Goal: Task Accomplishment & Management: Manage account settings

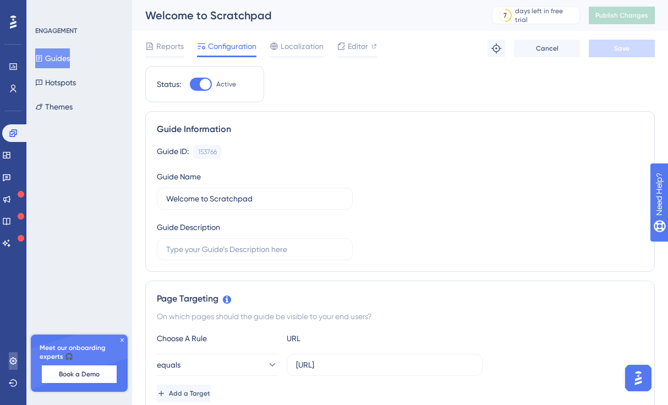
click at [16, 358] on icon at bounding box center [13, 361] width 9 height 9
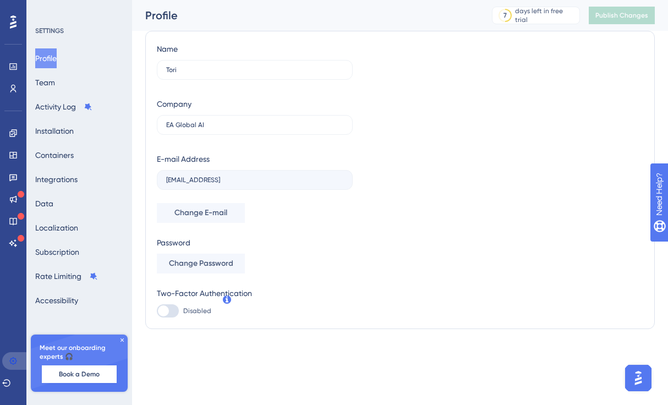
click at [13, 358] on icon at bounding box center [12, 360] width 7 height 7
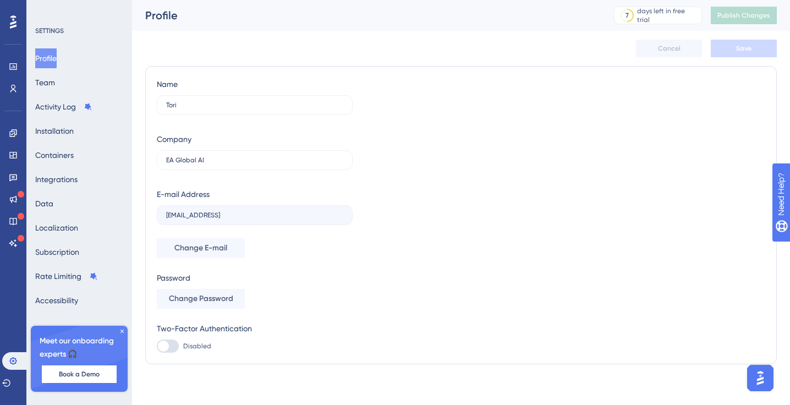
scroll to position [3, 0]
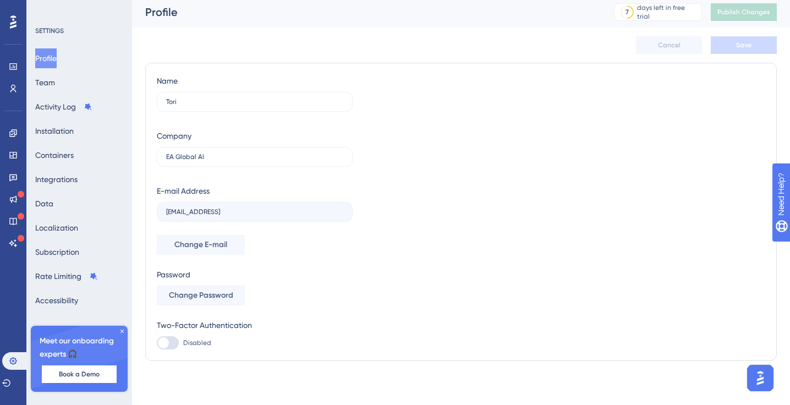
click at [121, 331] on icon at bounding box center [122, 331] width 7 height 7
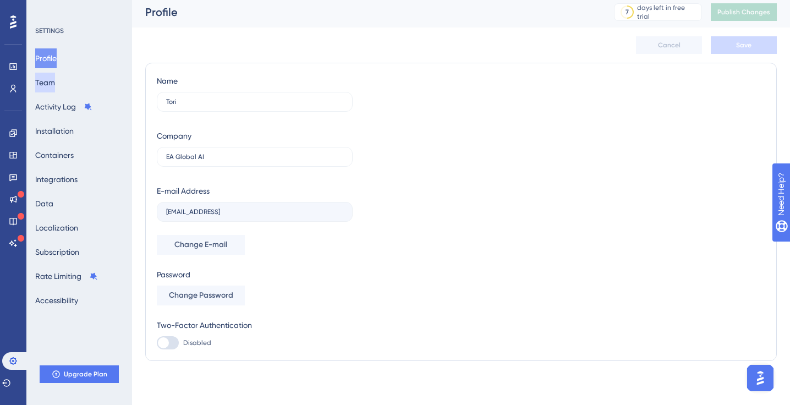
click at [55, 84] on button "Team" at bounding box center [45, 83] width 20 height 20
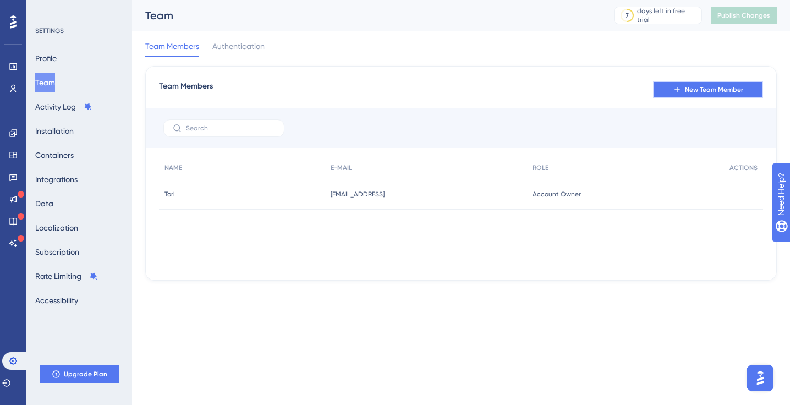
click at [668, 89] on span "New Team Member" at bounding box center [714, 89] width 58 height 9
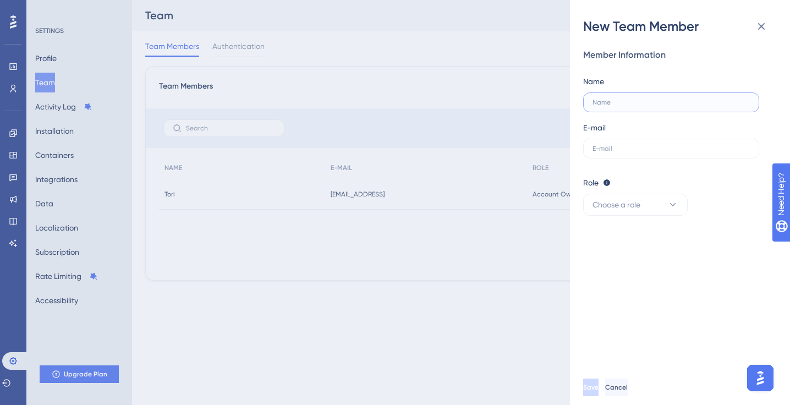
click at [641, 104] on input "text" at bounding box center [671, 103] width 157 height 8
type input "Charles"
click at [639, 149] on input "text" at bounding box center [671, 149] width 157 height 8
type input "charles@eaglobal.ai"
click at [628, 207] on span "Choose a role" at bounding box center [617, 204] width 48 height 13
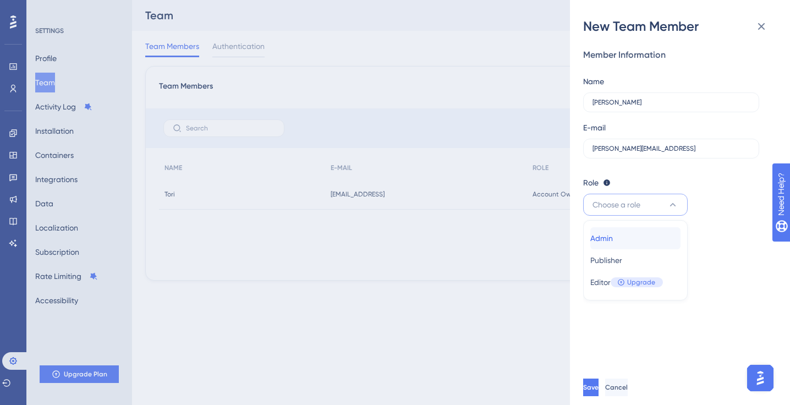
click at [627, 242] on div "Admin Admin" at bounding box center [635, 238] width 90 height 22
click at [600, 388] on span "Save" at bounding box center [591, 387] width 15 height 9
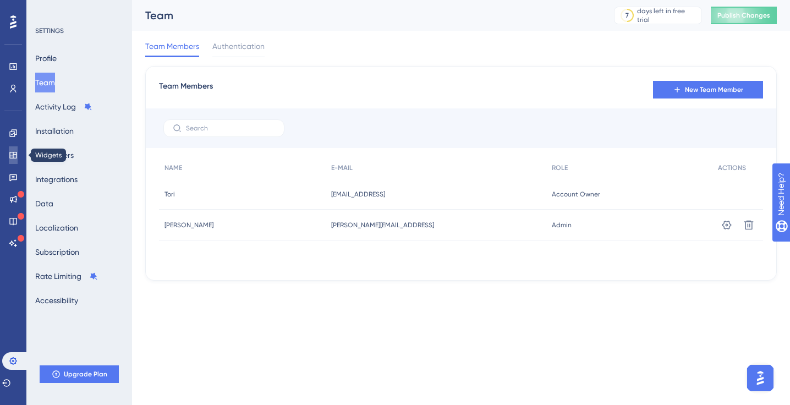
click at [14, 154] on icon at bounding box center [13, 155] width 9 height 9
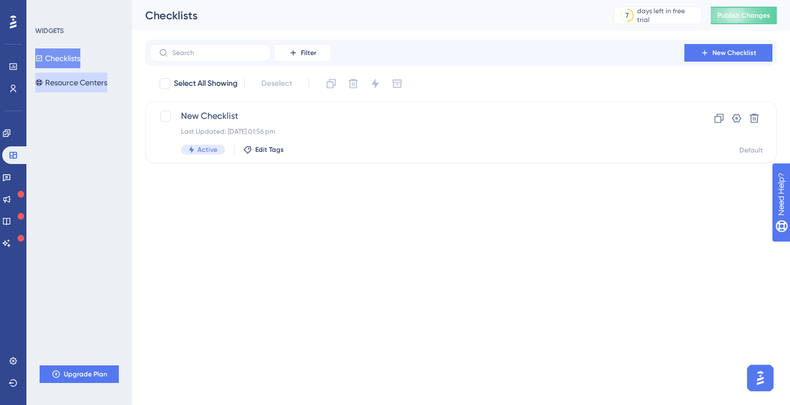
click at [65, 87] on button "Resource Centers" at bounding box center [71, 83] width 72 height 20
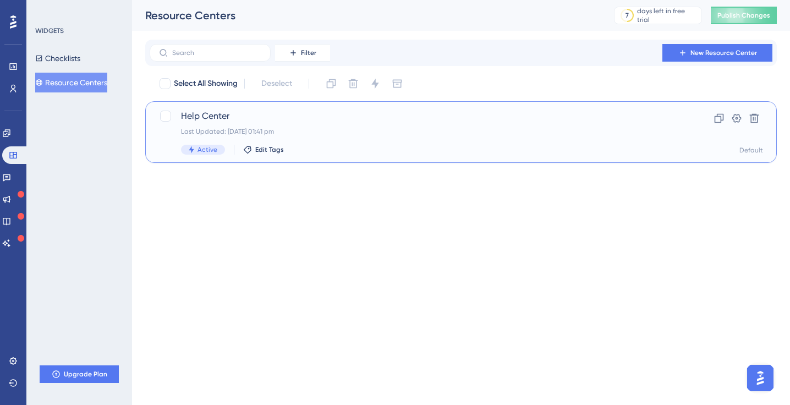
click at [369, 112] on span "Help Center" at bounding box center [417, 116] width 472 height 13
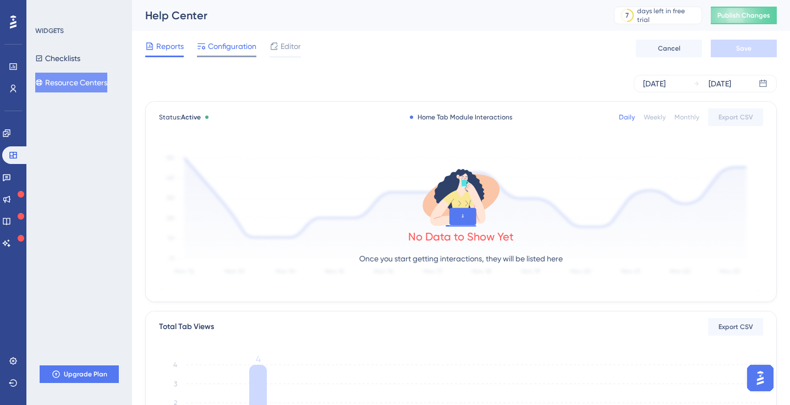
click at [222, 53] on div "Configuration" at bounding box center [226, 49] width 59 height 18
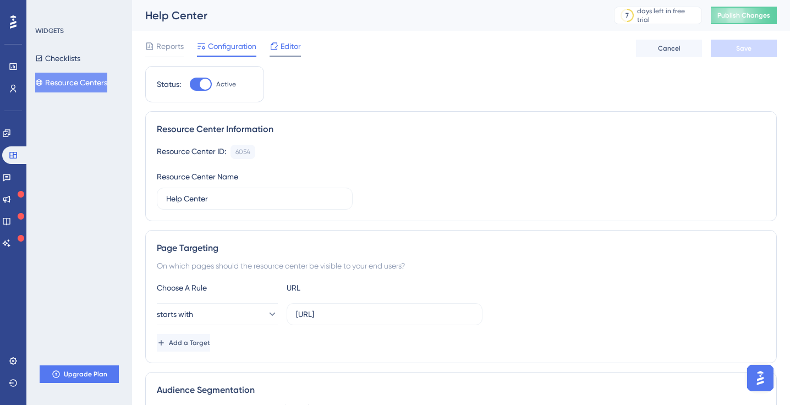
click at [275, 43] on icon at bounding box center [274, 46] width 9 height 9
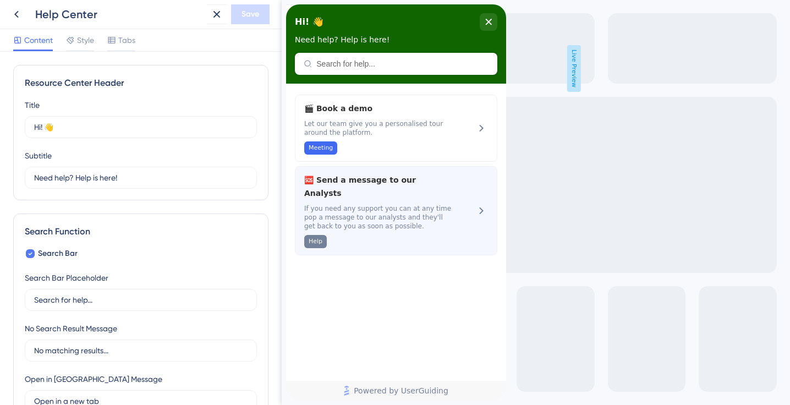
click at [375, 184] on span "🆘 Send a message to our Analysts" at bounding box center [377, 186] width 147 height 26
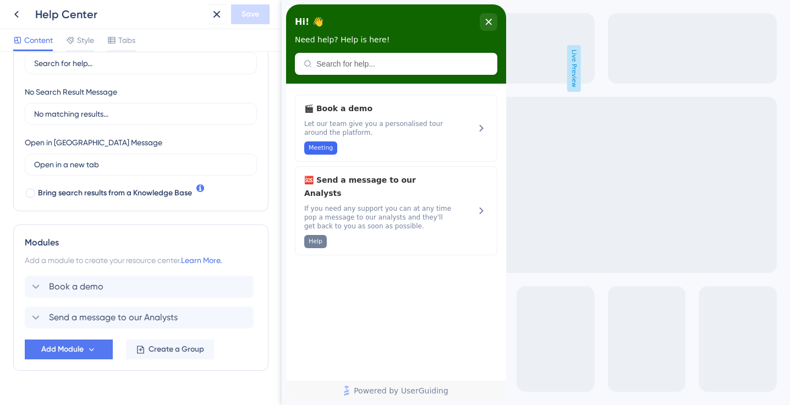
scroll to position [259, 0]
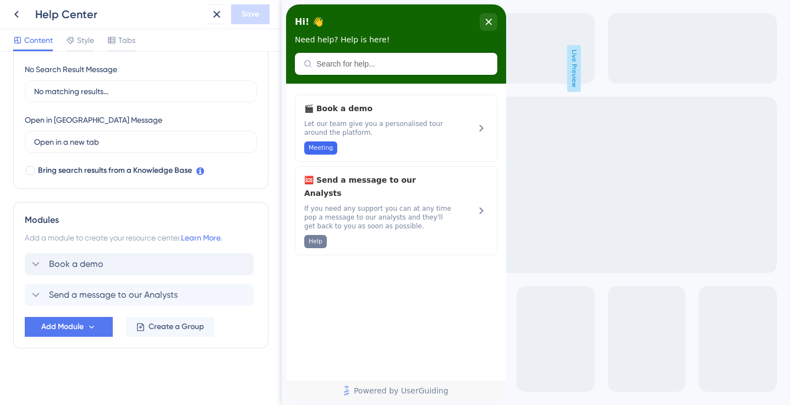
click at [67, 258] on span "Book a demo" at bounding box center [76, 264] width 54 height 13
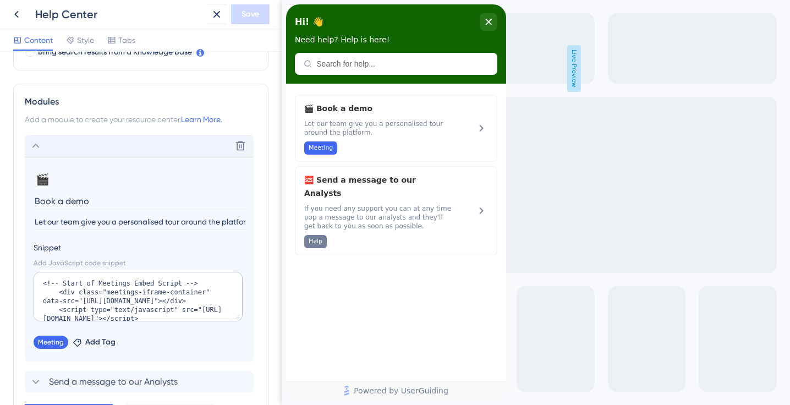
scroll to position [465, 0]
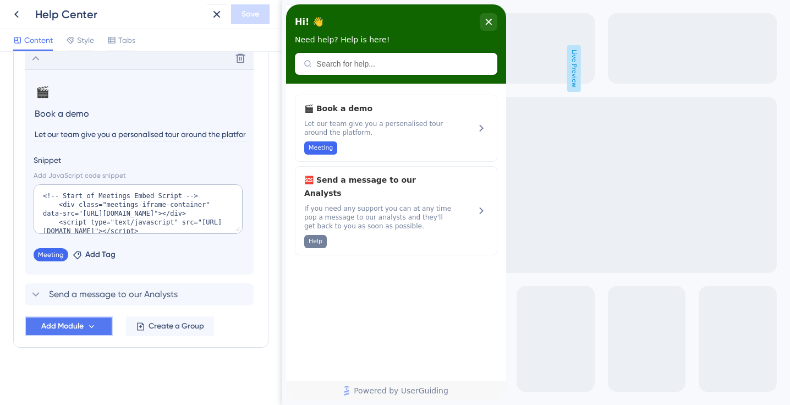
click at [84, 326] on span "Add Module" at bounding box center [62, 326] width 42 height 13
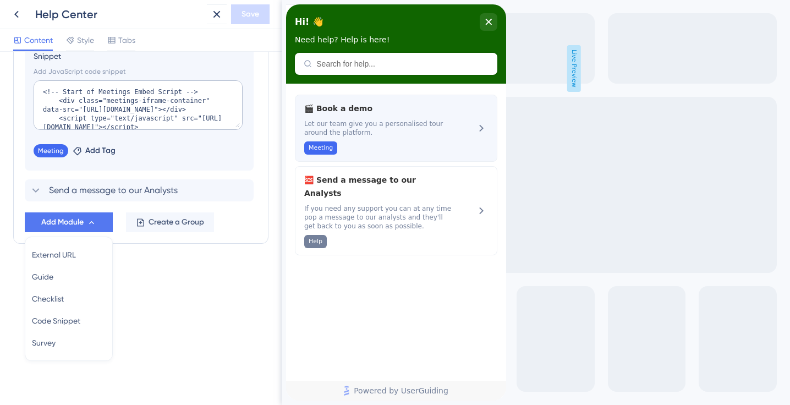
click at [393, 134] on span "Let our team give you a personalised tour around the platform." at bounding box center [377, 128] width 147 height 18
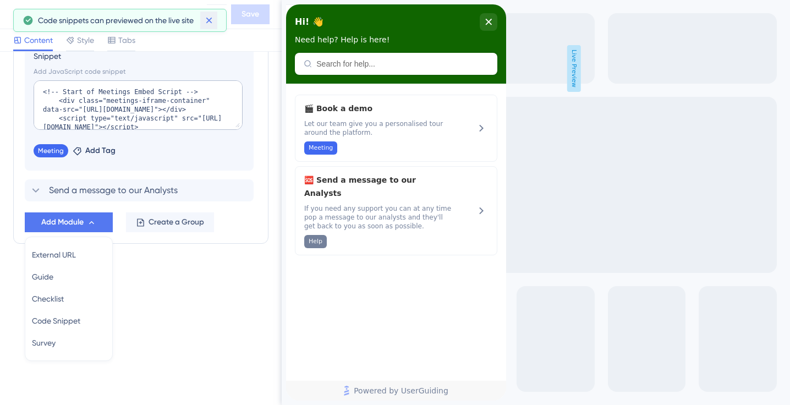
click at [211, 23] on icon at bounding box center [209, 20] width 11 height 11
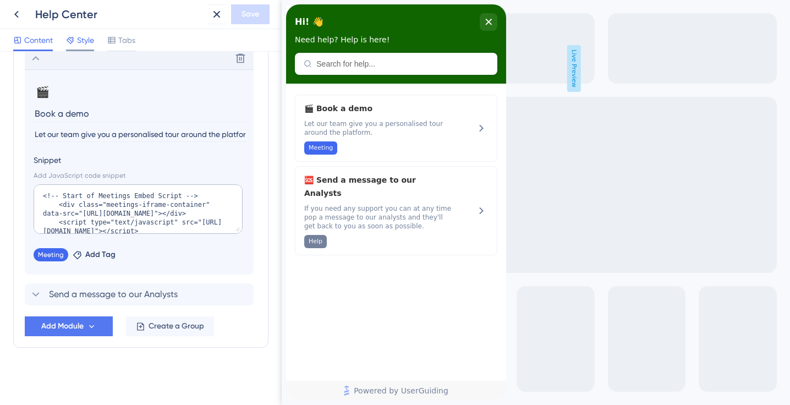
click at [86, 34] on span "Style" at bounding box center [85, 40] width 17 height 13
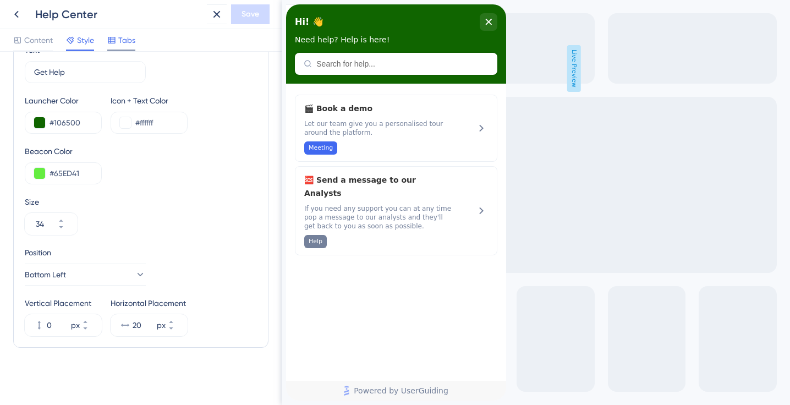
click at [132, 42] on span "Tabs" at bounding box center [126, 40] width 17 height 13
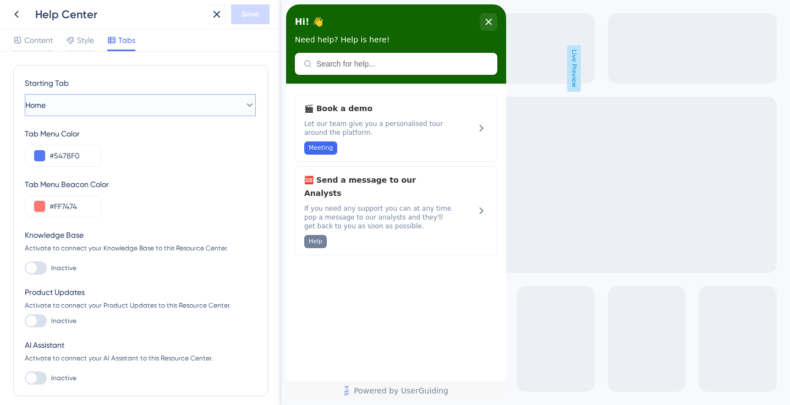
click at [94, 101] on button "Home" at bounding box center [140, 105] width 231 height 22
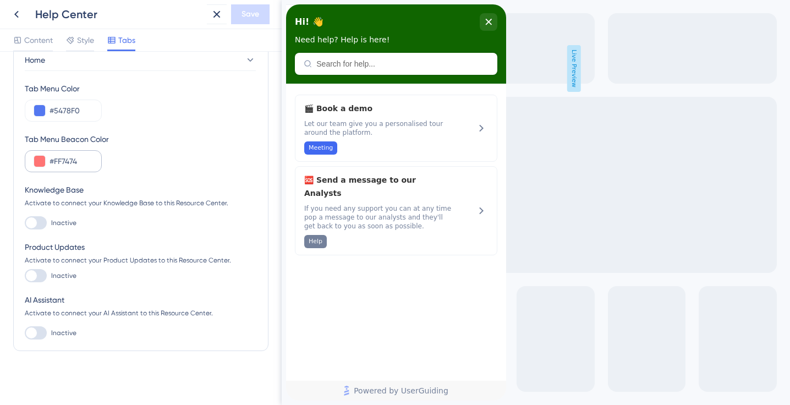
scroll to position [48, 0]
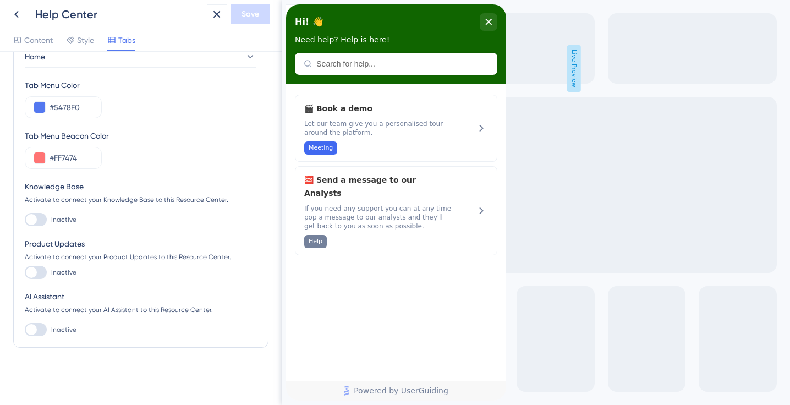
click at [34, 274] on div at bounding box center [31, 272] width 11 height 11
click at [25, 273] on input "Inactive" at bounding box center [24, 272] width 1 height 1
checkbox input "false"
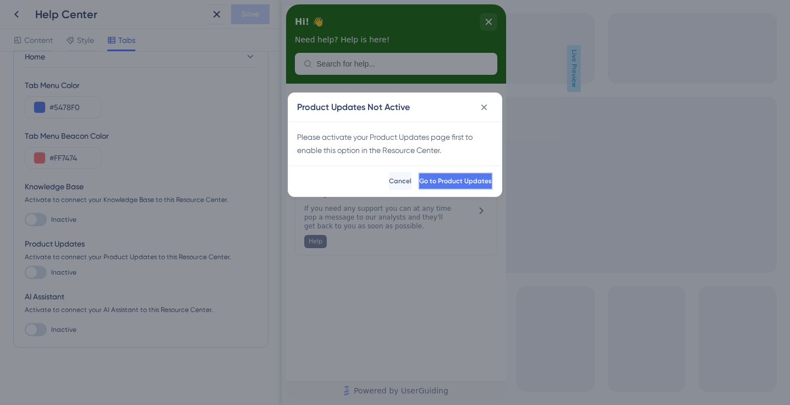
click at [434, 181] on span "Go to Product Updates" at bounding box center [455, 181] width 73 height 9
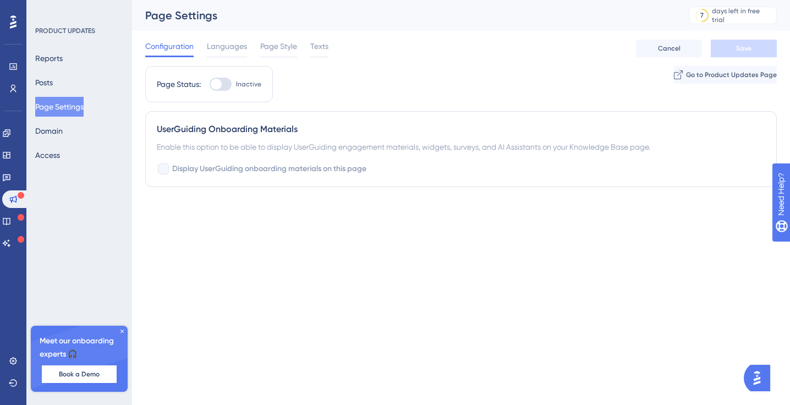
click at [220, 84] on div at bounding box center [216, 84] width 11 height 11
click at [210, 84] on input "Inactive" at bounding box center [209, 84] width 1 height 1
checkbox input "true"
click at [195, 144] on div "Enable this option to be able to display UserGuiding engagement materials, widg…" at bounding box center [461, 146] width 609 height 13
click at [167, 171] on div at bounding box center [163, 168] width 11 height 11
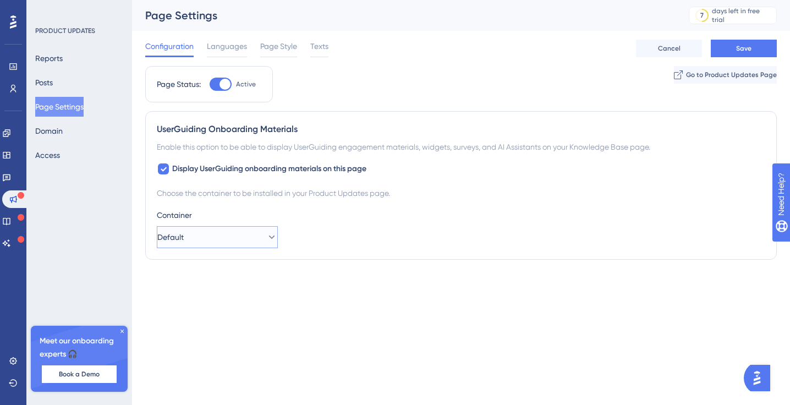
click at [192, 233] on button "Default" at bounding box center [217, 237] width 121 height 22
click at [668, 53] on button "Save" at bounding box center [744, 49] width 66 height 18
click at [668, 78] on span "Go to Product Updates Page" at bounding box center [731, 74] width 91 height 9
click at [165, 168] on icon at bounding box center [164, 169] width 6 height 4
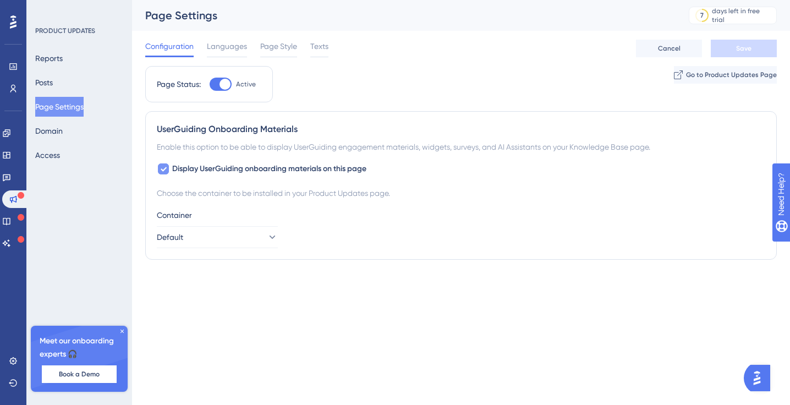
checkbox input "false"
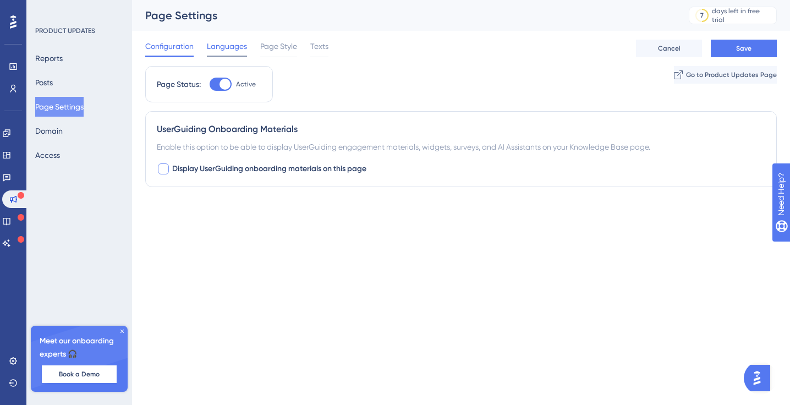
click at [234, 51] on span "Languages" at bounding box center [227, 46] width 40 height 13
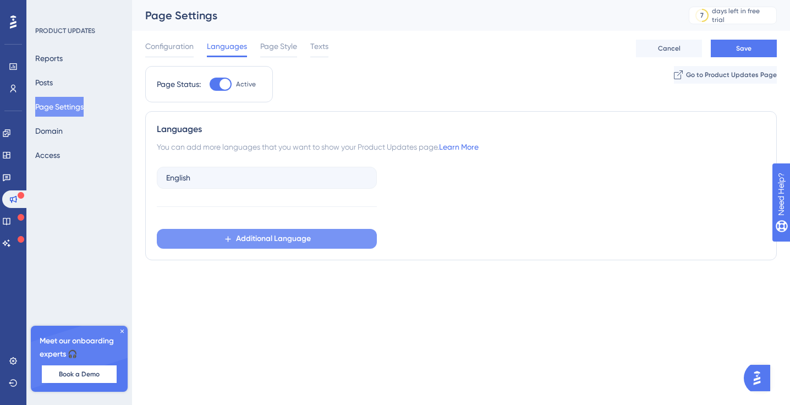
click at [249, 243] on span "Additional Language" at bounding box center [273, 238] width 75 height 13
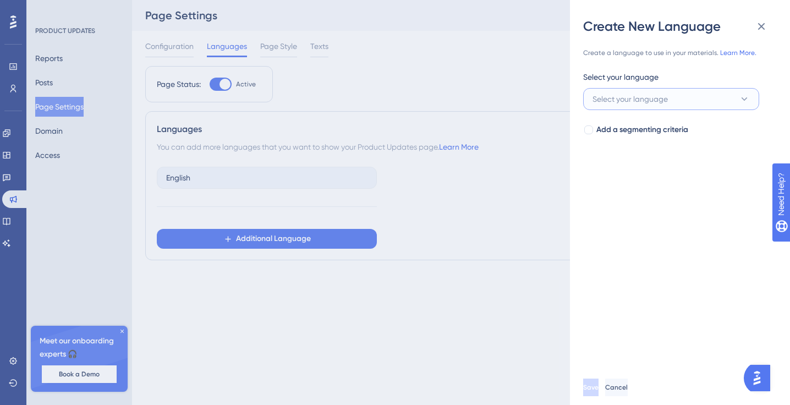
click at [650, 96] on span "Select your language" at bounding box center [630, 98] width 75 height 13
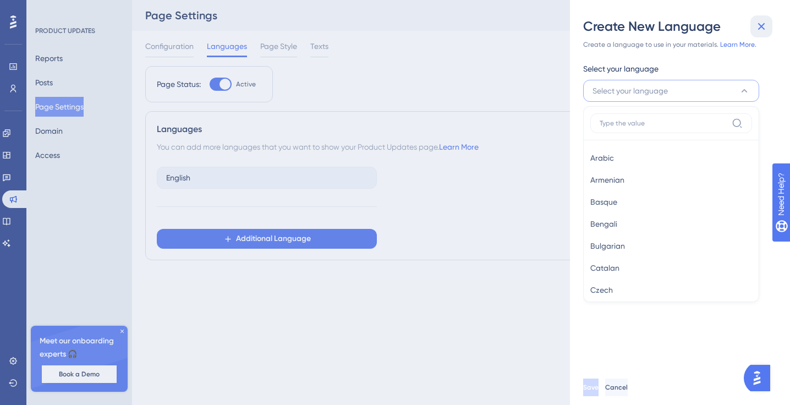
click at [668, 23] on icon at bounding box center [761, 26] width 13 height 13
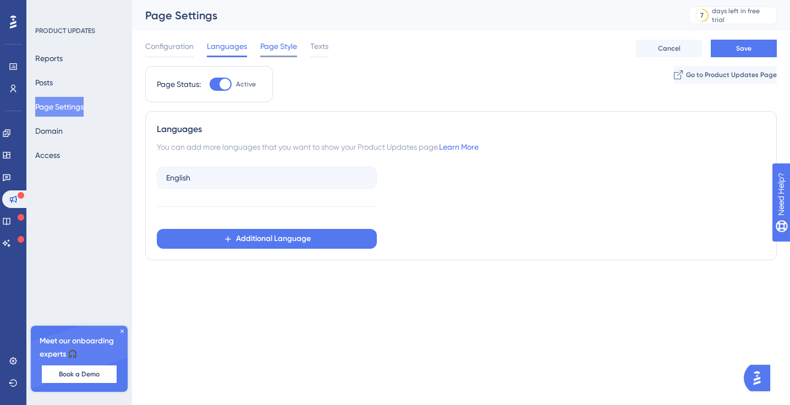
click at [276, 46] on span "Page Style" at bounding box center [278, 46] width 37 height 13
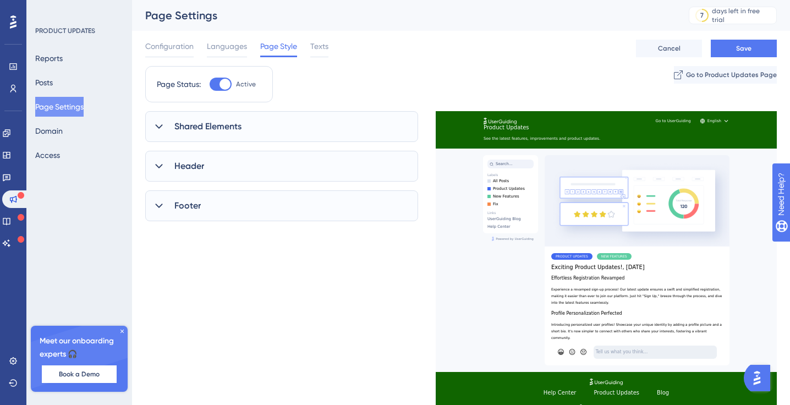
click at [240, 121] on span "Shared Elements" at bounding box center [207, 126] width 67 height 13
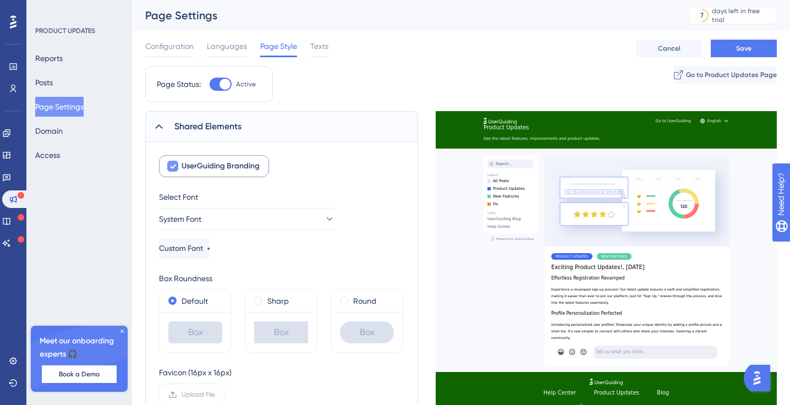
click at [168, 173] on label "UserGuiding Branding" at bounding box center [214, 166] width 110 height 22
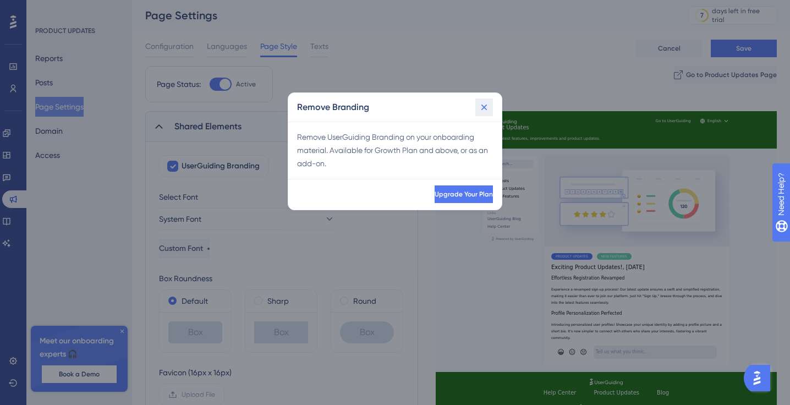
click at [484, 103] on icon at bounding box center [484, 107] width 11 height 11
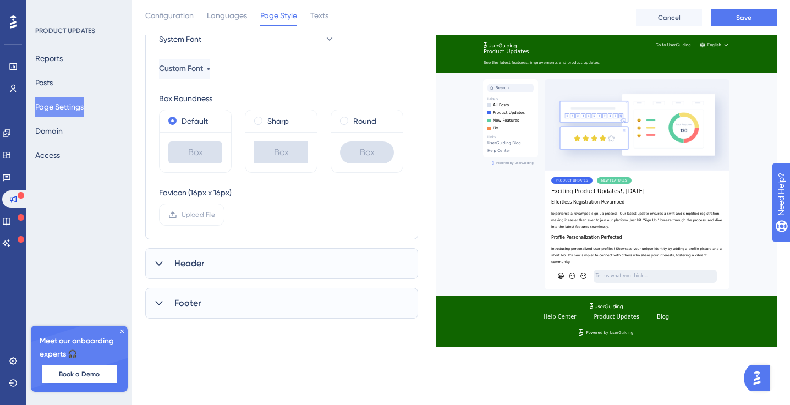
scroll to position [216, 0]
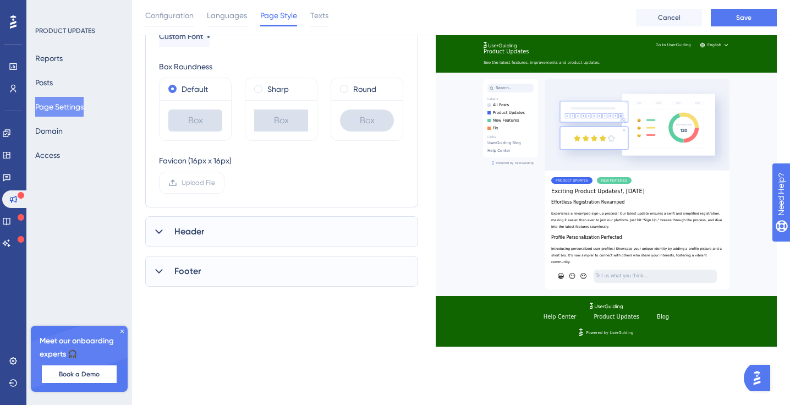
click at [188, 268] on span "Footer" at bounding box center [187, 271] width 26 height 13
click at [188, 267] on span "Footer" at bounding box center [187, 271] width 26 height 13
click at [190, 268] on span "Footer" at bounding box center [187, 271] width 26 height 13
click at [190, 267] on span "Footer" at bounding box center [187, 271] width 26 height 13
click at [195, 232] on span "Header" at bounding box center [189, 231] width 30 height 13
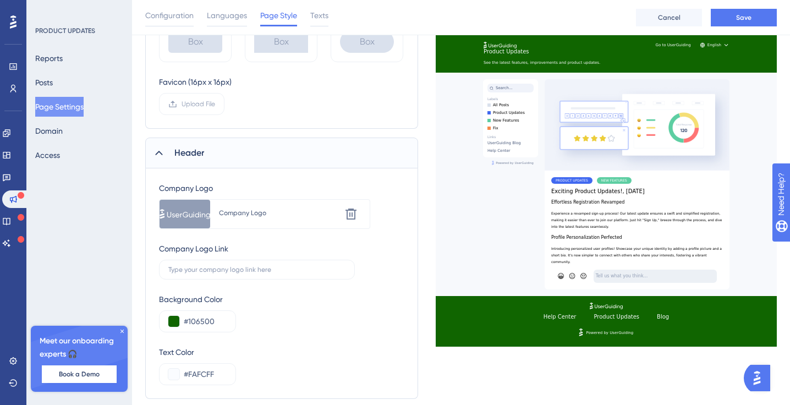
scroll to position [298, 0]
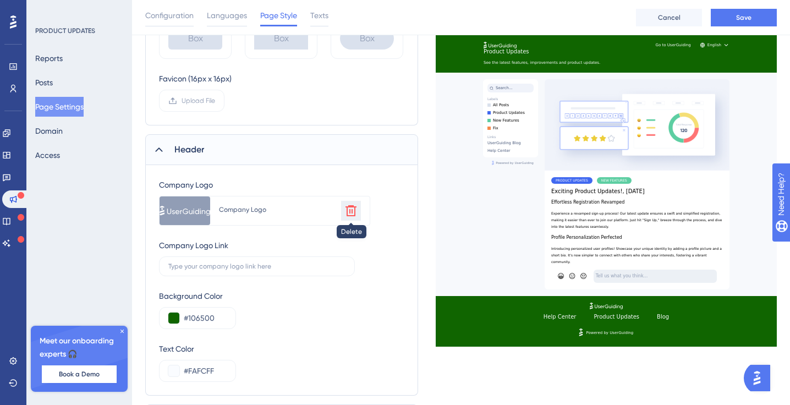
click at [349, 206] on icon at bounding box center [351, 210] width 11 height 11
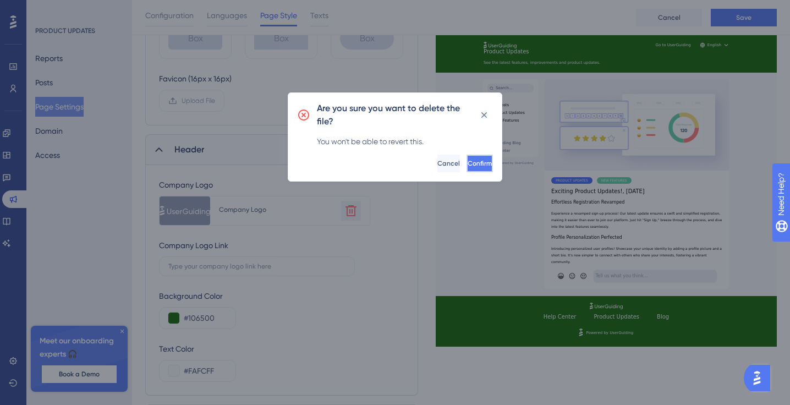
click at [468, 162] on span "Confirm" at bounding box center [480, 163] width 24 height 9
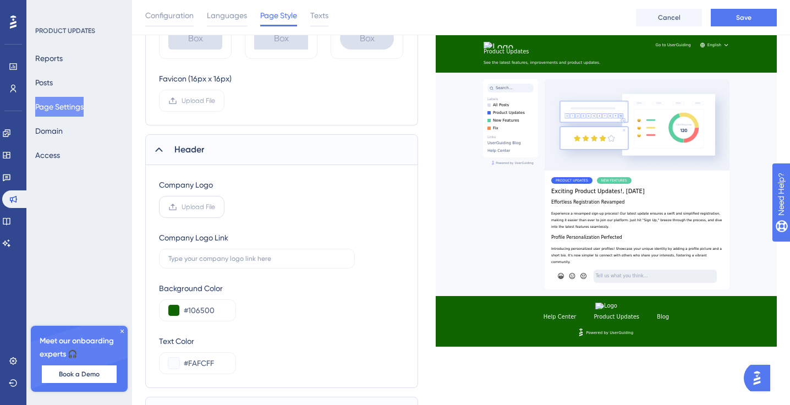
click at [177, 203] on icon at bounding box center [172, 207] width 9 height 9
click at [215, 207] on input "Upload File" at bounding box center [215, 207] width 0 height 0
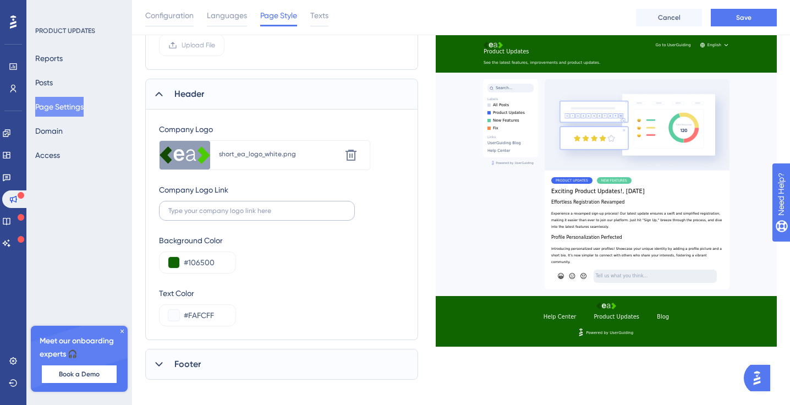
scroll to position [364, 0]
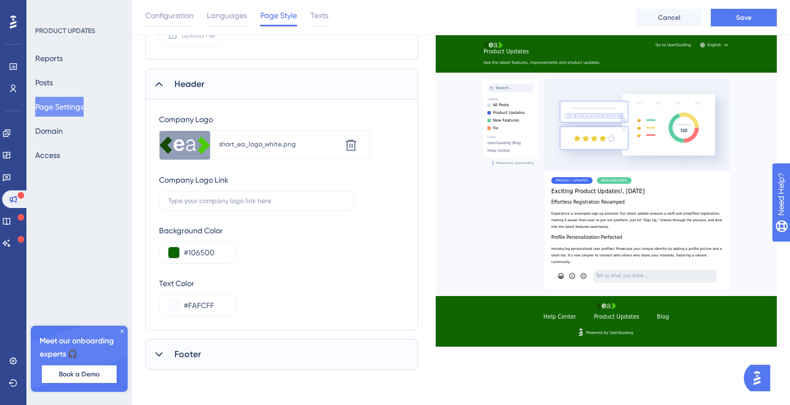
click at [172, 355] on div "Footer" at bounding box center [281, 354] width 273 height 31
click at [165, 387] on icon at bounding box center [165, 389] width 7 height 9
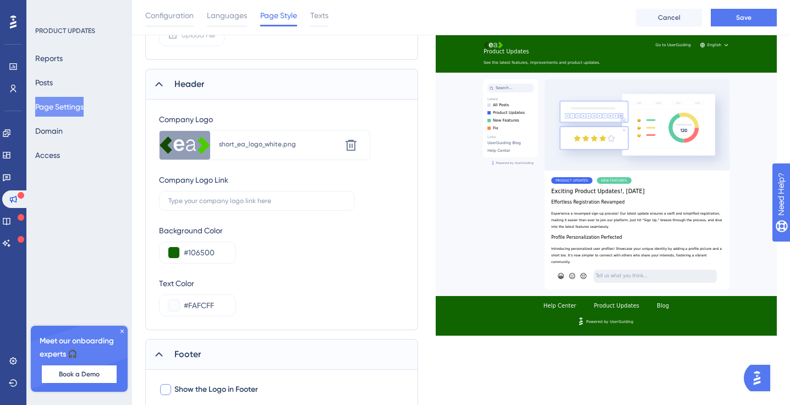
click at [165, 387] on div at bounding box center [165, 389] width 11 height 11
checkbox input "true"
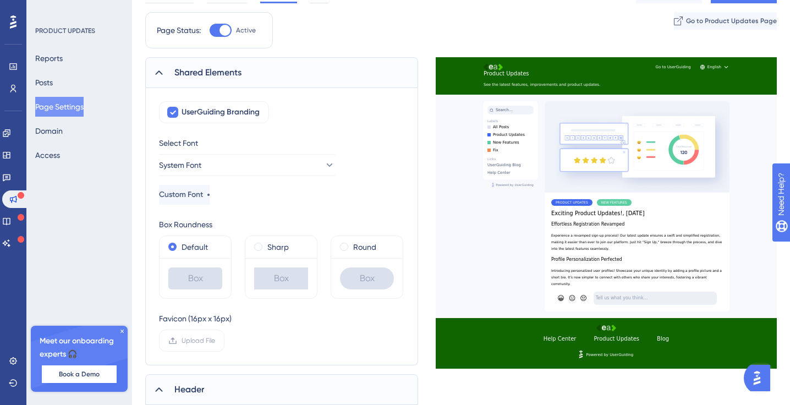
scroll to position [0, 0]
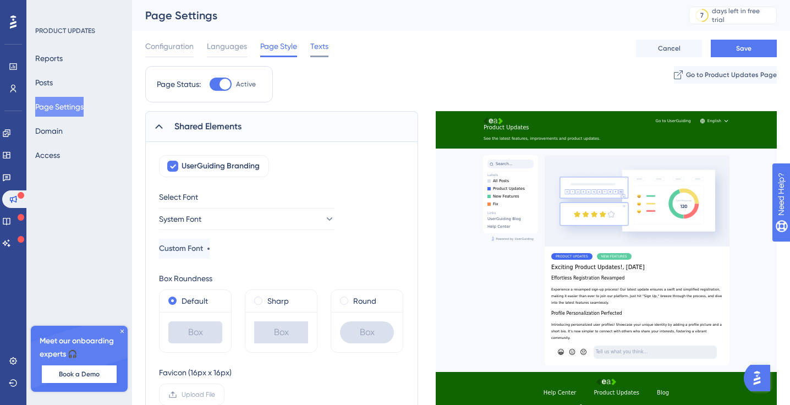
click at [319, 46] on span "Texts" at bounding box center [319, 46] width 18 height 13
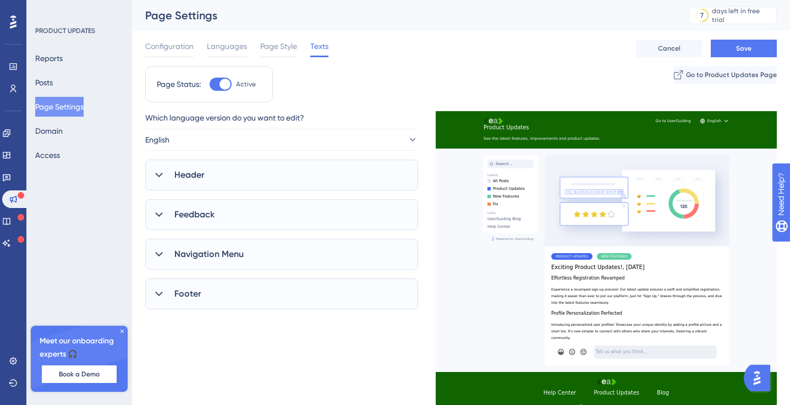
click at [175, 174] on span "Header" at bounding box center [189, 174] width 30 height 13
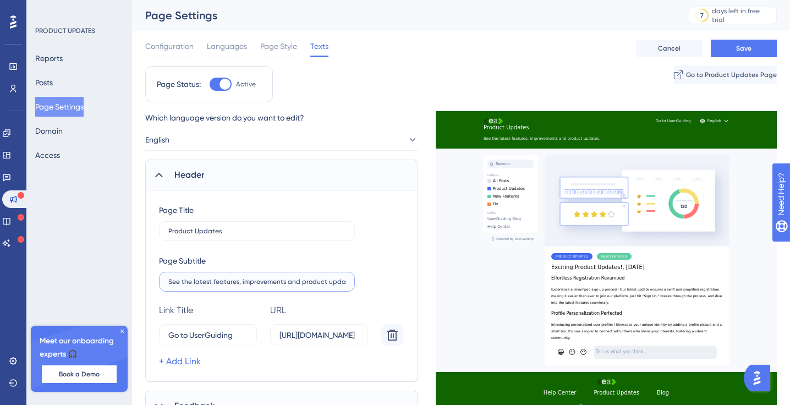
click at [221, 285] on input "See the latest features, improvements and product updates." at bounding box center [256, 282] width 177 height 8
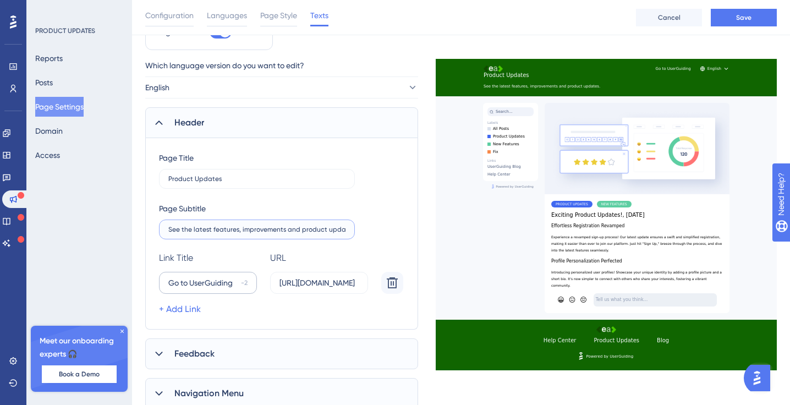
scroll to position [67, 0]
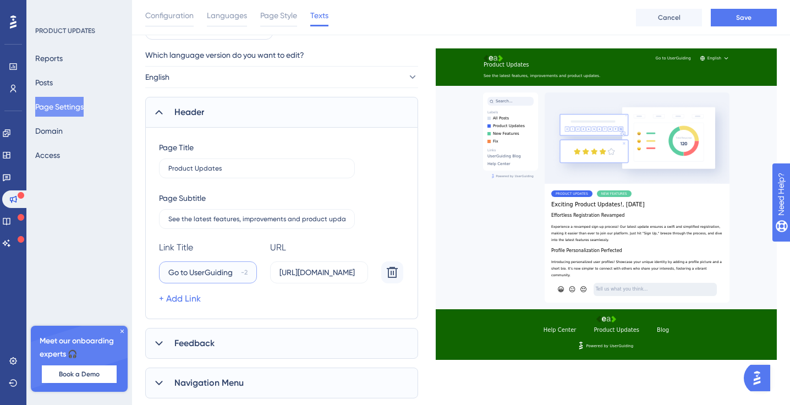
click at [234, 273] on input "Go to UserGuiding" at bounding box center [202, 272] width 68 height 12
drag, startPoint x: 167, startPoint y: 271, endPoint x: 284, endPoint y: 272, distance: 116.7
click at [284, 272] on div "Go to UserGuiding -2 https://userguiding.com/" at bounding box center [283, 272] width 249 height 22
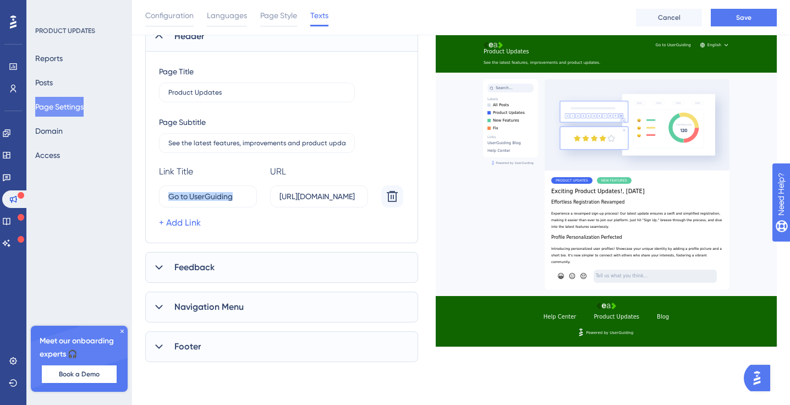
scroll to position [155, 0]
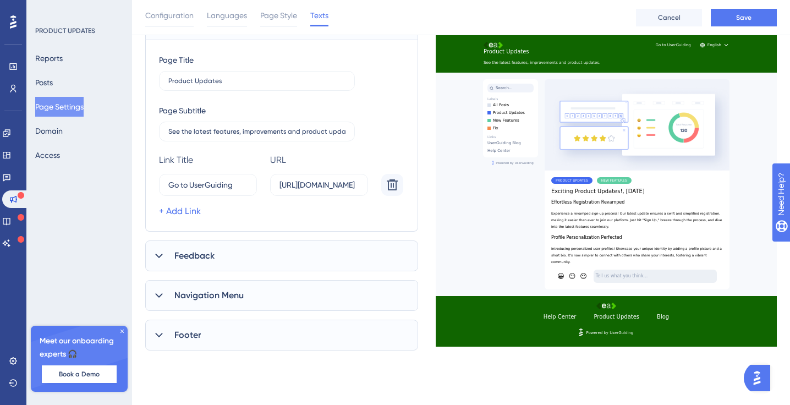
click at [206, 255] on span "Feedback" at bounding box center [194, 255] width 40 height 13
click at [158, 255] on icon at bounding box center [159, 255] width 11 height 11
click at [162, 251] on icon at bounding box center [159, 255] width 11 height 11
click at [172, 299] on div "Navigation Menu" at bounding box center [281, 295] width 273 height 31
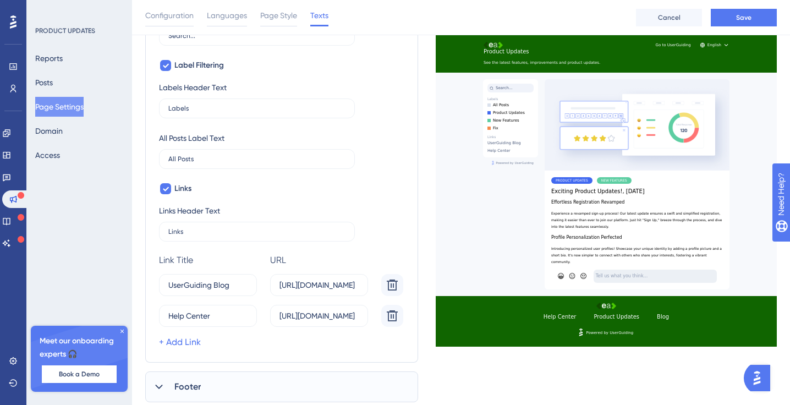
scroll to position [502, 0]
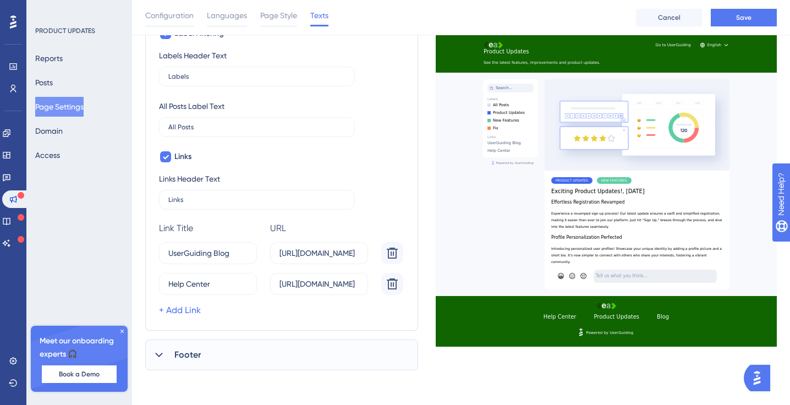
click at [167, 352] on div "Footer" at bounding box center [281, 355] width 273 height 31
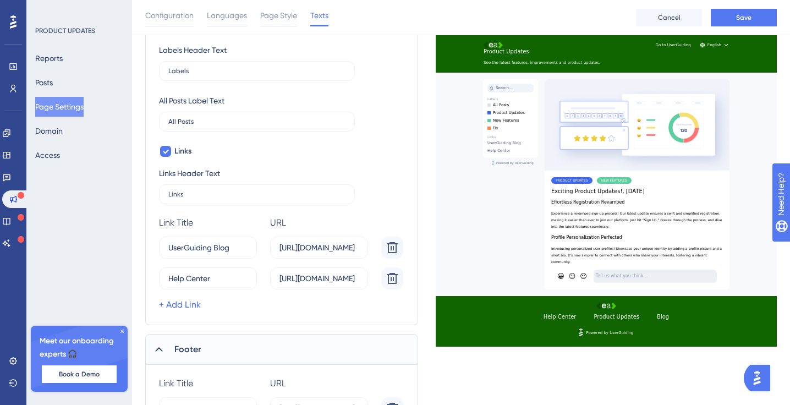
scroll to position [505, 0]
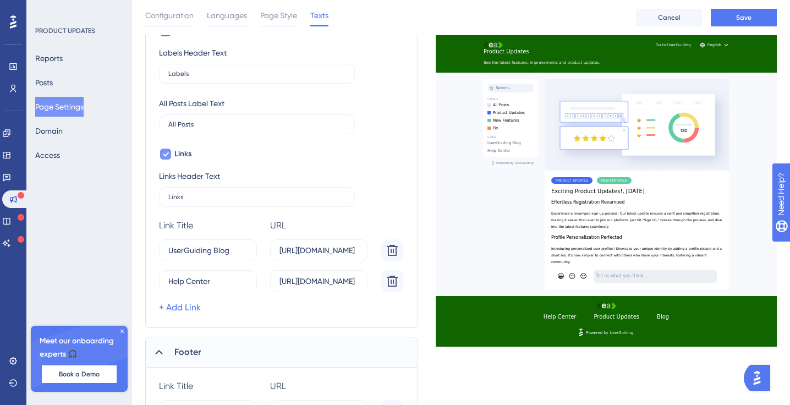
click at [168, 151] on icon at bounding box center [165, 154] width 7 height 9
checkbox input "false"
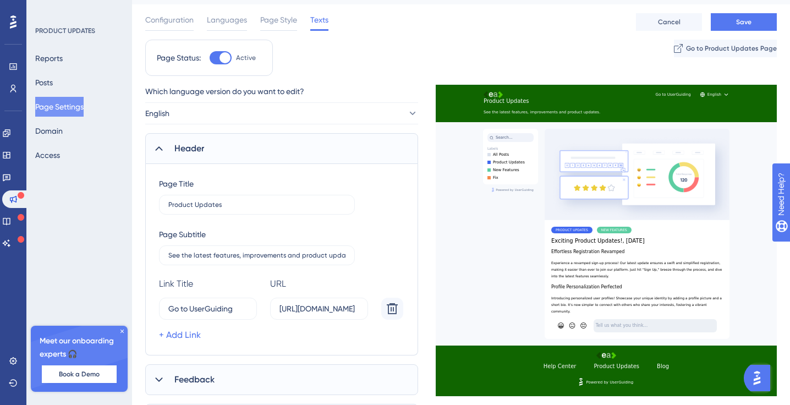
scroll to position [26, 0]
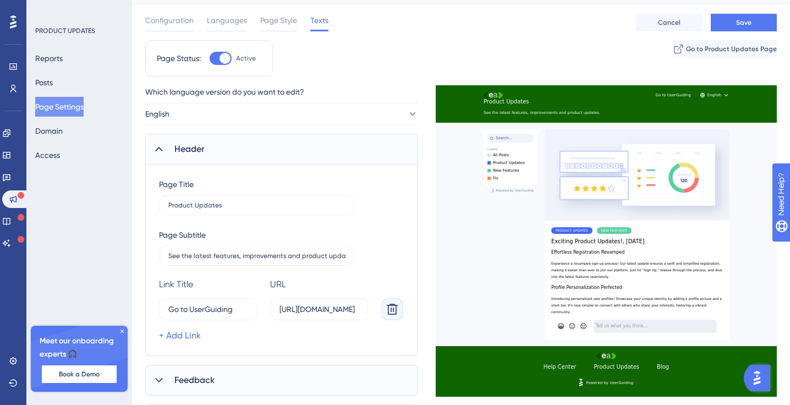
click at [383, 313] on button at bounding box center [392, 309] width 22 height 22
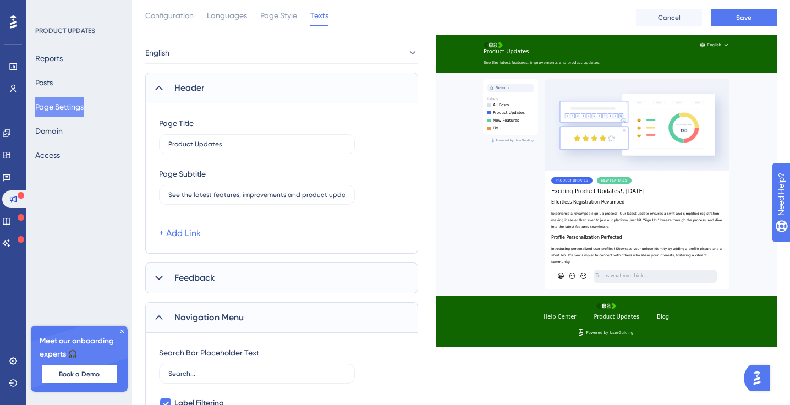
scroll to position [120, 0]
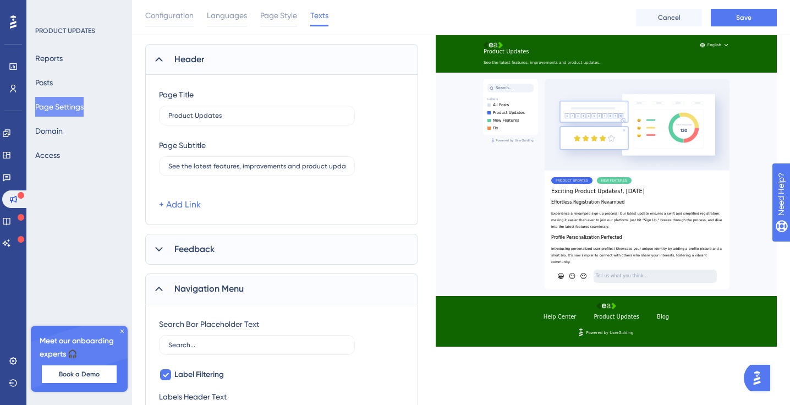
click at [209, 252] on span "Feedback" at bounding box center [194, 249] width 40 height 13
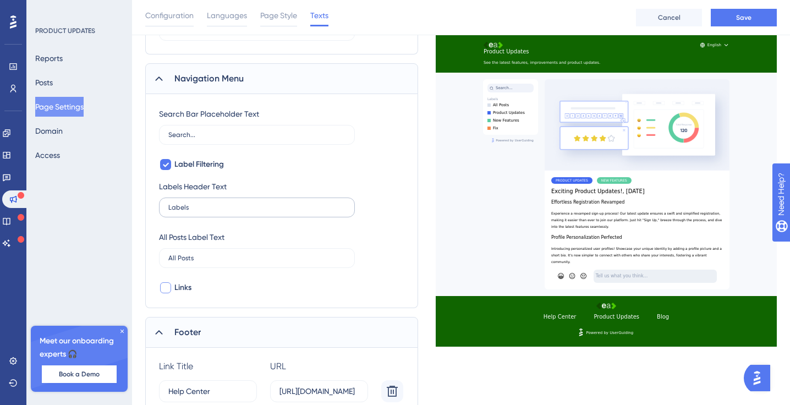
scroll to position [446, 0]
click at [195, 257] on input "All Posts" at bounding box center [256, 257] width 177 height 8
drag, startPoint x: 212, startPoint y: 255, endPoint x: 146, endPoint y: 246, distance: 66.6
click at [146, 246] on div "Search Bar Placeholder Text Search... Label Filtering Labels Header Text Labels…" at bounding box center [281, 200] width 273 height 214
click at [234, 233] on div "All Posts Label Text All Posts" at bounding box center [257, 247] width 196 height 37
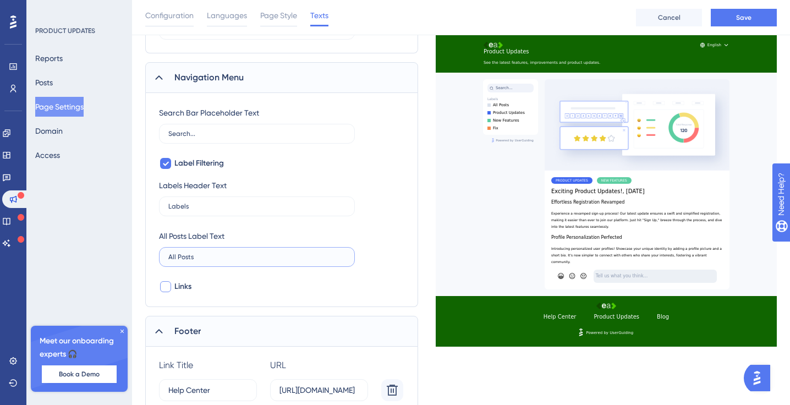
drag, startPoint x: 203, startPoint y: 258, endPoint x: 178, endPoint y: 256, distance: 24.8
click at [178, 256] on input "All Posts" at bounding box center [256, 257] width 177 height 8
click at [262, 215] on label "Labels" at bounding box center [257, 206] width 196 height 20
click at [262, 210] on input "Labels" at bounding box center [256, 207] width 177 height 8
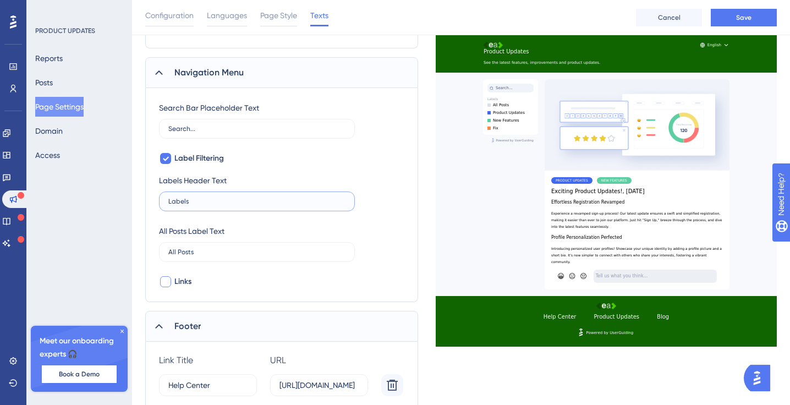
scroll to position [453, 0]
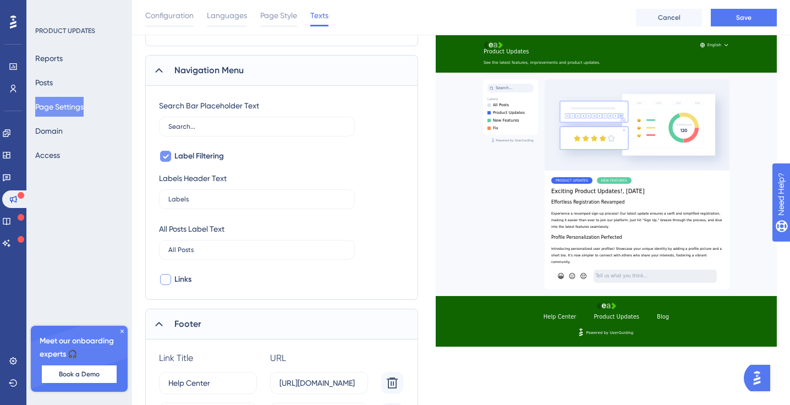
click at [162, 159] on icon at bounding box center [165, 156] width 7 height 9
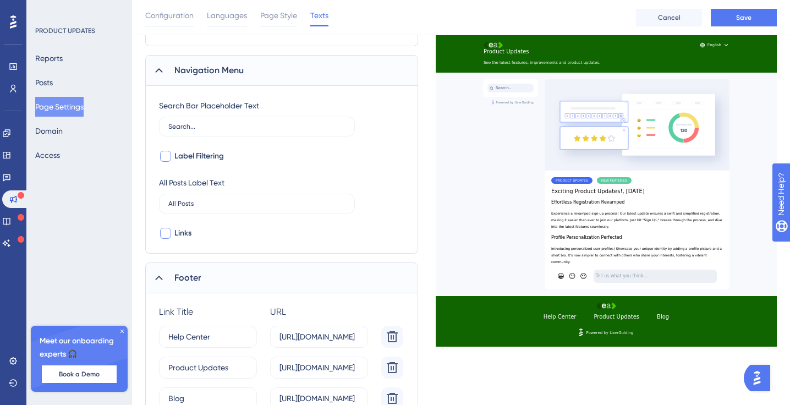
click at [162, 158] on div at bounding box center [165, 156] width 11 height 11
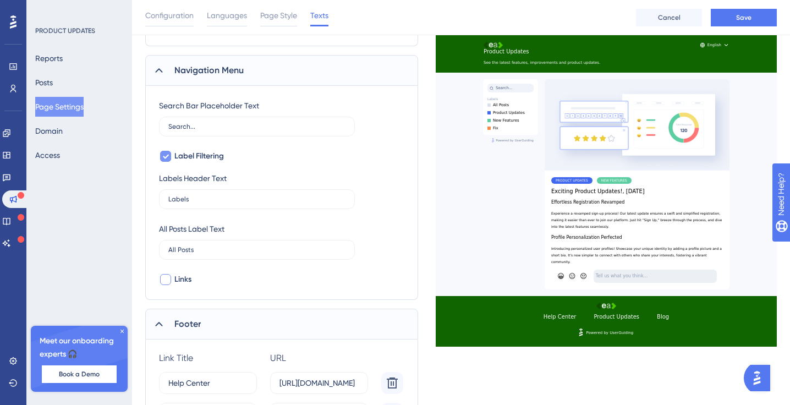
click at [165, 158] on icon at bounding box center [165, 156] width 7 height 9
checkbox input "false"
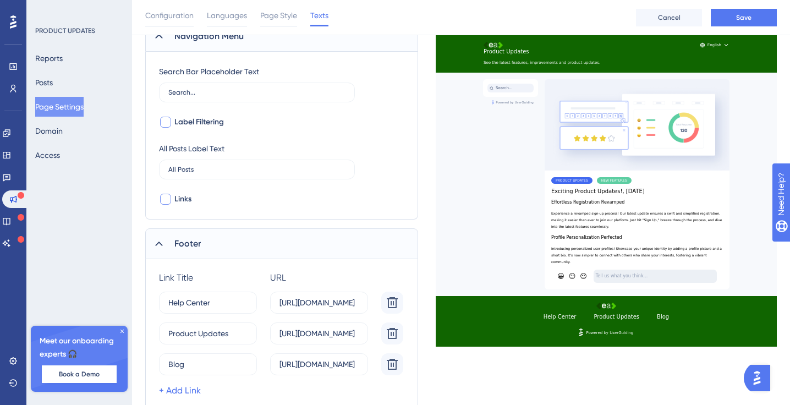
scroll to position [528, 0]
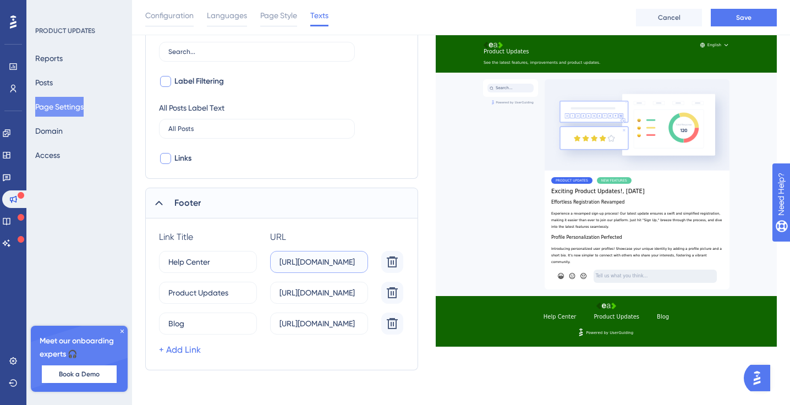
click at [289, 256] on input "[URL][DOMAIN_NAME]" at bounding box center [319, 262] width 79 height 12
click at [311, 251] on label "[URL][DOMAIN_NAME]" at bounding box center [319, 262] width 98 height 22
click at [311, 256] on input "[URL][DOMAIN_NAME]" at bounding box center [319, 262] width 79 height 12
click at [395, 289] on icon at bounding box center [392, 292] width 13 height 13
type input "Blog"
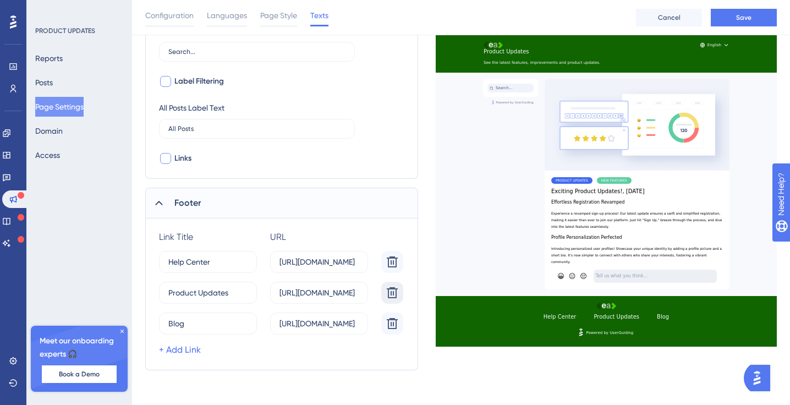
type input "[URL][DOMAIN_NAME]"
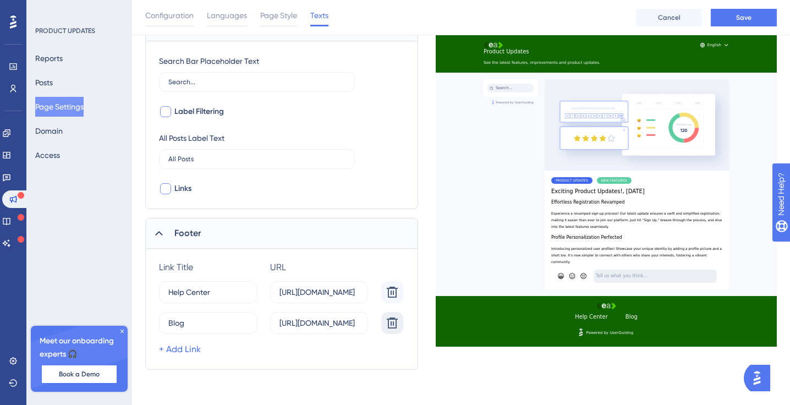
scroll to position [497, 0]
click at [320, 324] on input "[URL][DOMAIN_NAME]" at bounding box center [319, 324] width 79 height 12
drag, startPoint x: 277, startPoint y: 322, endPoint x: 415, endPoint y: 337, distance: 139.0
click at [332, 319] on input "[URL][DOMAIN_NAME]" at bounding box center [319, 324] width 79 height 12
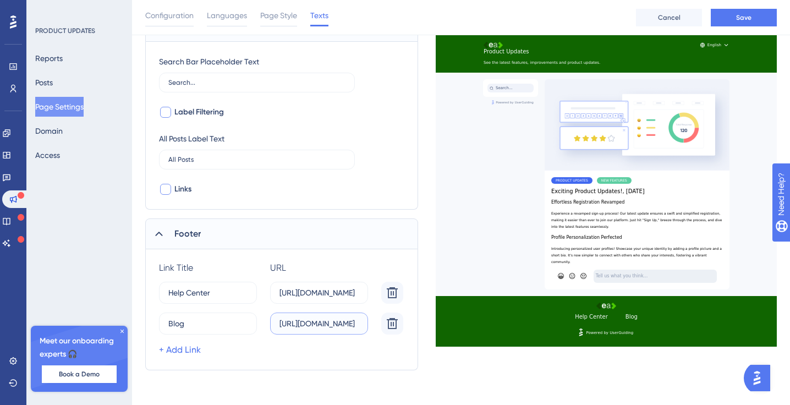
scroll to position [0, 31]
drag, startPoint x: 332, startPoint y: 326, endPoint x: 375, endPoint y: 322, distance: 43.6
click at [375, 322] on div "Blog 11 https://userguiding.com/blog/" at bounding box center [283, 324] width 249 height 22
click at [351, 321] on input "[URL][DOMAIN_NAME]" at bounding box center [319, 324] width 79 height 12
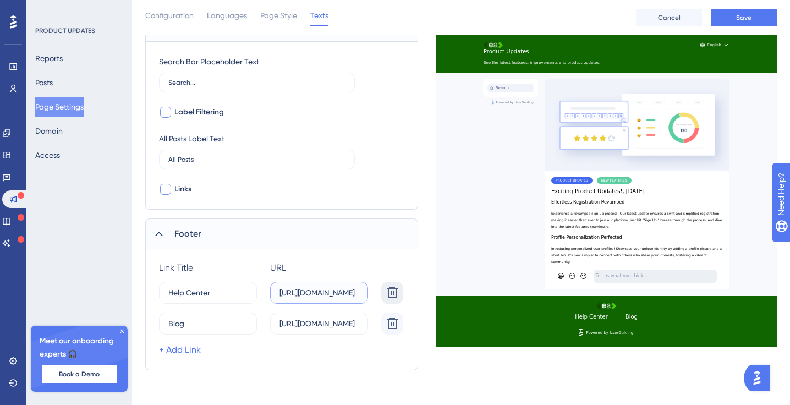
drag, startPoint x: 345, startPoint y: 293, endPoint x: 395, endPoint y: 291, distance: 50.1
click at [395, 291] on div "Help Center 4 https://help.userguiding.com/" at bounding box center [283, 293] width 249 height 22
click at [322, 294] on input "[URL][DOMAIN_NAME]" at bounding box center [319, 293] width 79 height 12
click at [382, 289] on button at bounding box center [392, 293] width 22 height 22
type input "Blog"
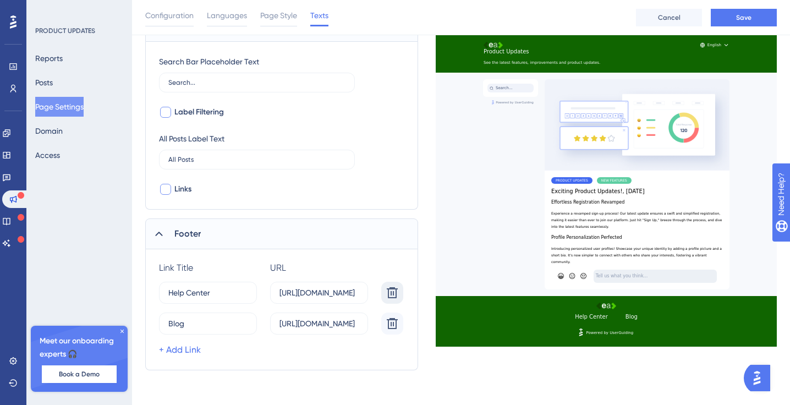
type input "[URL][DOMAIN_NAME]"
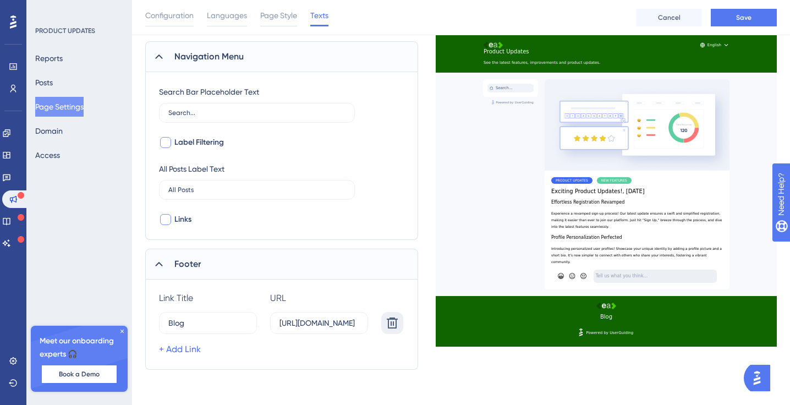
scroll to position [0, 0]
click at [391, 327] on icon at bounding box center [392, 323] width 11 height 11
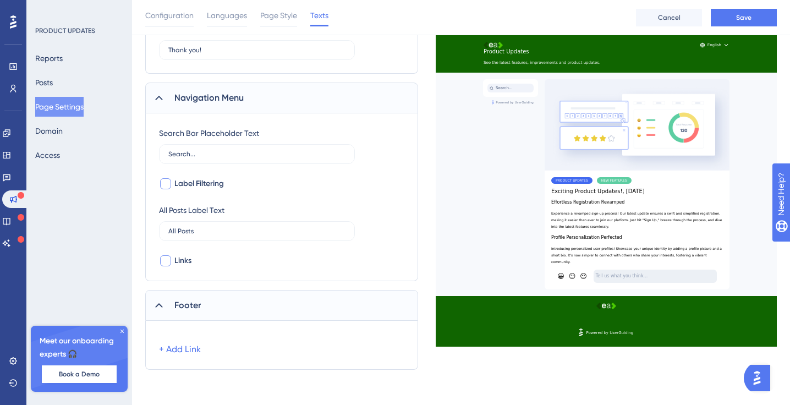
click at [668, 4] on div "Configuration Languages Page Style Texts Cancel Save" at bounding box center [461, 17] width 658 height 35
click at [668, 19] on span "Save" at bounding box center [743, 17] width 15 height 9
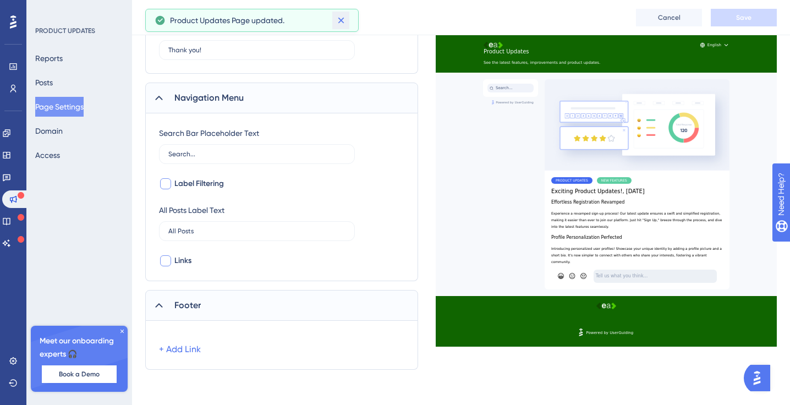
click at [338, 20] on icon at bounding box center [341, 20] width 11 height 11
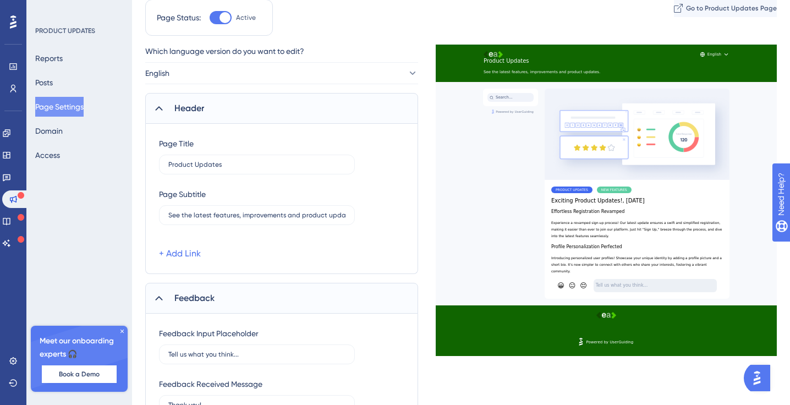
scroll to position [0, 0]
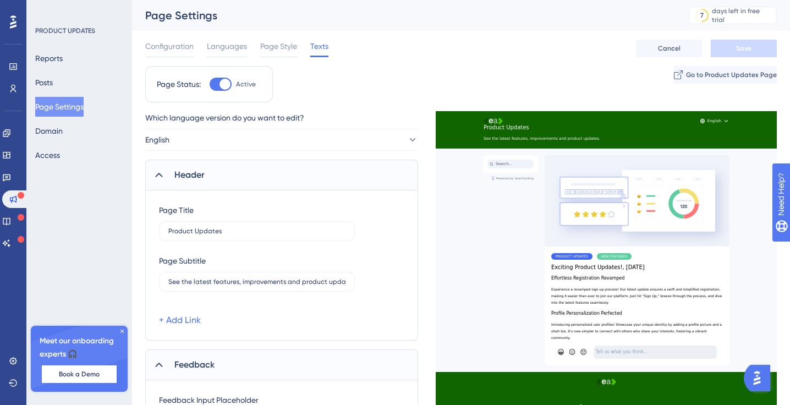
click at [170, 21] on div "Page Settings" at bounding box center [403, 15] width 516 height 15
click at [54, 128] on button "Domain" at bounding box center [49, 131] width 28 height 20
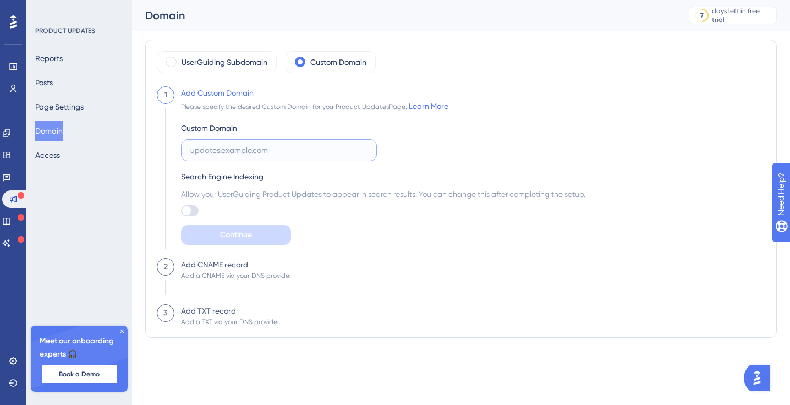
click at [220, 152] on input "text" at bounding box center [278, 150] width 177 height 12
type input "updates.eaglobal.ai"
click at [195, 207] on div at bounding box center [190, 210] width 18 height 11
click at [181, 211] on input "checkbox" at bounding box center [180, 211] width 1 height 1
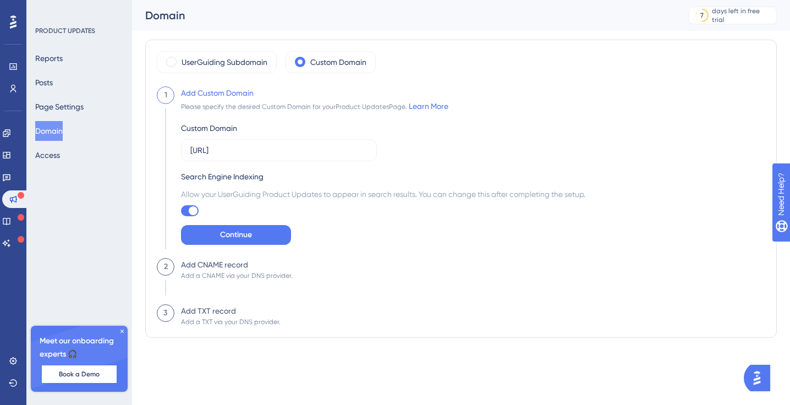
click at [189, 209] on div at bounding box center [193, 210] width 9 height 9
click at [181, 211] on input "checkbox" at bounding box center [180, 211] width 1 height 1
click at [189, 209] on div at bounding box center [186, 210] width 9 height 9
click at [181, 211] on input "checkbox" at bounding box center [180, 211] width 1 height 1
checkbox input "true"
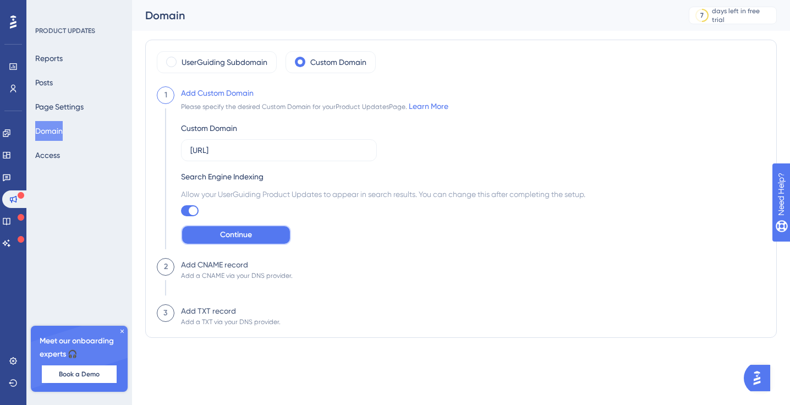
click at [217, 229] on button "Continue" at bounding box center [236, 235] width 110 height 20
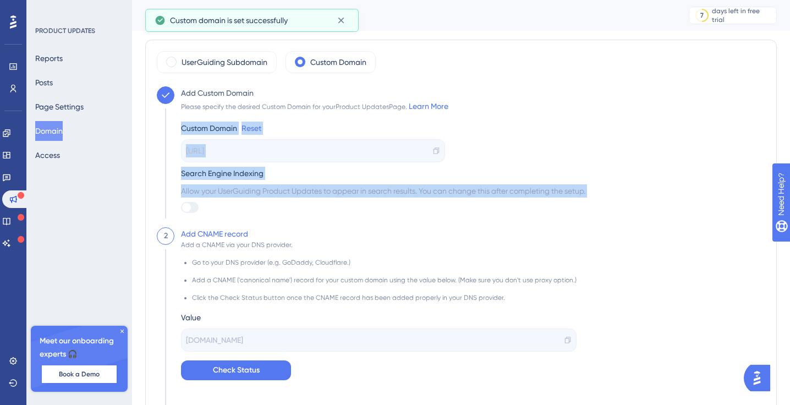
checkbox input "true"
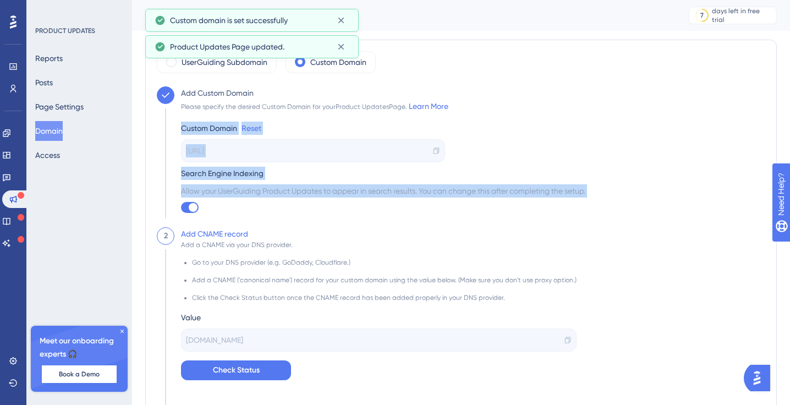
click at [305, 123] on div "Custom Domain Reset" at bounding box center [383, 128] width 404 height 13
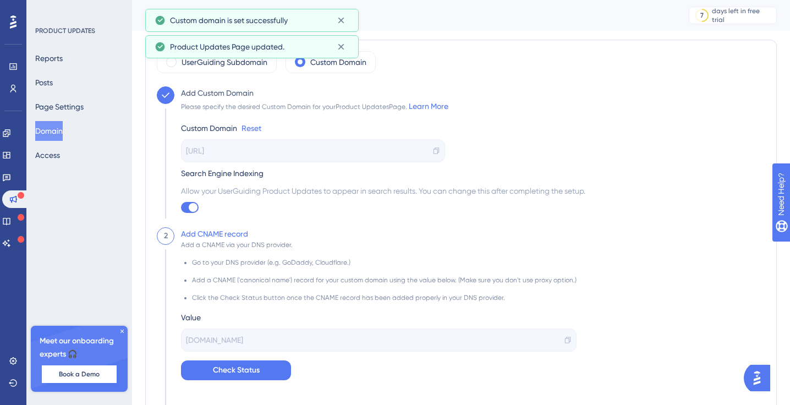
click at [318, 109] on div "Please specify the desired Custom Domain for your Product Updates Page. Learn M…" at bounding box center [314, 106] width 267 height 13
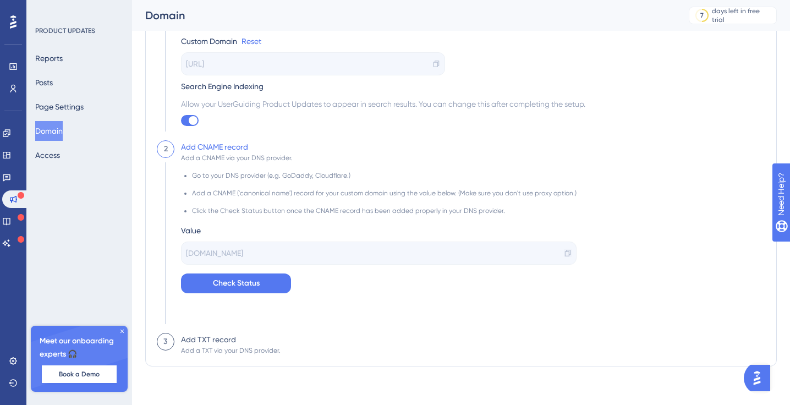
click at [564, 254] on icon at bounding box center [568, 253] width 8 height 8
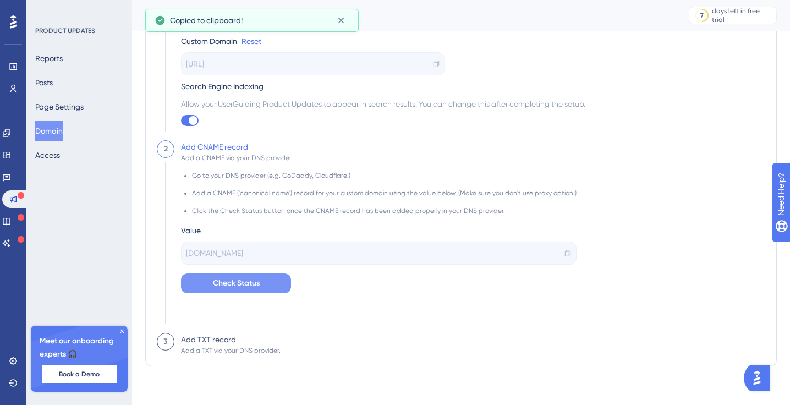
click at [239, 285] on span "Check Status" at bounding box center [236, 283] width 47 height 13
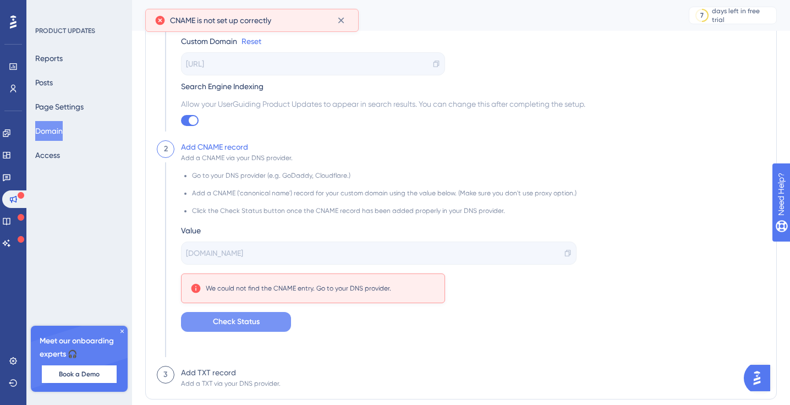
scroll to position [125, 0]
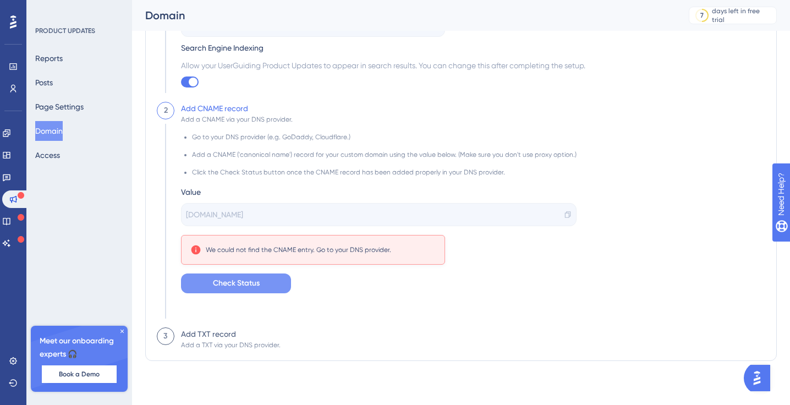
click at [290, 212] on div "updates.userguiding.com" at bounding box center [379, 214] width 396 height 23
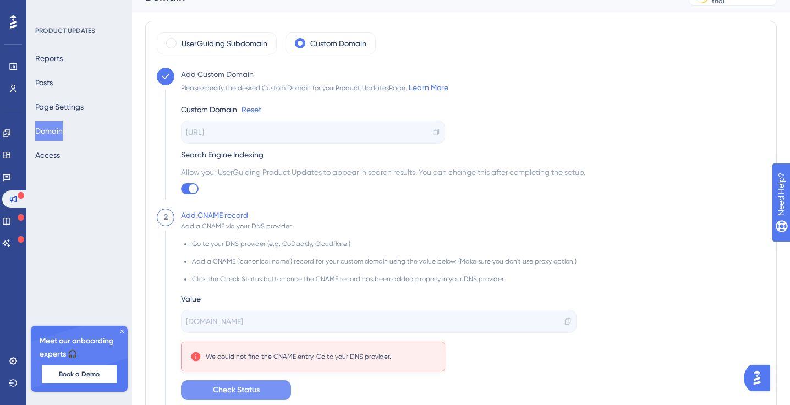
scroll to position [14, 0]
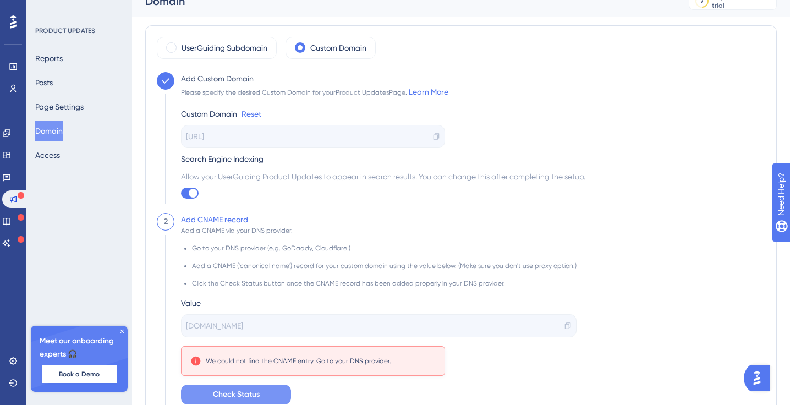
click at [228, 316] on div "updates.userguiding.com" at bounding box center [379, 325] width 396 height 23
click at [227, 329] on span "updates.userguiding.com" at bounding box center [214, 325] width 57 height 13
click at [565, 328] on icon at bounding box center [568, 325] width 6 height 7
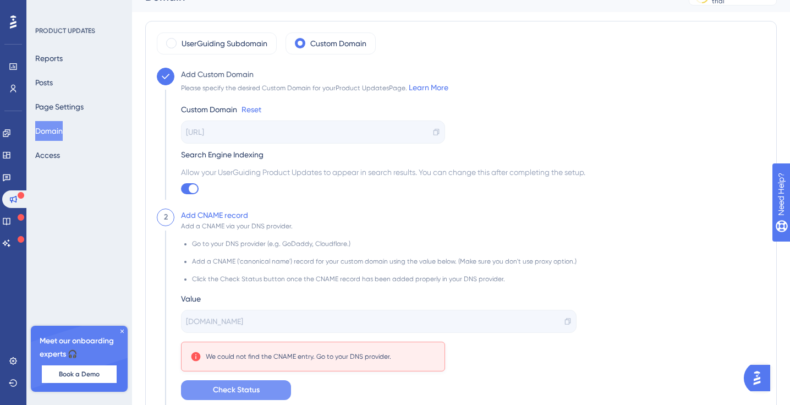
scroll to position [22, 0]
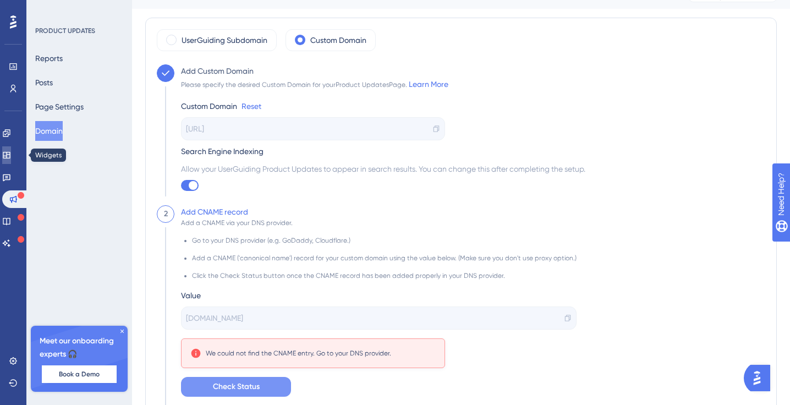
click at [11, 155] on icon at bounding box center [6, 155] width 9 height 9
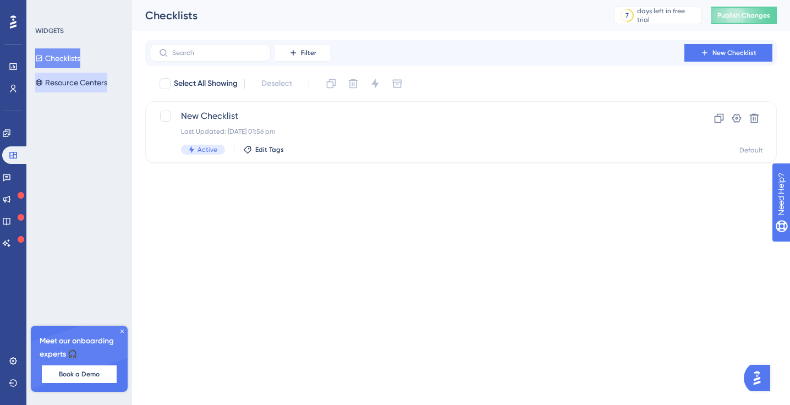
click at [80, 83] on button "Resource Centers" at bounding box center [71, 83] width 72 height 20
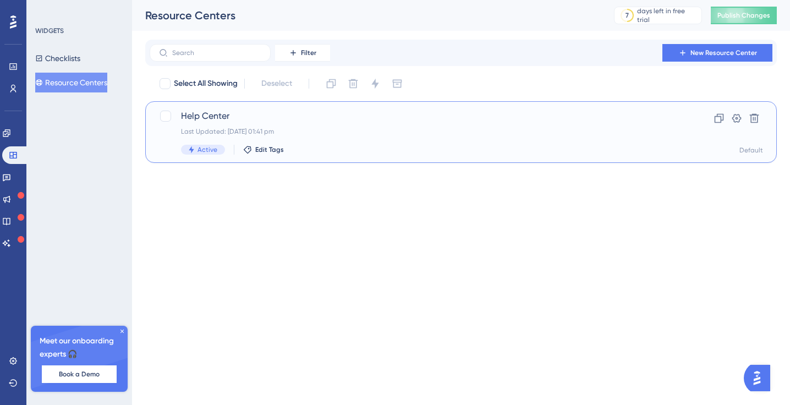
click at [545, 139] on div "Help Center Last Updated: 09 Oct 2025 01:41 pm Active Edit Tags" at bounding box center [417, 132] width 472 height 45
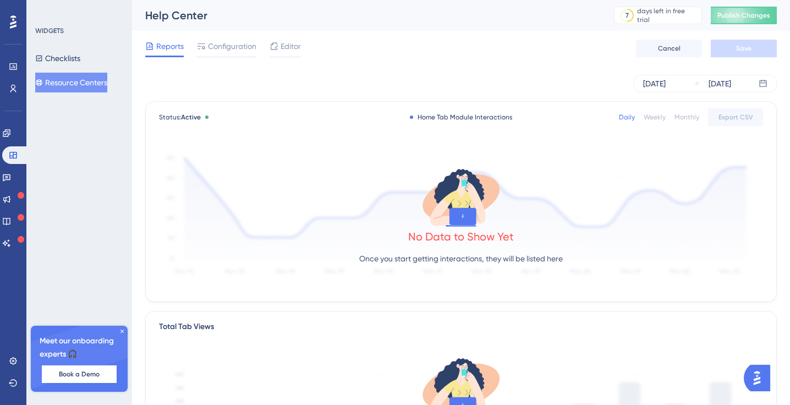
click at [287, 115] on div "Status: Active Home Tab Module Interactions Daily Weekly Monthly Export CSV" at bounding box center [461, 117] width 604 height 13
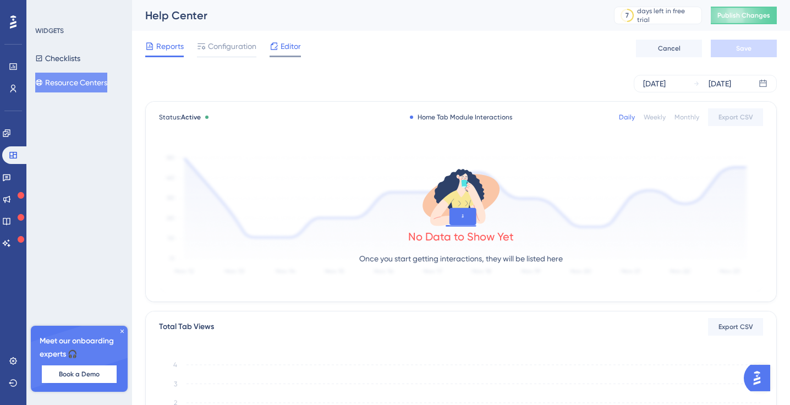
click at [287, 48] on span "Editor" at bounding box center [291, 46] width 20 height 13
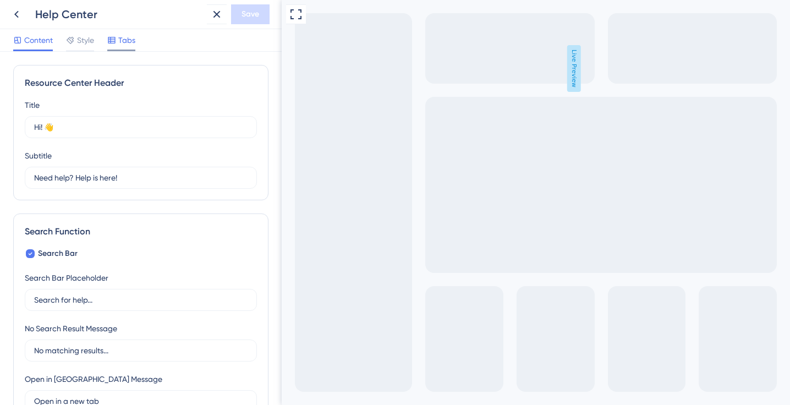
click at [115, 34] on div at bounding box center [111, 40] width 9 height 13
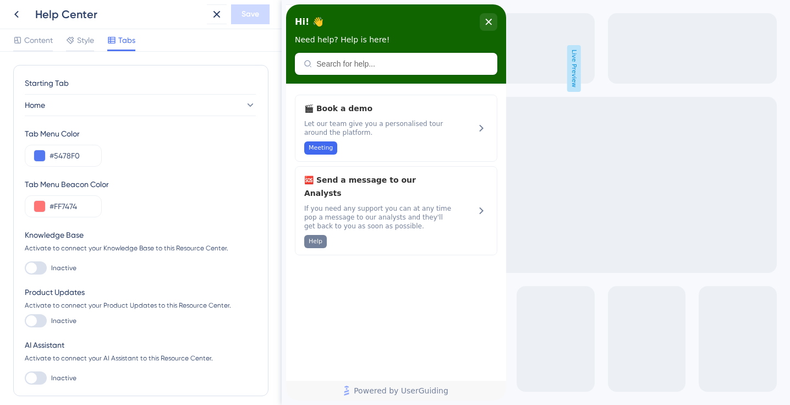
click at [28, 326] on div at bounding box center [36, 320] width 22 height 13
click at [25, 321] on input "Inactive" at bounding box center [24, 321] width 1 height 1
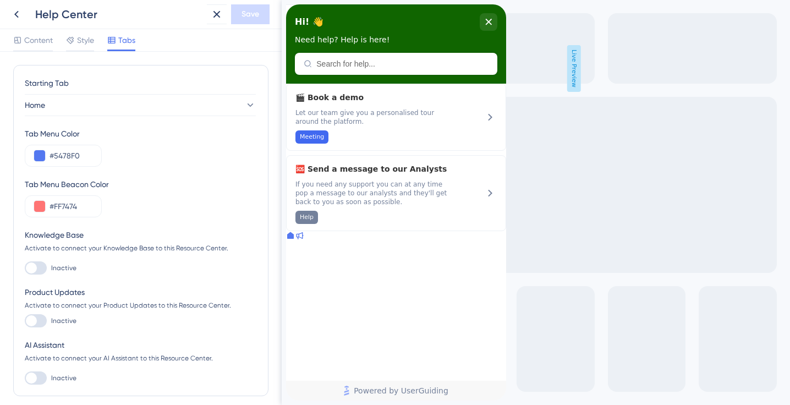
click at [31, 322] on div at bounding box center [36, 320] width 22 height 13
click at [25, 321] on input "Inactive" at bounding box center [24, 321] width 1 height 1
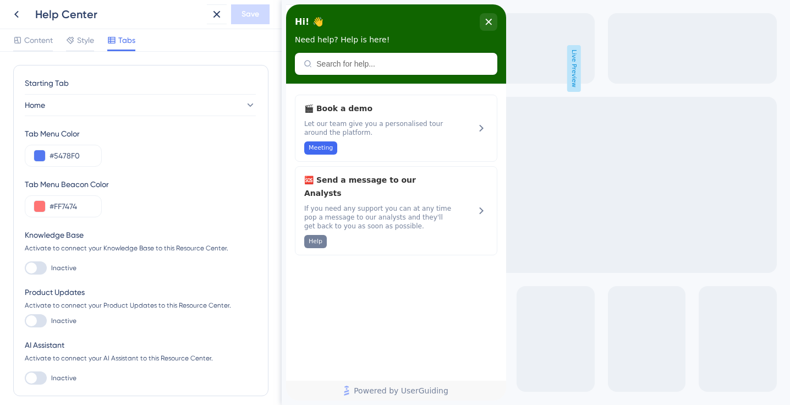
click at [31, 322] on div at bounding box center [31, 320] width 11 height 11
click at [25, 321] on input "Inactive" at bounding box center [24, 321] width 1 height 1
checkbox input "true"
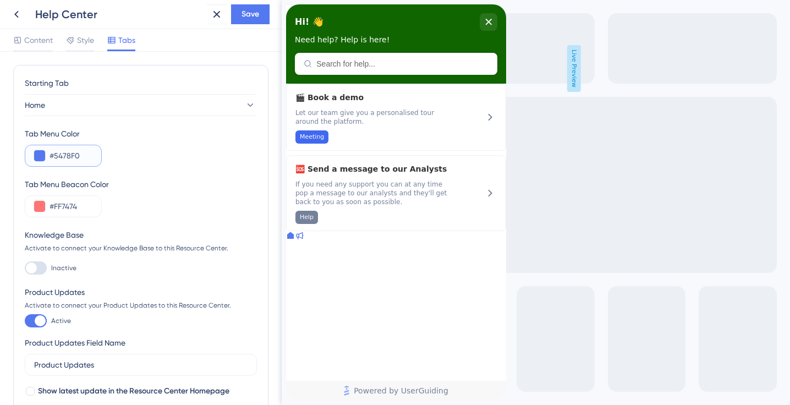
drag, startPoint x: 83, startPoint y: 156, endPoint x: 53, endPoint y: 155, distance: 30.3
click at [52, 155] on input "#5478F0" at bounding box center [71, 155] width 43 height 13
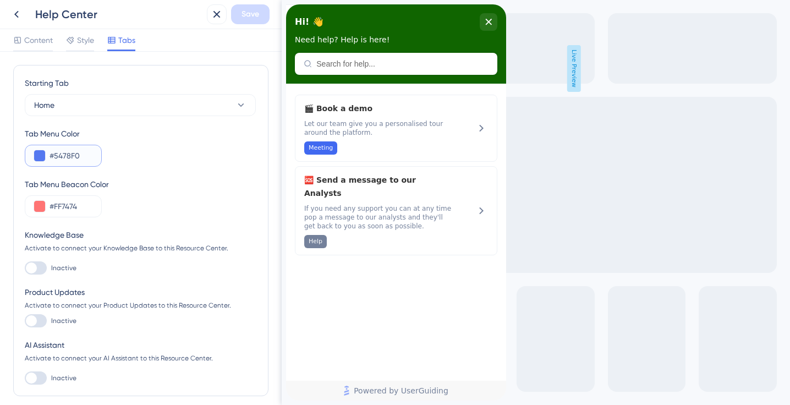
drag, startPoint x: 83, startPoint y: 155, endPoint x: 40, endPoint y: 266, distance: 119.7
click at [54, 154] on input "#5478F0" at bounding box center [71, 155] width 43 height 13
click at [80, 154] on input "#" at bounding box center [71, 155] width 43 height 13
click at [73, 153] on input "#" at bounding box center [71, 155] width 43 height 13
paste input "106500"
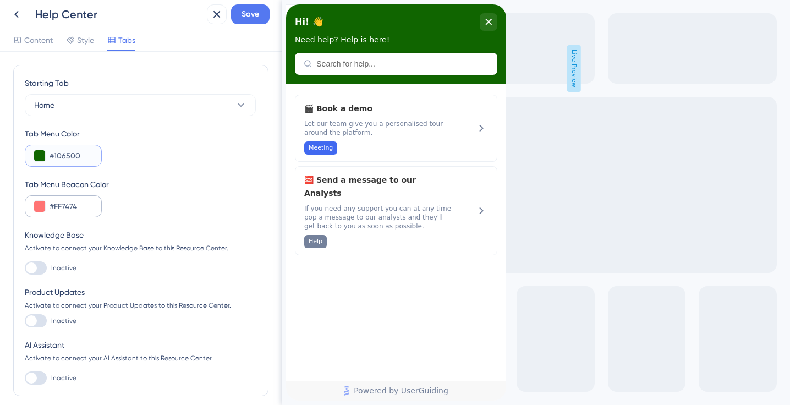
type input "#106500"
click at [78, 208] on input "#FF7474" at bounding box center [71, 206] width 43 height 13
click at [33, 323] on div at bounding box center [31, 320] width 11 height 11
click at [25, 321] on input "Inactive" at bounding box center [24, 321] width 1 height 1
checkbox input "true"
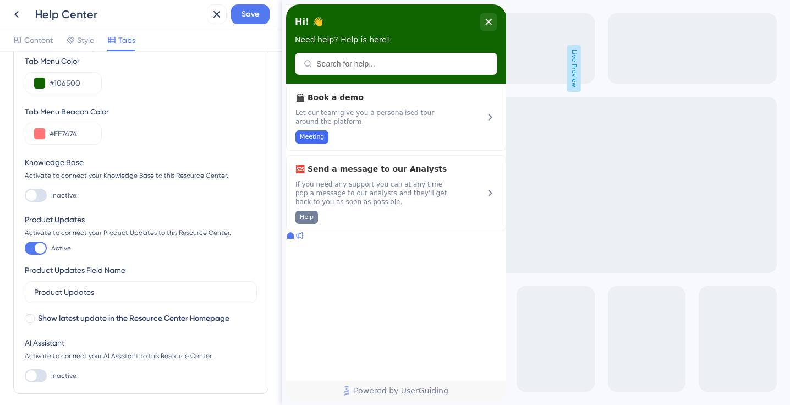
scroll to position [71, 0]
click at [33, 375] on div at bounding box center [31, 377] width 11 height 11
click at [25, 378] on input "Inactive" at bounding box center [24, 378] width 1 height 1
checkbox input "true"
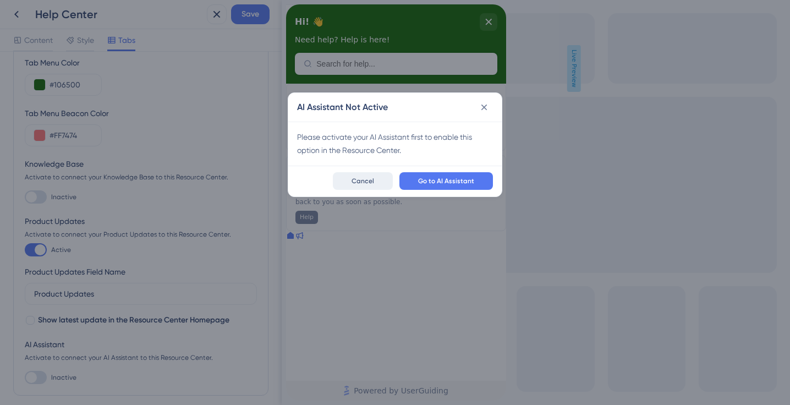
click at [362, 177] on span "Cancel" at bounding box center [363, 181] width 23 height 9
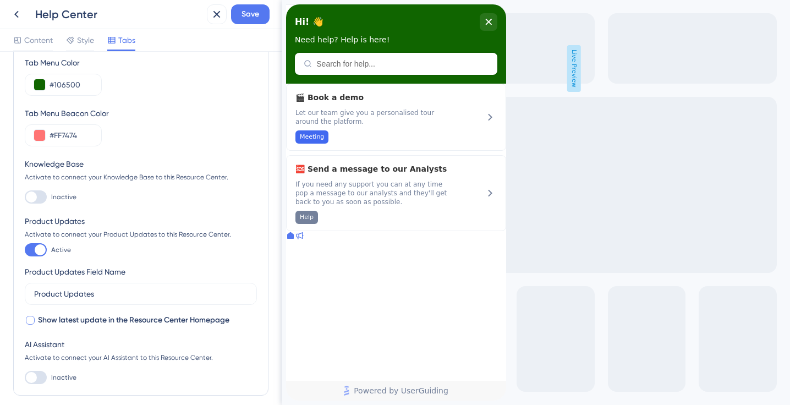
click at [31, 320] on div at bounding box center [30, 320] width 9 height 9
checkbox input "true"
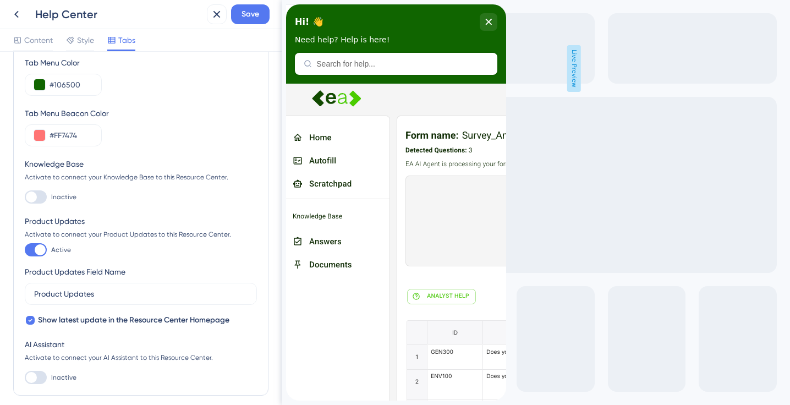
scroll to position [0, 0]
drag, startPoint x: 87, startPoint y: 130, endPoint x: 54, endPoint y: 130, distance: 33.0
click at [54, 130] on input "#FF7474" at bounding box center [71, 135] width 43 height 13
paste input "65ED41"
type input "#65ED41"
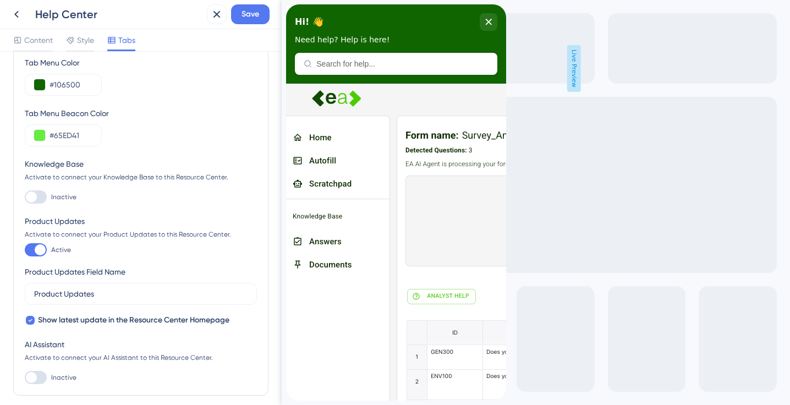
click at [189, 122] on div "Tab Menu Beacon Color #65ED41" at bounding box center [141, 127] width 232 height 40
click at [245, 22] on button "Save" at bounding box center [250, 14] width 39 height 20
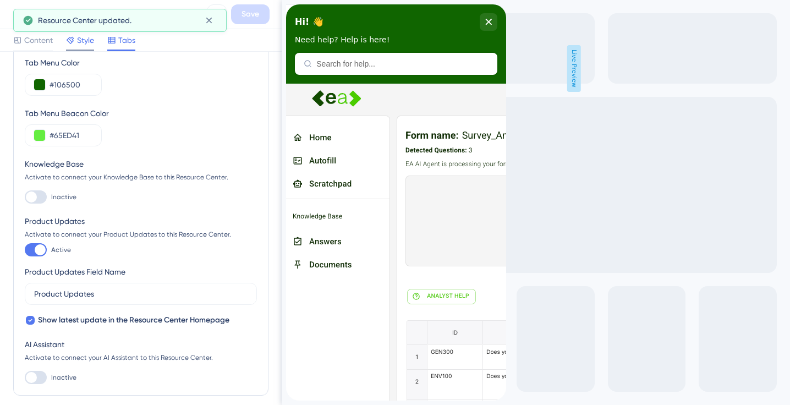
click at [80, 45] on span "Style" at bounding box center [85, 40] width 17 height 13
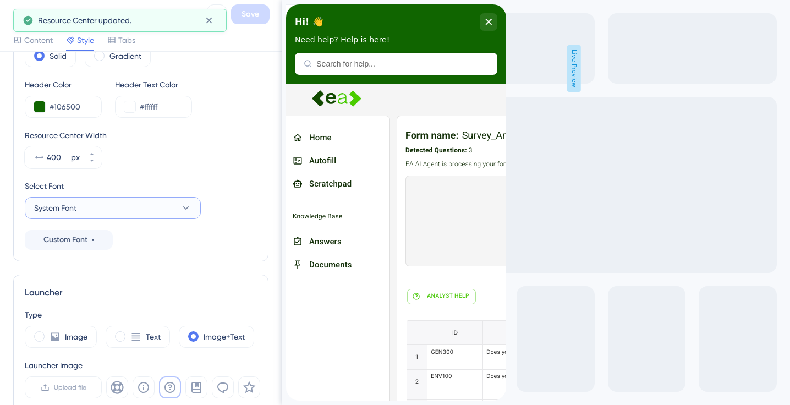
click at [105, 208] on button "System Font" at bounding box center [113, 208] width 176 height 22
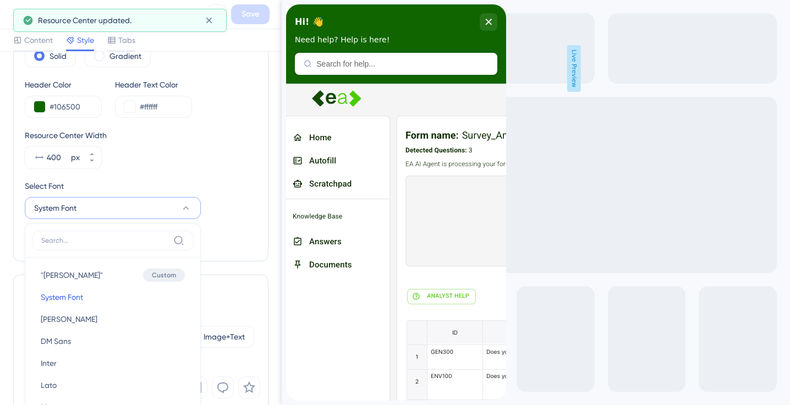
scroll to position [168, 0]
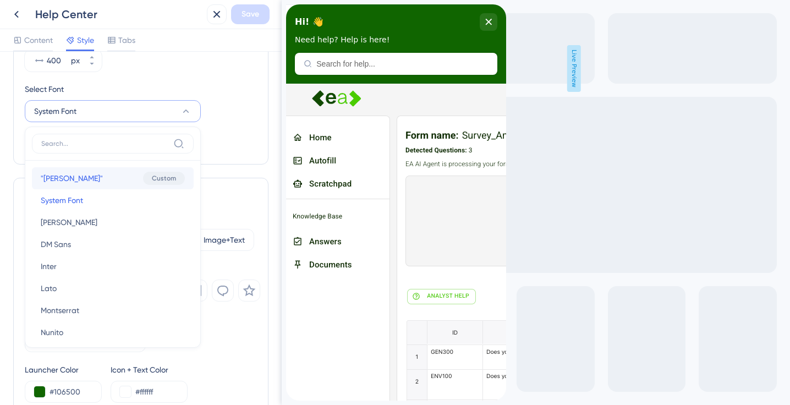
click at [94, 174] on button ""[PERSON_NAME]" "[PERSON_NAME]" Custom" at bounding box center [113, 178] width 162 height 22
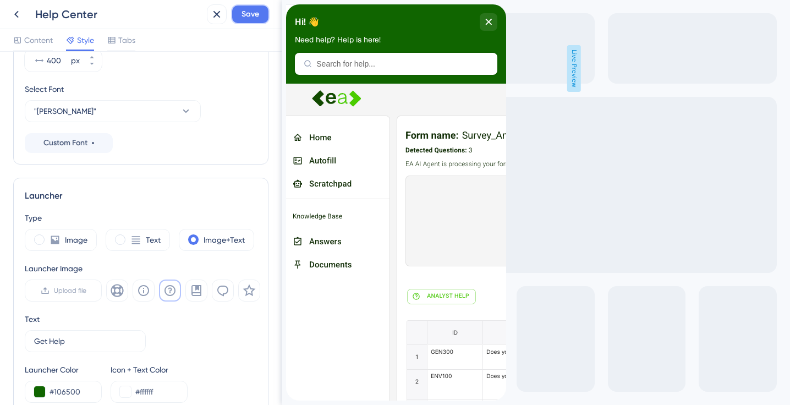
click at [254, 10] on span "Save" at bounding box center [251, 14] width 18 height 13
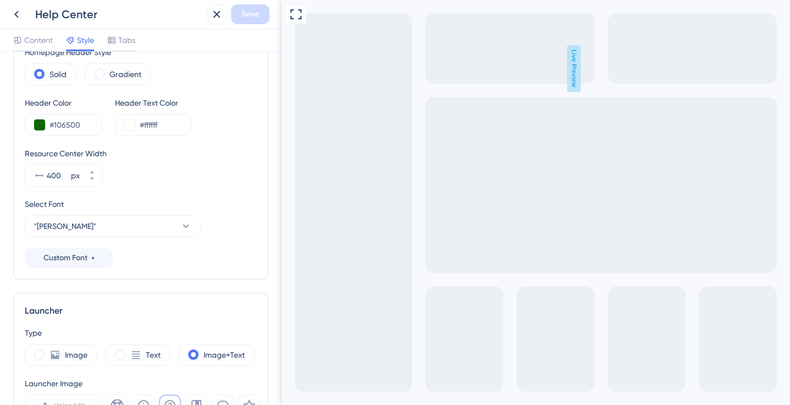
scroll to position [0, 0]
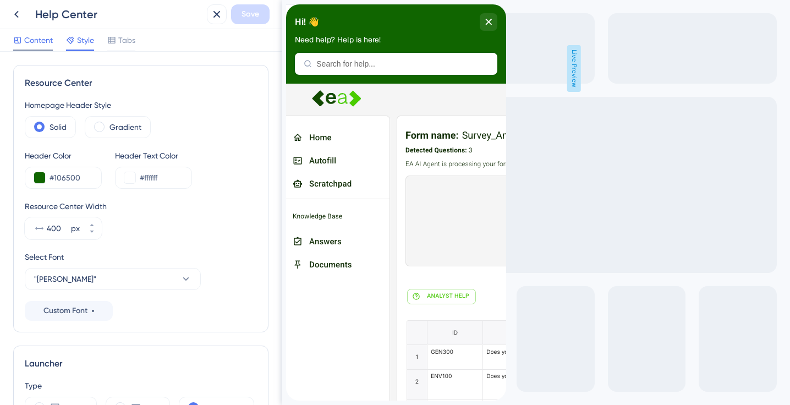
click at [28, 42] on span "Content" at bounding box center [38, 40] width 29 height 13
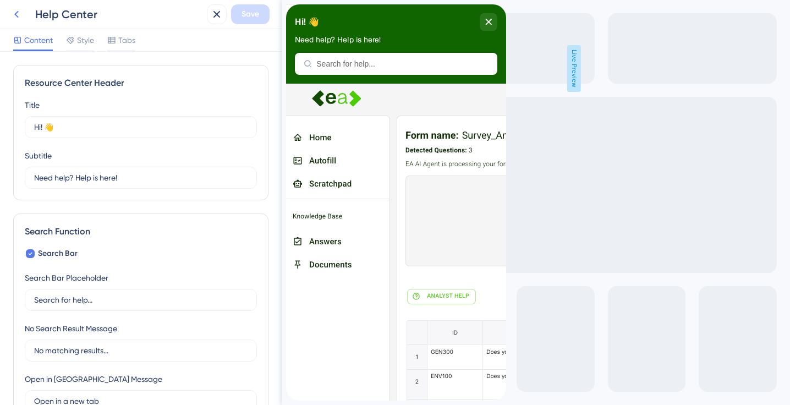
click at [19, 17] on icon at bounding box center [16, 14] width 13 height 13
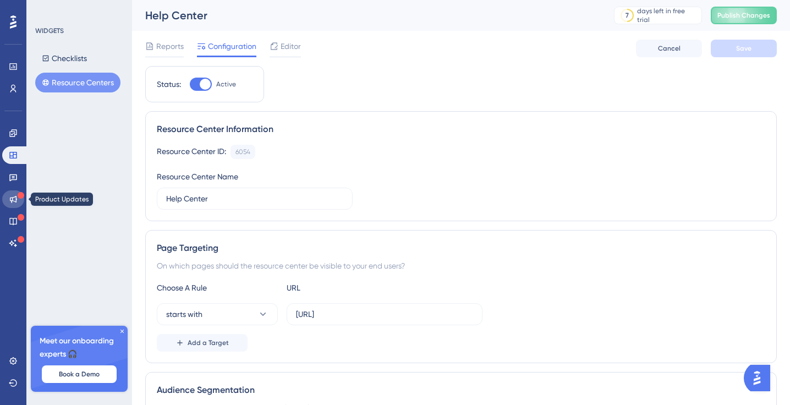
click at [12, 199] on icon at bounding box center [13, 199] width 9 height 9
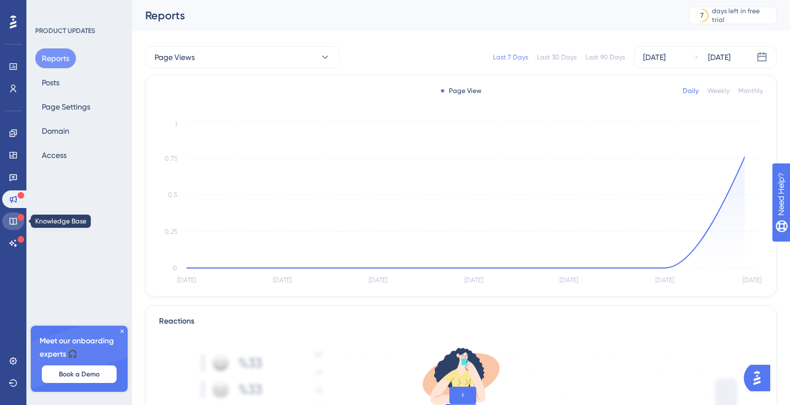
click at [12, 218] on icon at bounding box center [12, 221] width 7 height 7
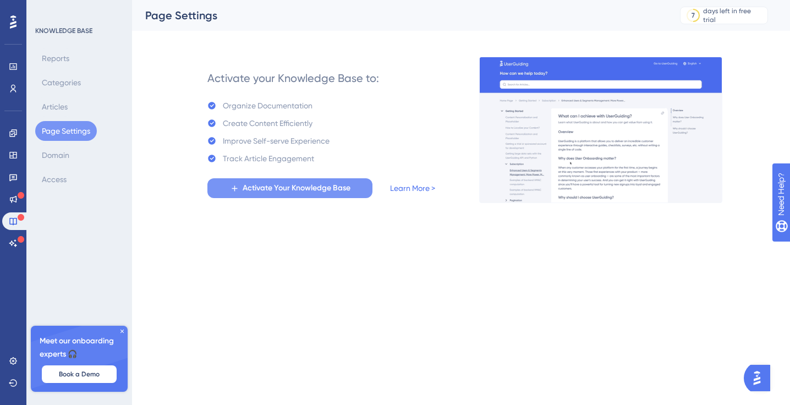
click at [256, 188] on span "Activate Your Knowledge Base" at bounding box center [297, 188] width 108 height 13
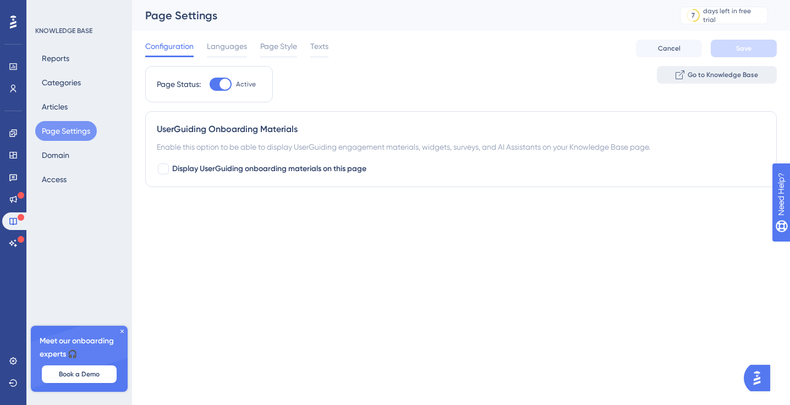
click at [712, 75] on span "Go to Knowledge Base" at bounding box center [723, 74] width 70 height 9
click at [166, 168] on div at bounding box center [163, 168] width 11 height 11
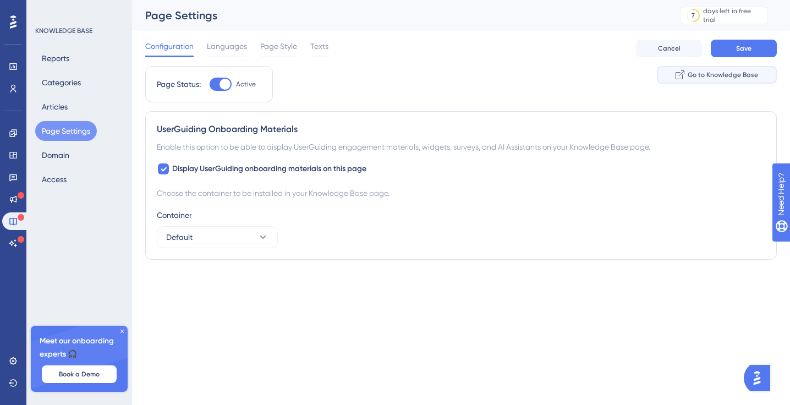
click at [694, 75] on span "Go to Knowledge Base" at bounding box center [723, 74] width 70 height 9
click at [732, 48] on button "Save" at bounding box center [744, 49] width 66 height 18
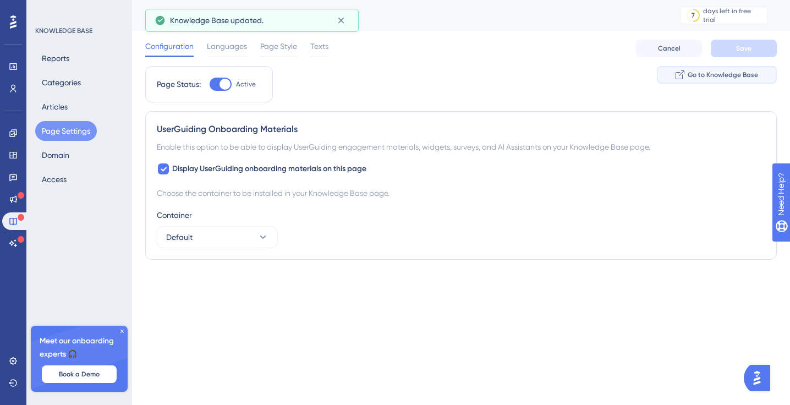
click at [716, 78] on span "Go to Knowledge Base" at bounding box center [723, 74] width 70 height 9
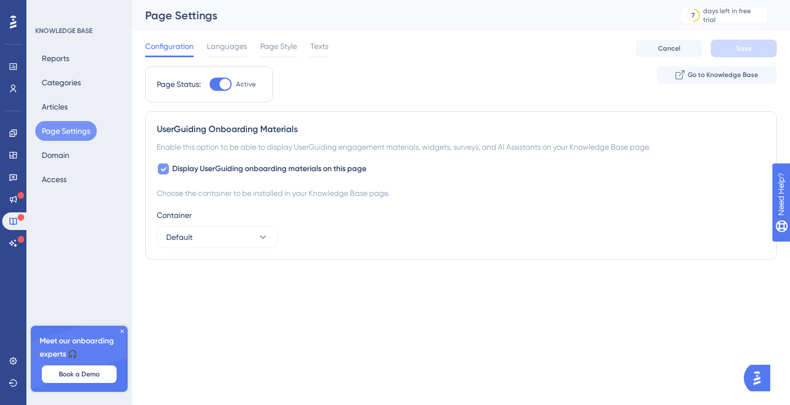
click at [162, 169] on icon at bounding box center [164, 169] width 6 height 4
checkbox input "false"
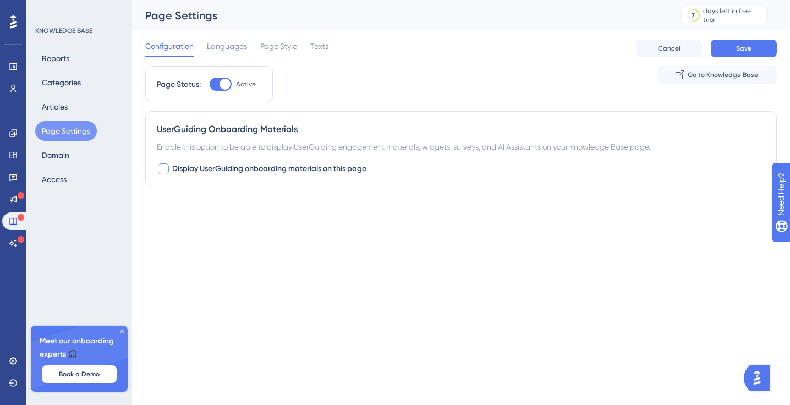
click at [379, 85] on div "Page Status: Active Go to Knowledge Base" at bounding box center [461, 88] width 632 height 45
click at [724, 56] on button "Save" at bounding box center [744, 49] width 66 height 18
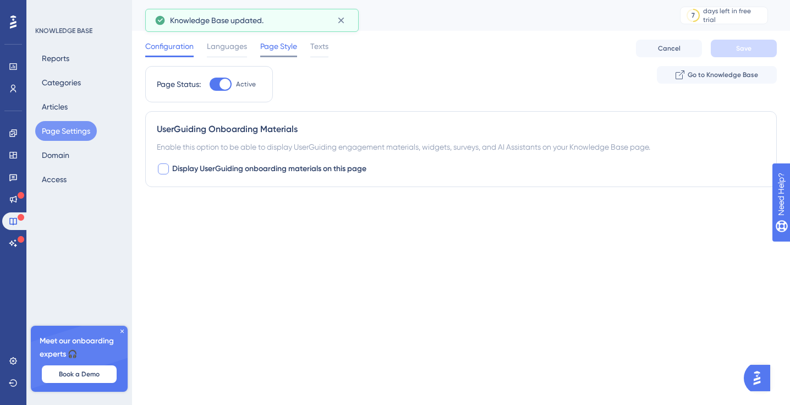
click at [279, 48] on span "Page Style" at bounding box center [278, 46] width 37 height 13
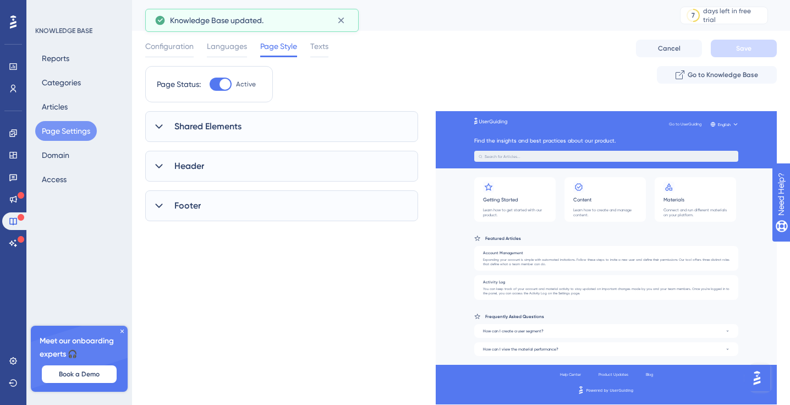
click at [260, 130] on div "Shared Elements" at bounding box center [281, 126] width 273 height 31
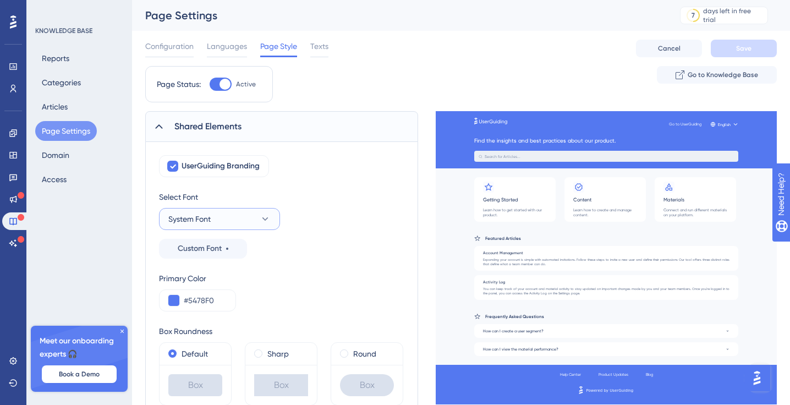
click at [197, 219] on span "System Font" at bounding box center [189, 218] width 42 height 13
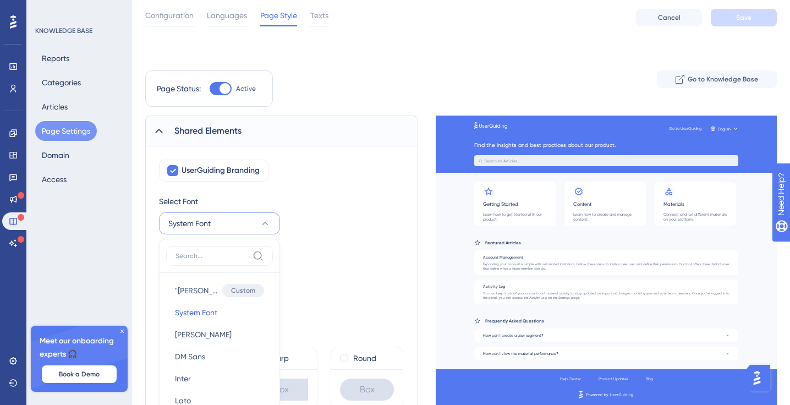
scroll to position [145, 0]
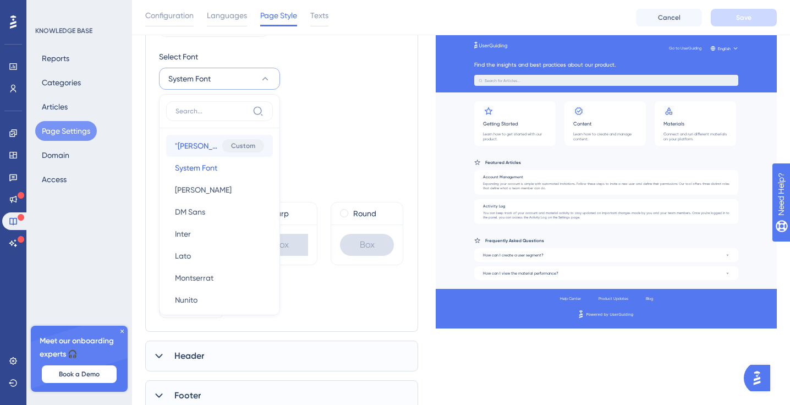
click at [192, 147] on span ""[PERSON_NAME]"" at bounding box center [196, 145] width 43 height 13
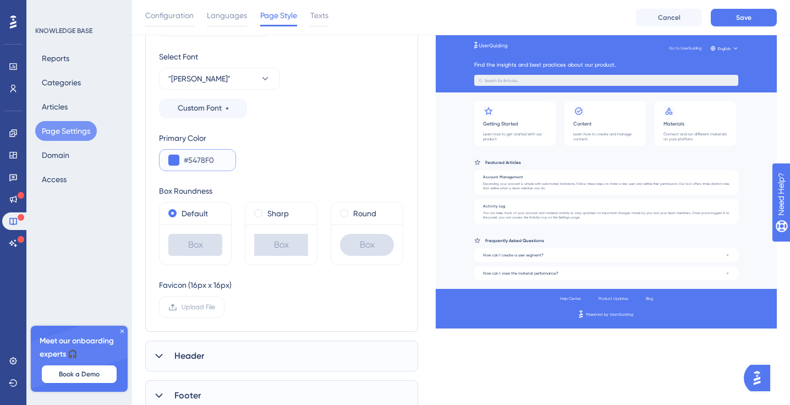
drag, startPoint x: 215, startPoint y: 161, endPoint x: 190, endPoint y: 161, distance: 24.8
click at [190, 161] on input "#5478F0" at bounding box center [205, 160] width 43 height 13
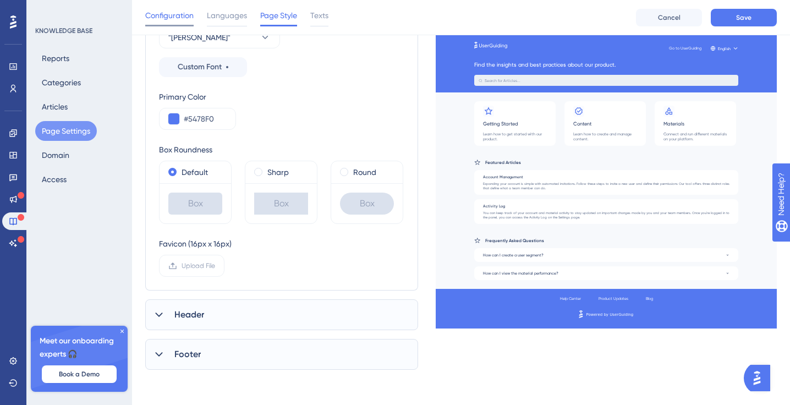
click at [175, 24] on div "Configuration" at bounding box center [169, 18] width 48 height 18
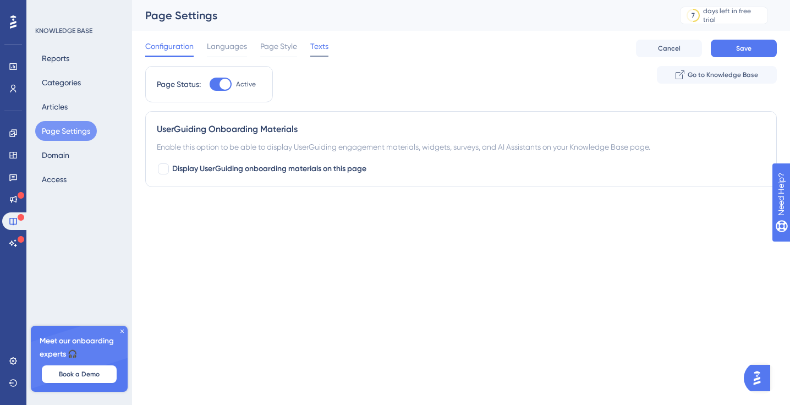
click at [315, 51] on span "Texts" at bounding box center [319, 46] width 18 height 13
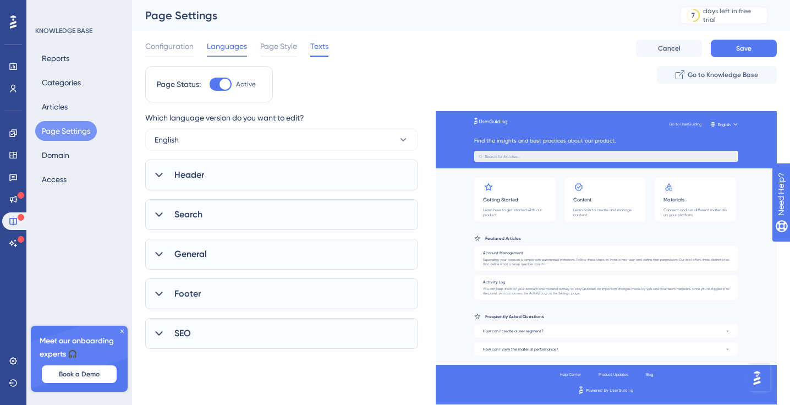
click at [235, 51] on span "Languages" at bounding box center [227, 46] width 40 height 13
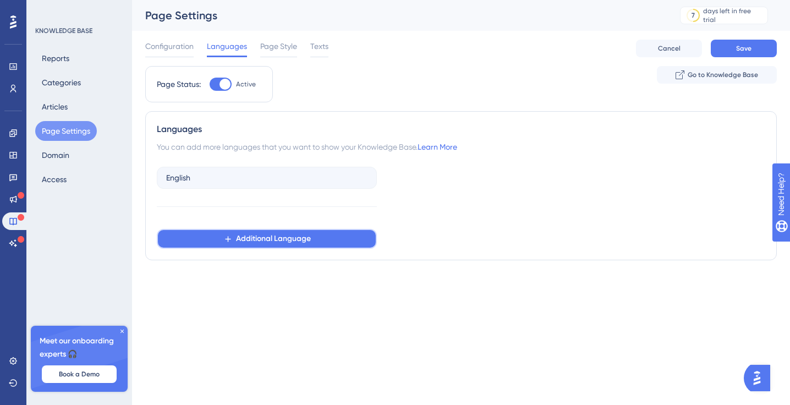
click at [206, 239] on button "Additional Language" at bounding box center [267, 239] width 220 height 20
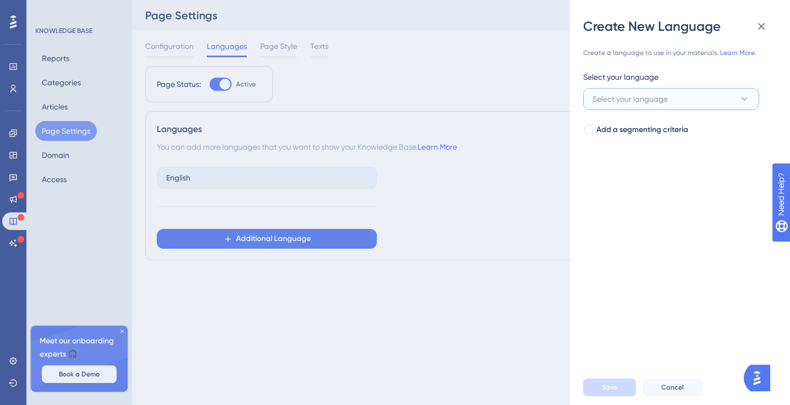
click at [666, 97] on span "Select your language" at bounding box center [630, 98] width 75 height 13
type input "sp"
click at [647, 176] on div "Spanish Spanish" at bounding box center [671, 166] width 144 height 22
click at [619, 388] on button "Save" at bounding box center [609, 388] width 53 height 18
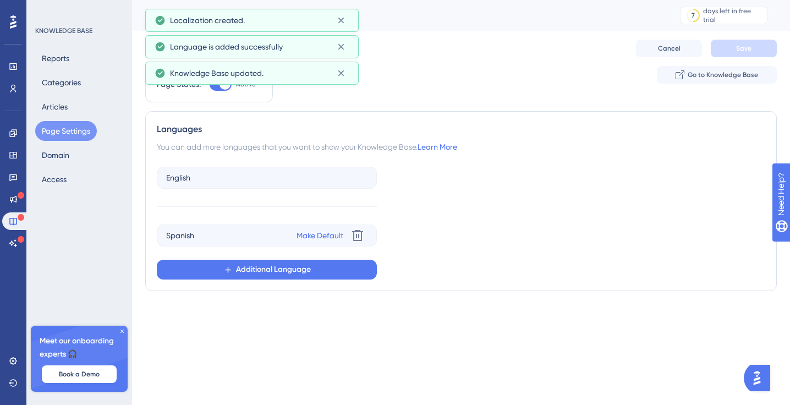
click at [336, 119] on div "Languages You can add more languages that you want to show your Knowledge Base.…" at bounding box center [461, 201] width 632 height 180
click at [340, 78] on icon at bounding box center [341, 73] width 11 height 11
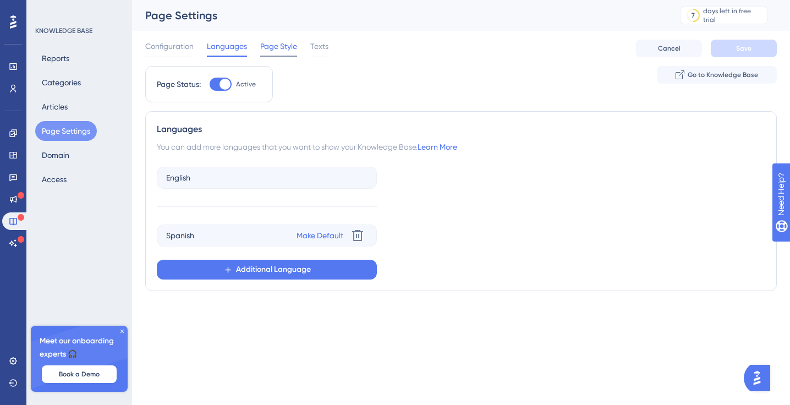
click at [264, 49] on span "Page Style" at bounding box center [278, 46] width 37 height 13
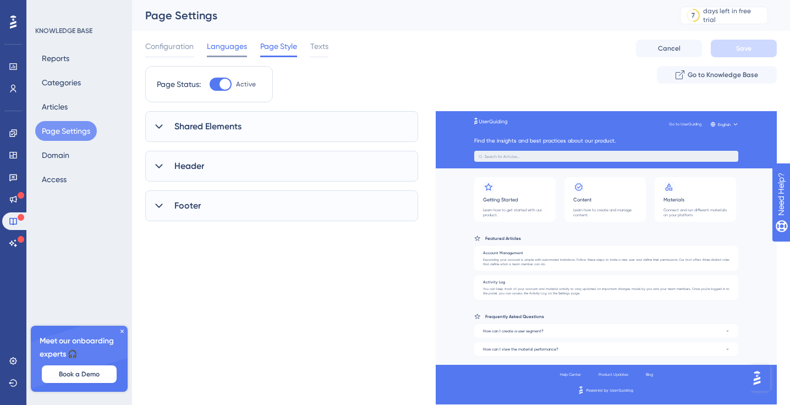
click at [222, 51] on span "Languages" at bounding box center [227, 46] width 40 height 13
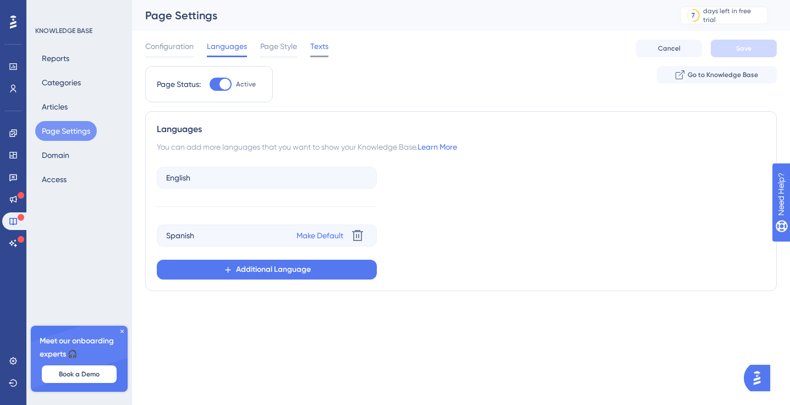
click at [321, 48] on span "Texts" at bounding box center [319, 46] width 18 height 13
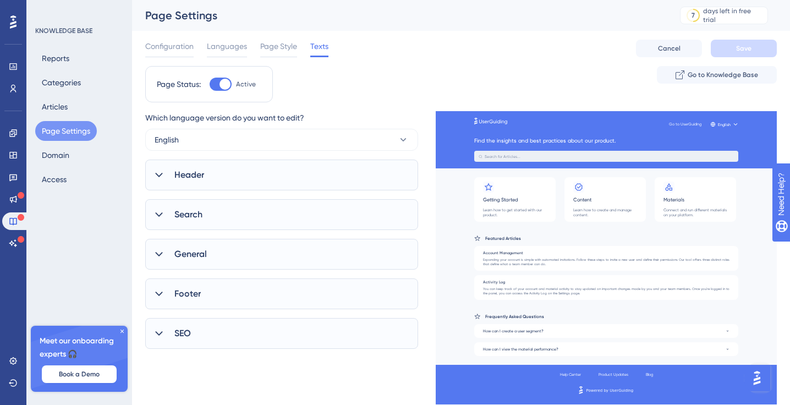
click at [177, 351] on div "Performance Users Engagement Widgets Feedback Product Updates Knowledge Base AI…" at bounding box center [461, 183] width 658 height 366
click at [178, 336] on span "SEO" at bounding box center [182, 333] width 17 height 13
click at [258, 138] on button "English" at bounding box center [281, 140] width 273 height 22
click at [247, 50] on div "Configuration Languages Page Style Texts" at bounding box center [236, 49] width 183 height 18
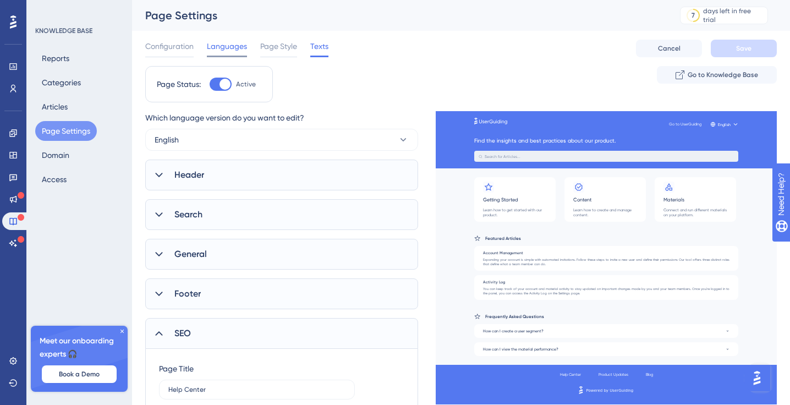
click at [237, 47] on span "Languages" at bounding box center [227, 46] width 40 height 13
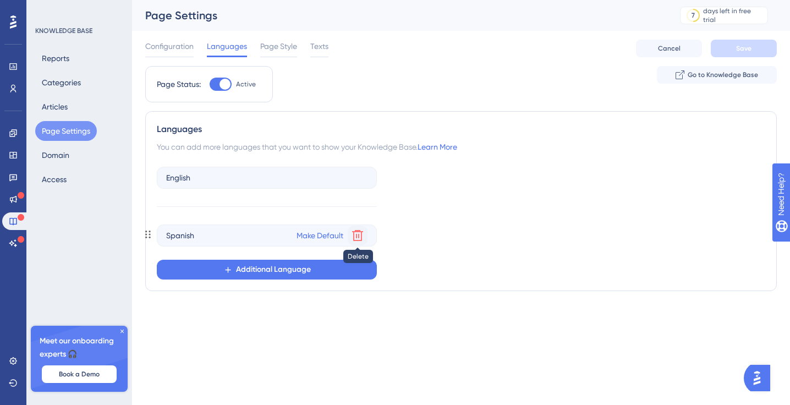
click at [356, 236] on icon at bounding box center [357, 235] width 13 height 13
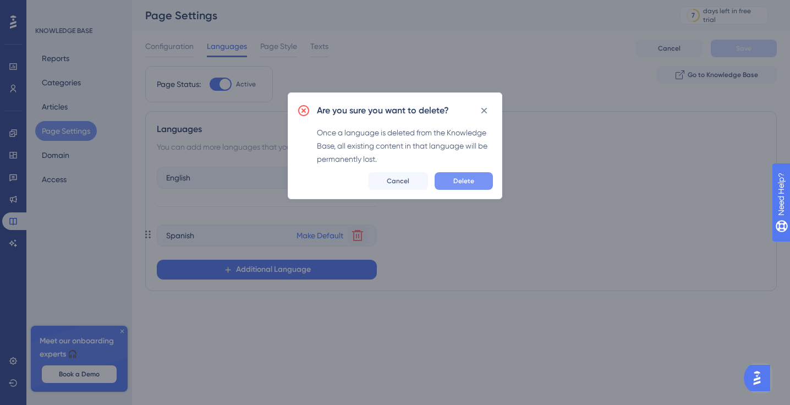
click at [453, 179] on button "Delete" at bounding box center [464, 181] width 58 height 18
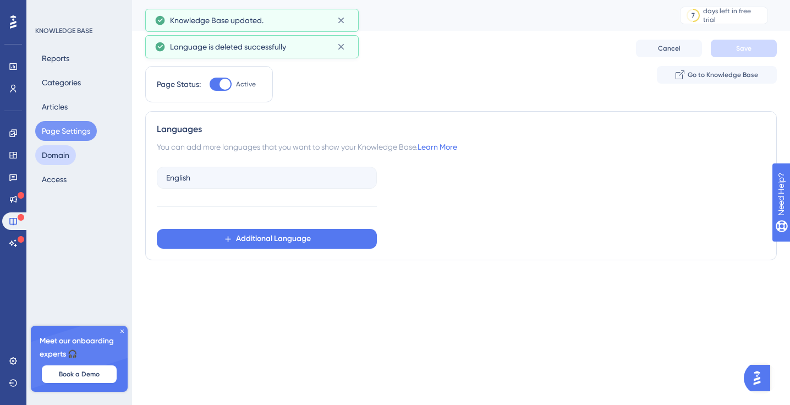
click at [61, 155] on button "Domain" at bounding box center [55, 155] width 41 height 20
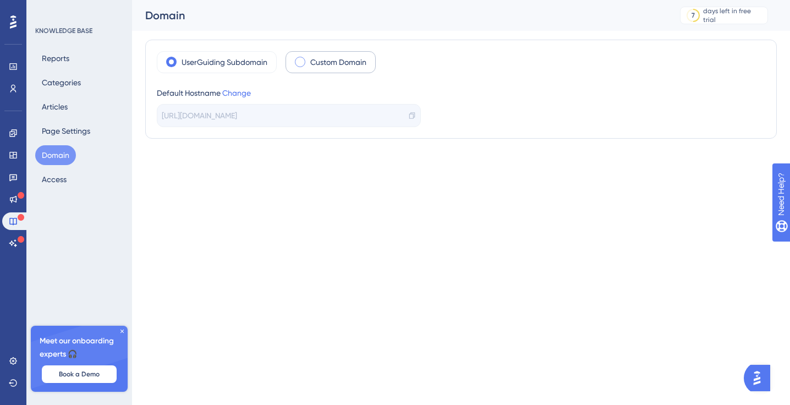
click at [302, 62] on span at bounding box center [300, 62] width 10 height 10
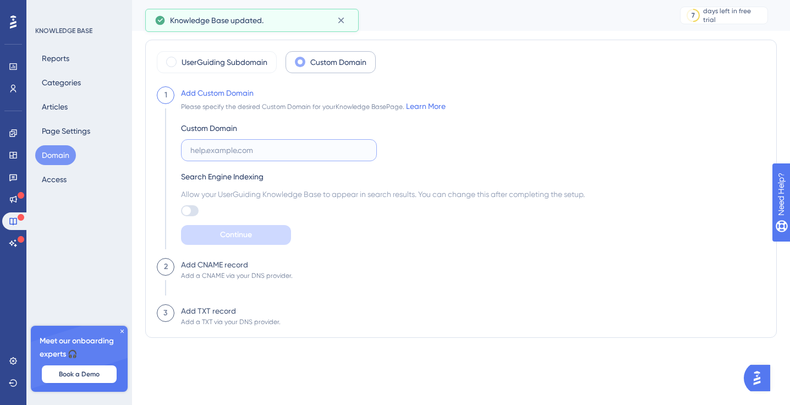
click at [255, 151] on input "text" at bounding box center [278, 150] width 177 height 12
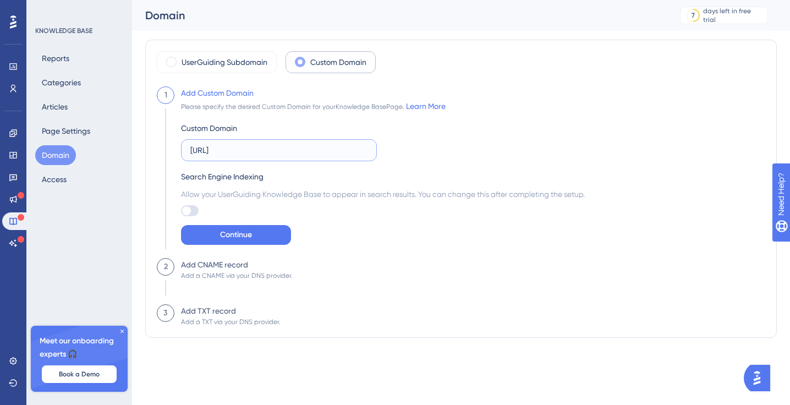
type input "[URL]"
click at [327, 180] on div "Search Engine Indexing" at bounding box center [383, 176] width 404 height 13
click at [182, 209] on div at bounding box center [190, 210] width 18 height 11
click at [181, 211] on input "checkbox" at bounding box center [180, 211] width 1 height 1
checkbox input "true"
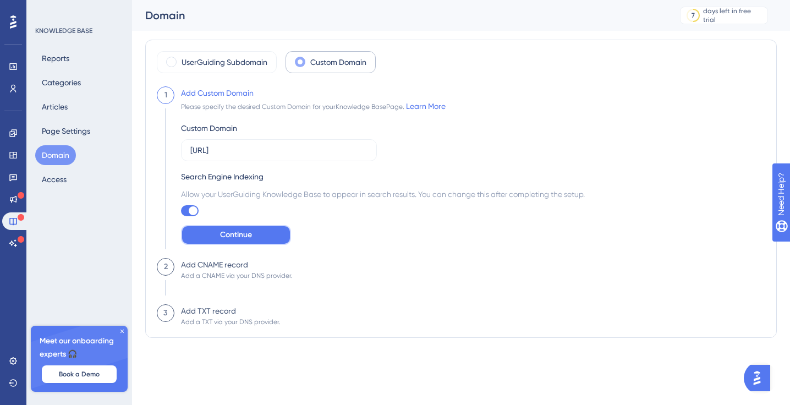
click at [214, 232] on button "Continue" at bounding box center [236, 235] width 110 height 20
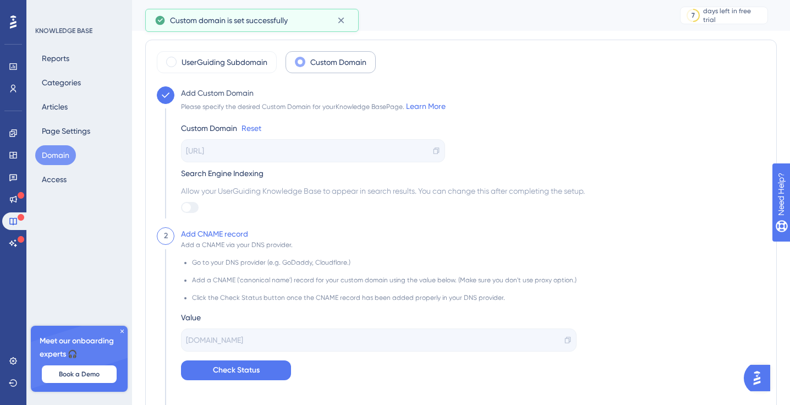
checkbox input "true"
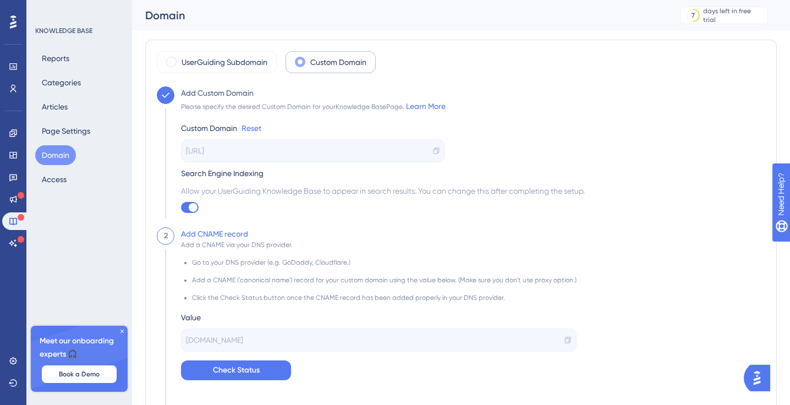
click at [564, 341] on icon at bounding box center [568, 340] width 8 height 8
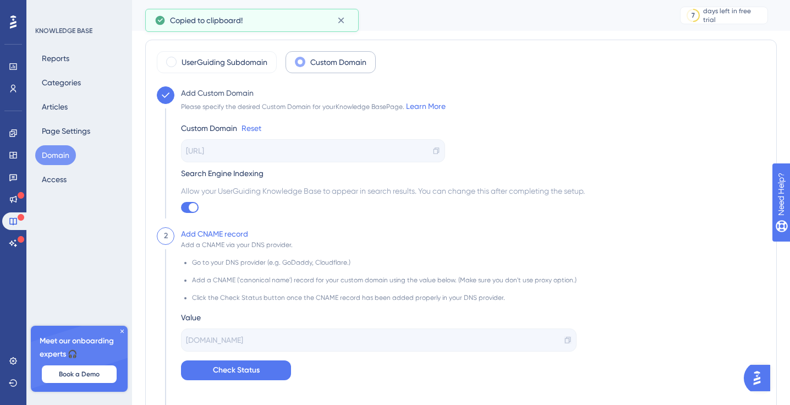
click at [565, 340] on icon at bounding box center [568, 340] width 6 height 7
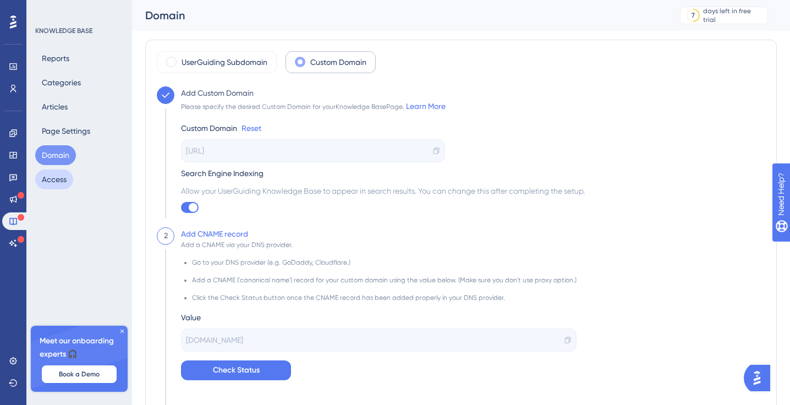
drag, startPoint x: 72, startPoint y: 171, endPoint x: 70, endPoint y: 177, distance: 6.4
click at [71, 174] on div "Reports Categories Articles Page Settings Domain Access" at bounding box center [79, 118] width 89 height 141
click at [68, 178] on button "Access" at bounding box center [54, 179] width 38 height 20
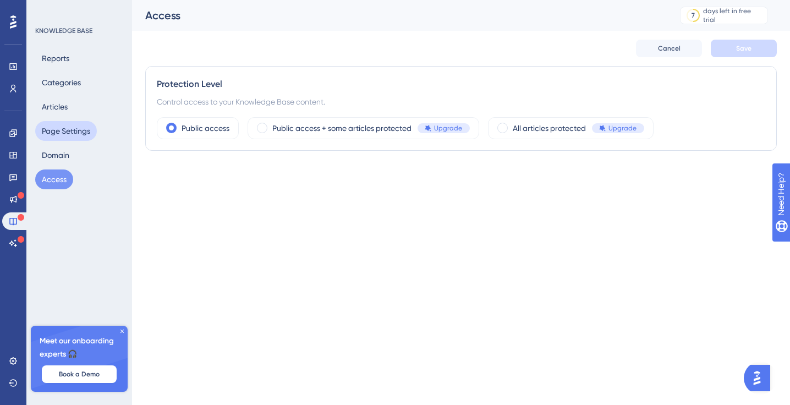
click at [83, 124] on button "Page Settings" at bounding box center [66, 131] width 62 height 20
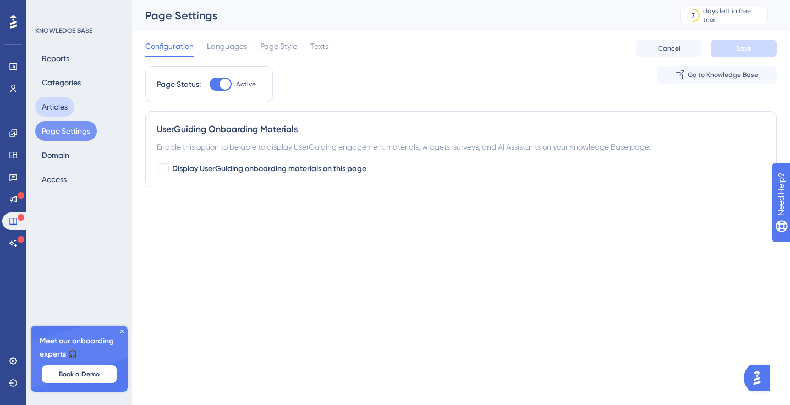
click at [70, 106] on button "Articles" at bounding box center [54, 107] width 39 height 20
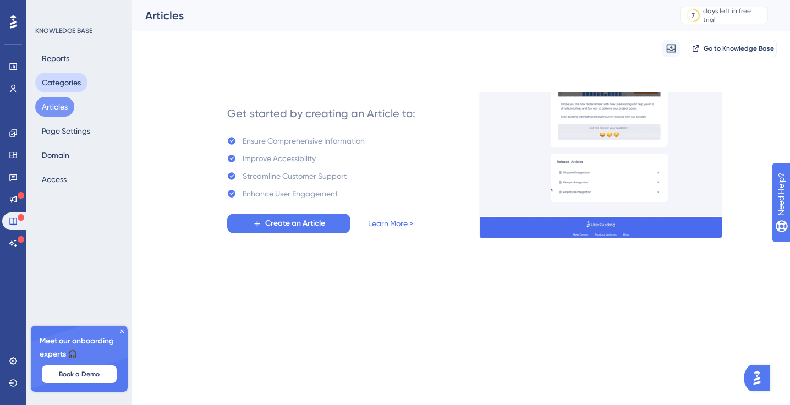
click at [73, 83] on button "Categories" at bounding box center [61, 83] width 52 height 20
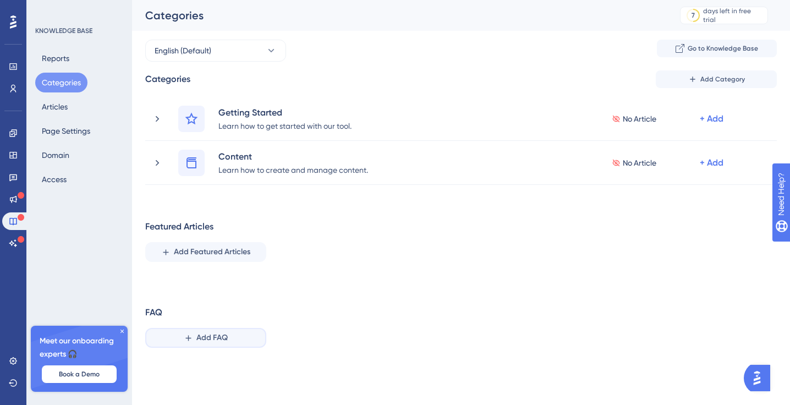
click at [191, 340] on icon at bounding box center [188, 337] width 9 height 9
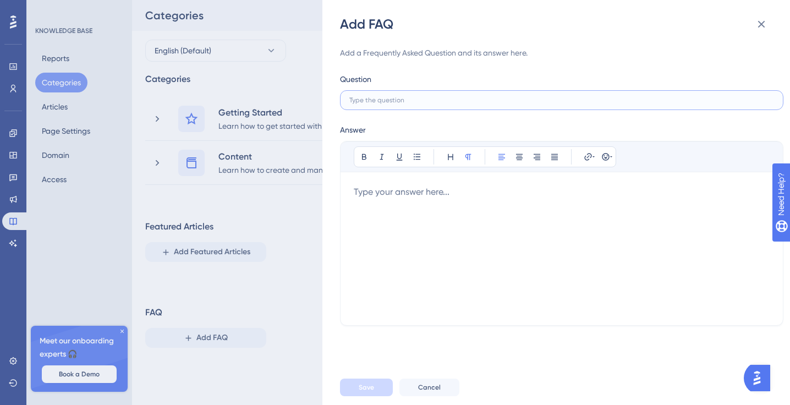
click at [375, 101] on input "text" at bounding box center [561, 100] width 425 height 8
paste input "How do I add users to my account?"
type input "How do I add users to my account?"
click at [392, 182] on div "Bold Italic Underline Bullet Point Heading Normal Align Left Align Center Align…" at bounding box center [562, 226] width 416 height 171
click at [379, 201] on div at bounding box center [562, 248] width 416 height 127
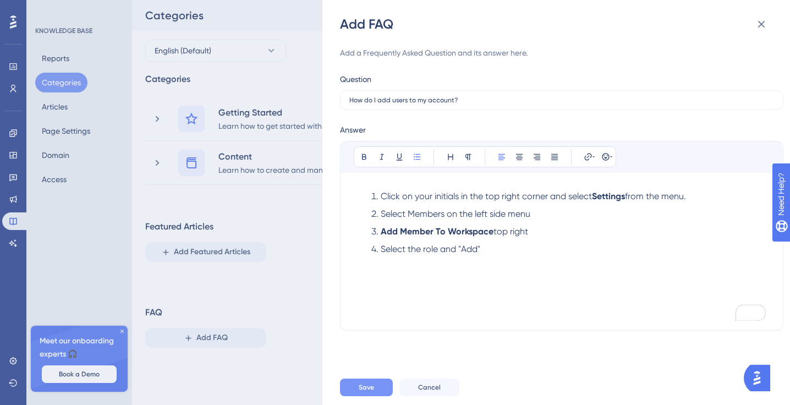
click at [371, 386] on span "Save" at bounding box center [366, 387] width 15 height 9
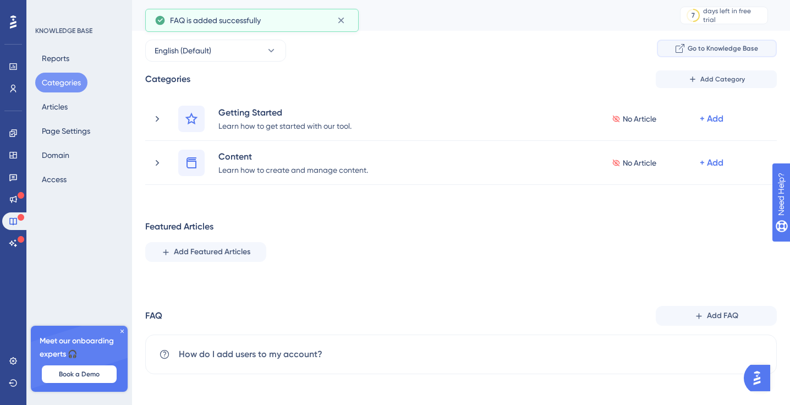
click at [694, 47] on span "Go to Knowledge Base" at bounding box center [723, 48] width 70 height 9
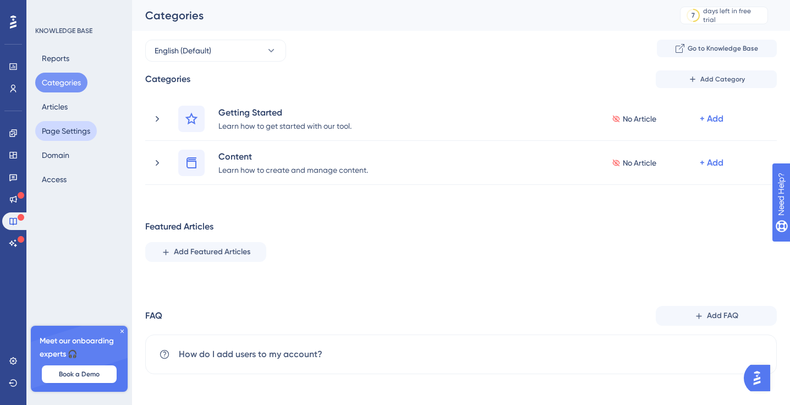
click at [60, 129] on button "Page Settings" at bounding box center [66, 131] width 62 height 20
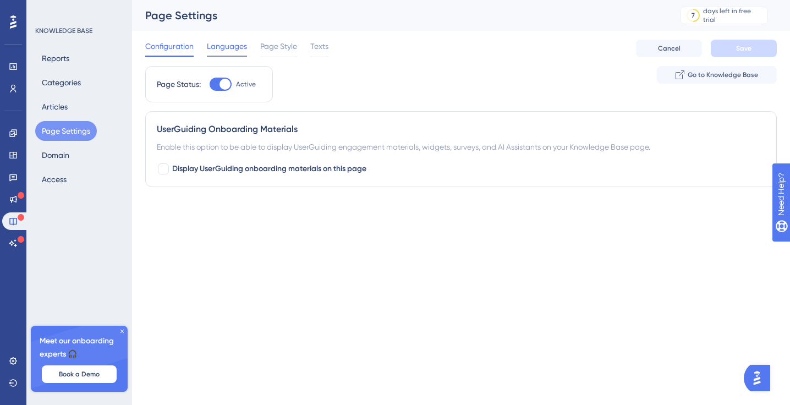
click at [232, 52] on span "Languages" at bounding box center [227, 46] width 40 height 13
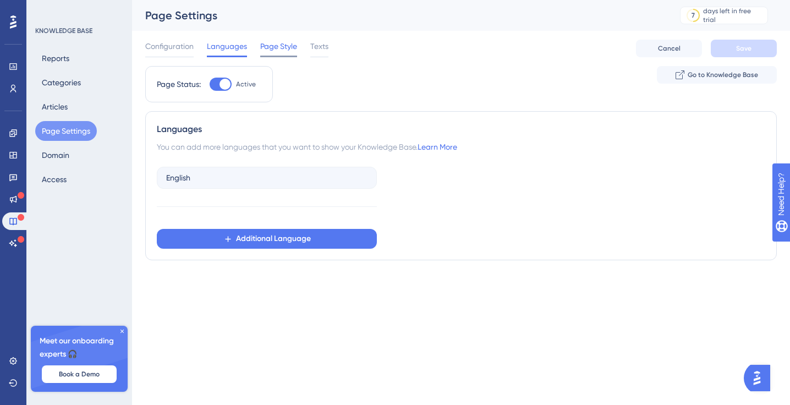
click at [283, 48] on span "Page Style" at bounding box center [278, 46] width 37 height 13
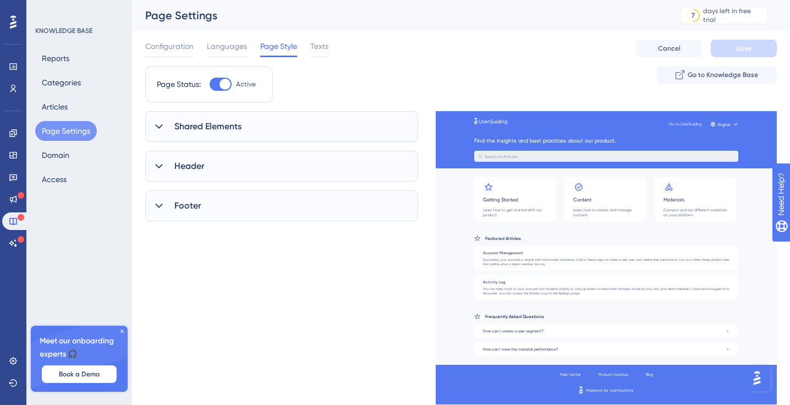
click at [201, 122] on span "Shared Elements" at bounding box center [207, 126] width 67 height 13
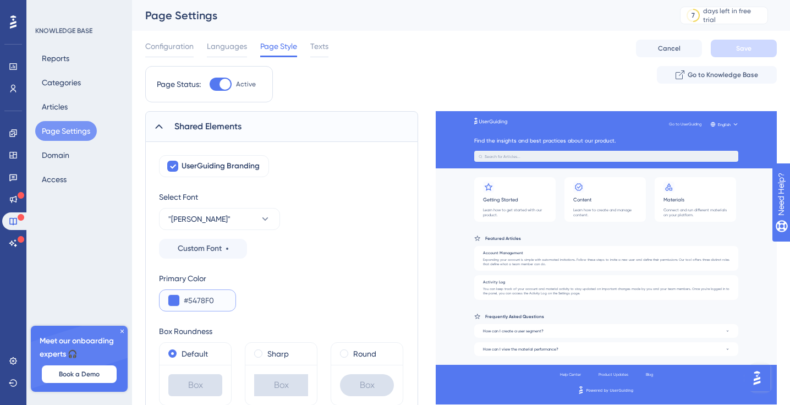
drag, startPoint x: 216, startPoint y: 301, endPoint x: 165, endPoint y: 290, distance: 52.3
click at [165, 290] on div "#5478F0" at bounding box center [197, 300] width 77 height 22
paste input "10650"
type input "#106500"
click at [296, 291] on div "Primary Color #106500" at bounding box center [281, 292] width 245 height 40
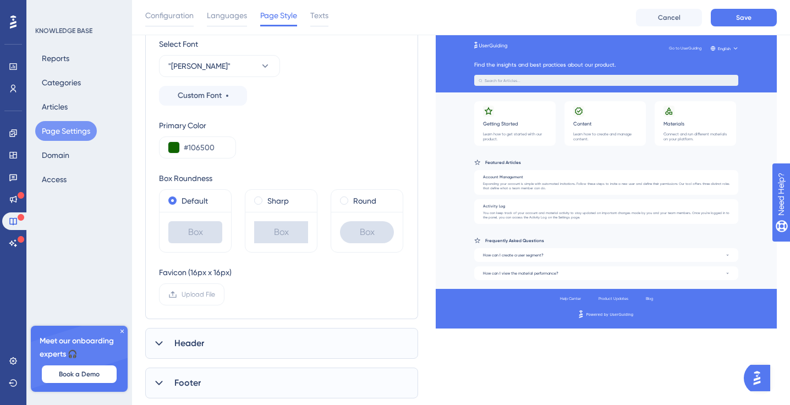
scroll to position [186, 0]
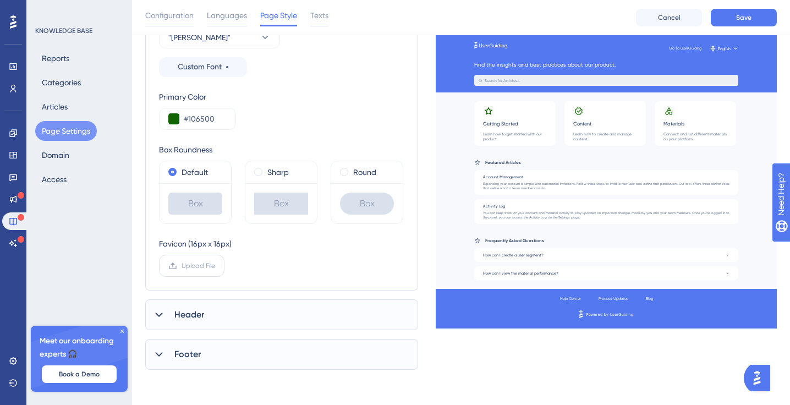
click at [197, 265] on span "Upload File" at bounding box center [199, 265] width 34 height 9
click at [215, 266] on input "Upload File" at bounding box center [215, 266] width 0 height 0
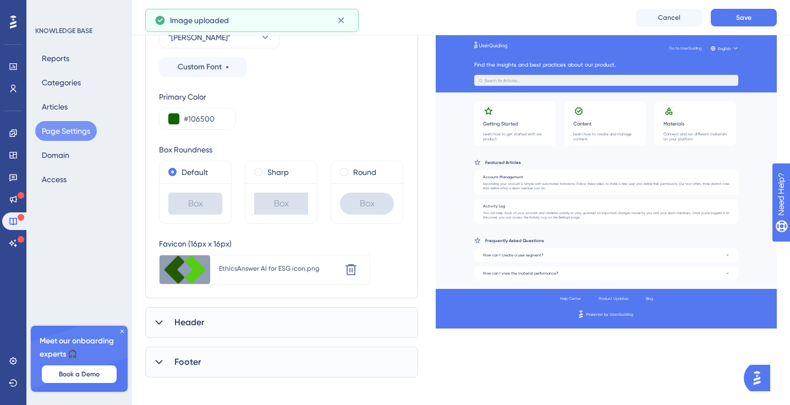
scroll to position [194, 0]
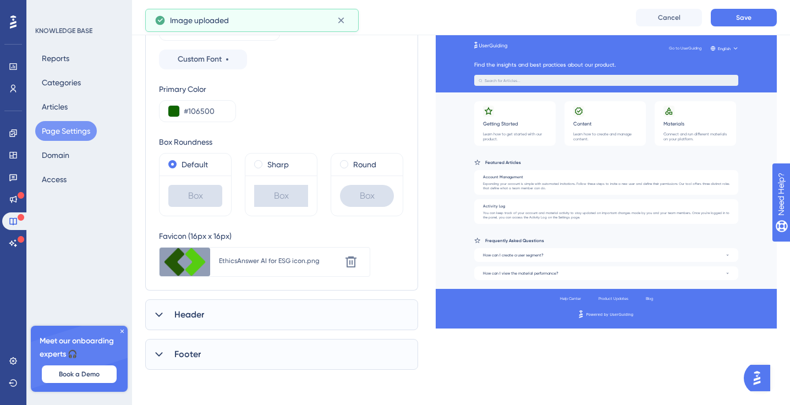
click at [218, 318] on div "Header" at bounding box center [281, 314] width 273 height 31
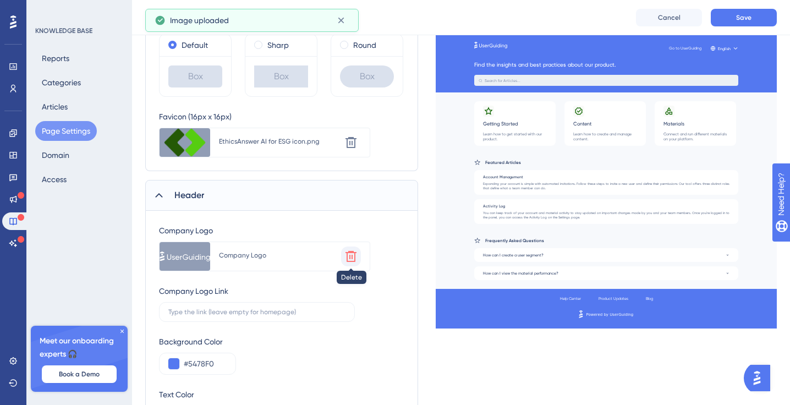
click at [347, 253] on icon at bounding box center [351, 256] width 11 height 11
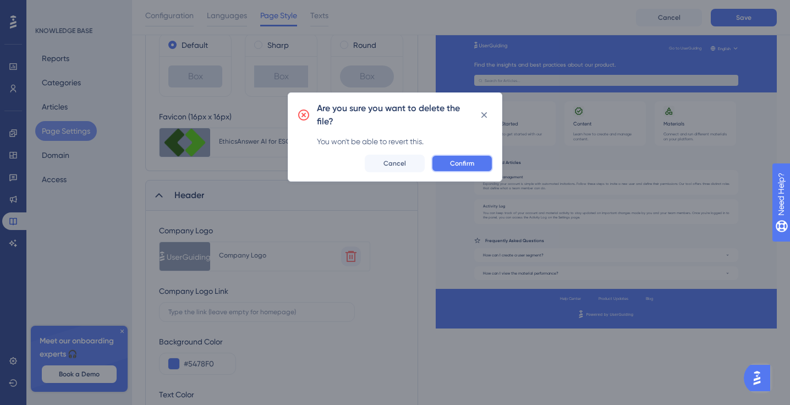
click at [456, 162] on span "Confirm" at bounding box center [462, 163] width 24 height 9
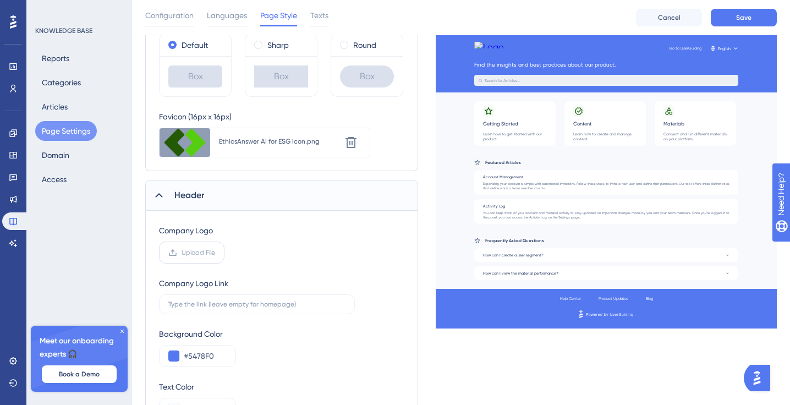
click at [200, 249] on span "Upload File" at bounding box center [199, 252] width 34 height 9
click at [215, 253] on input "Upload File" at bounding box center [215, 253] width 0 height 0
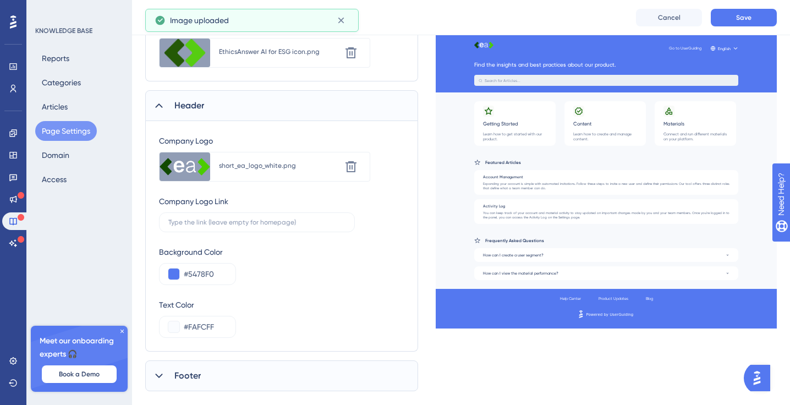
scroll to position [404, 0]
click at [216, 271] on input "#5478F0" at bounding box center [205, 272] width 43 height 13
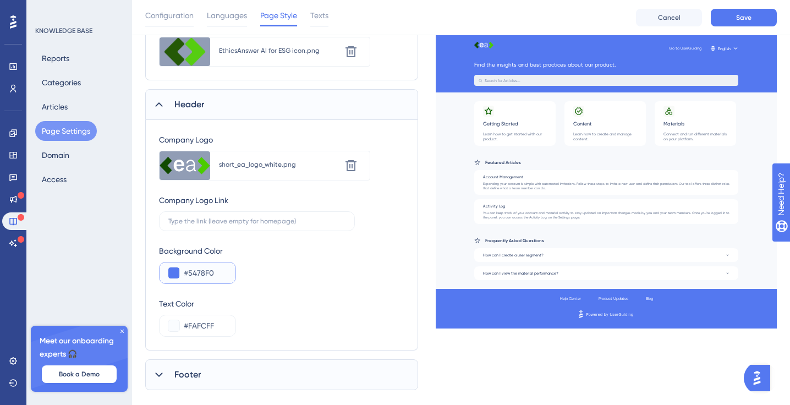
drag, startPoint x: 220, startPoint y: 271, endPoint x: 189, endPoint y: 270, distance: 30.8
click at [189, 270] on input "#5478F0" at bounding box center [205, 272] width 43 height 13
paste input "1065"
drag, startPoint x: 219, startPoint y: 272, endPoint x: 183, endPoint y: 269, distance: 36.5
click at [183, 269] on div "#10650" at bounding box center [197, 273] width 77 height 22
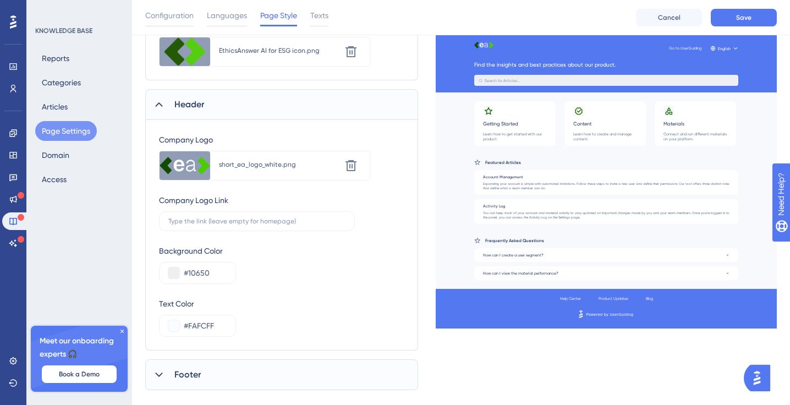
click at [272, 255] on div "Background Color #10650" at bounding box center [281, 264] width 245 height 40
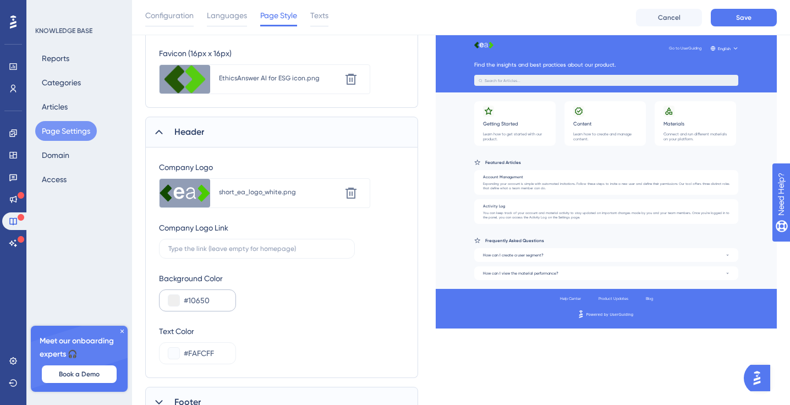
scroll to position [378, 0]
click at [220, 297] on input "#10650" at bounding box center [205, 298] width 43 height 13
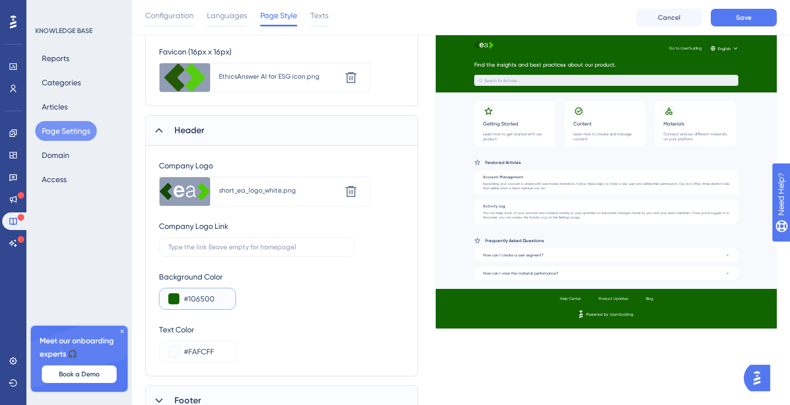
type input "#106500"
click at [279, 318] on div "Company Logo Upload new image short_ea_logo_white.png Delete Company Logo Link …" at bounding box center [281, 261] width 245 height 204
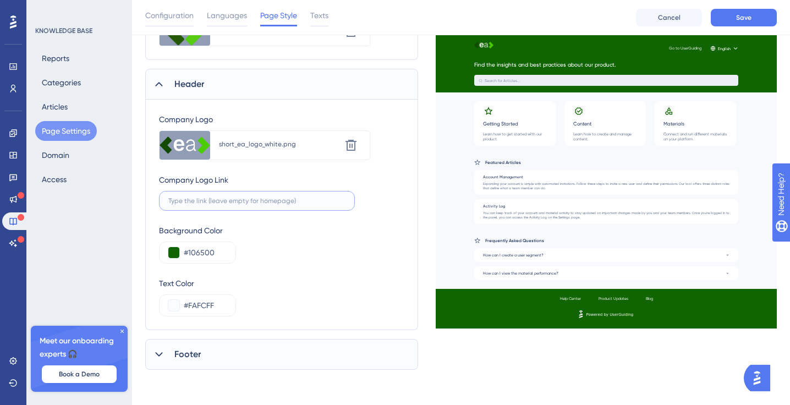
click at [210, 202] on input "text" at bounding box center [256, 201] width 177 height 8
type input "[URL]"
click at [293, 261] on div "Background Color #106500" at bounding box center [281, 244] width 245 height 40
click at [181, 357] on span "Footer" at bounding box center [187, 354] width 26 height 13
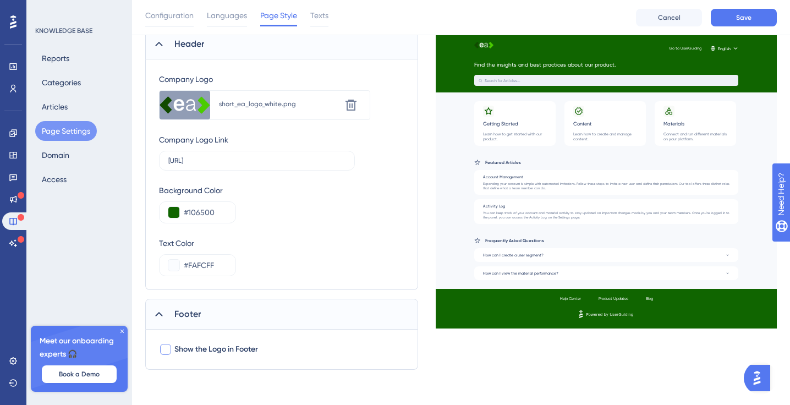
click at [169, 349] on div at bounding box center [165, 349] width 11 height 11
checkbox input "true"
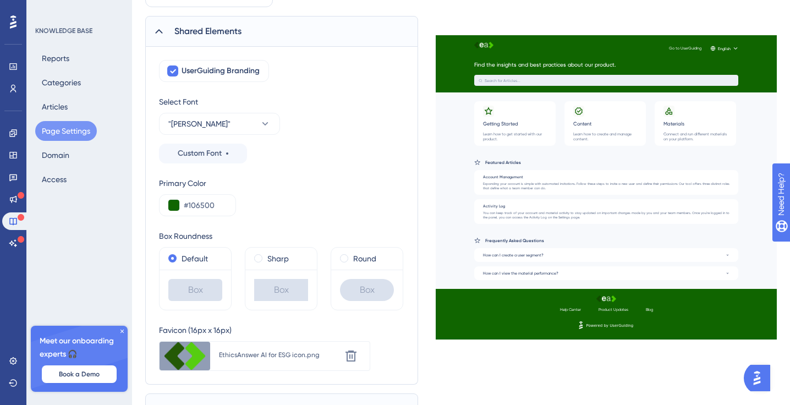
scroll to position [0, 0]
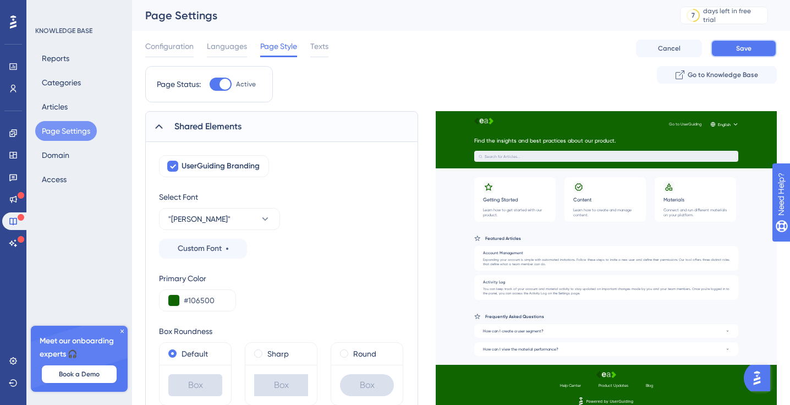
click at [748, 49] on span "Save" at bounding box center [743, 48] width 15 height 9
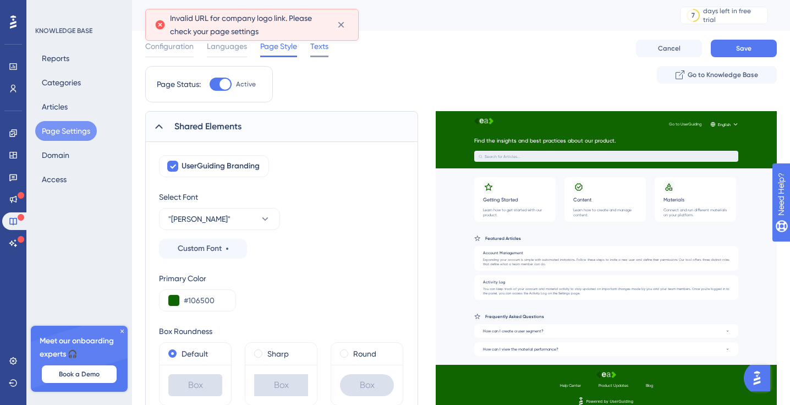
click at [321, 48] on span "Texts" at bounding box center [319, 46] width 18 height 13
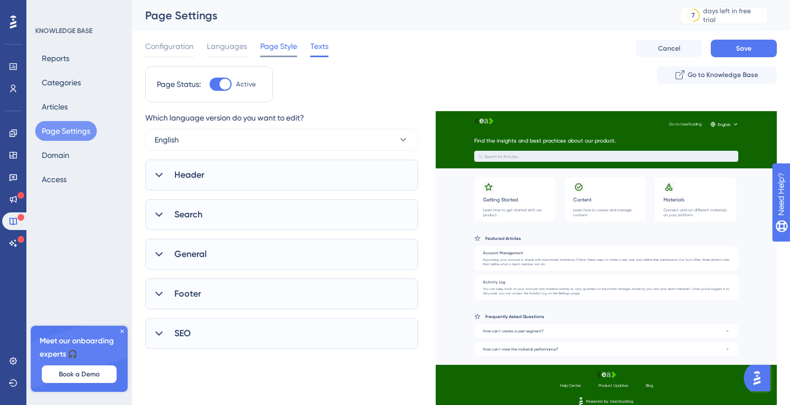
click at [288, 45] on span "Page Style" at bounding box center [278, 46] width 37 height 13
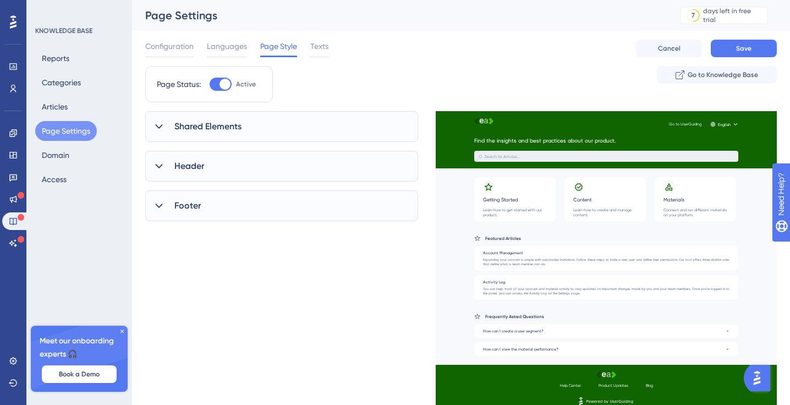
scroll to position [1, 0]
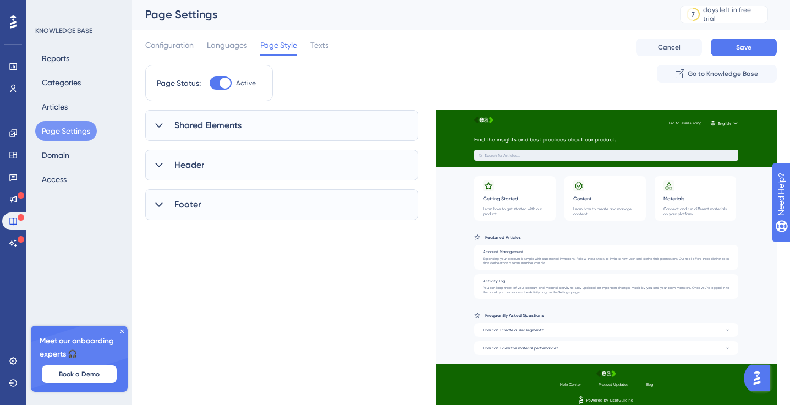
click at [223, 162] on div "Header" at bounding box center [281, 165] width 273 height 31
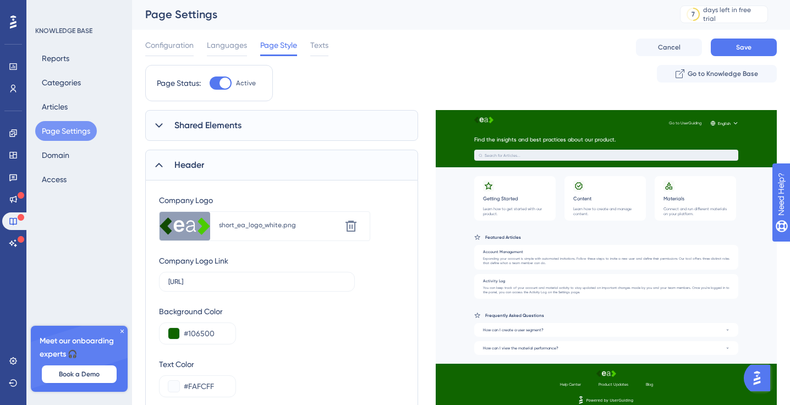
scroll to position [28, 0]
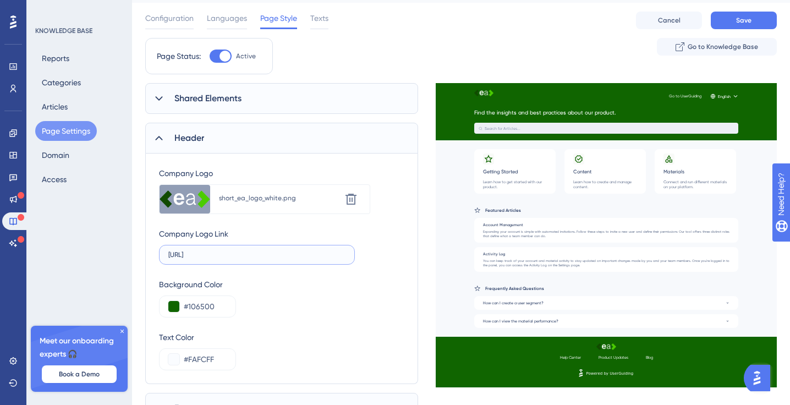
drag, startPoint x: 228, startPoint y: 253, endPoint x: 154, endPoint y: 219, distance: 81.2
click at [154, 238] on div "Company Logo Upload new image short_ea_logo_white.png Delete Company Logo Link …" at bounding box center [281, 269] width 273 height 231
type input "[URL]"
click at [736, 23] on span "Save" at bounding box center [743, 20] width 15 height 9
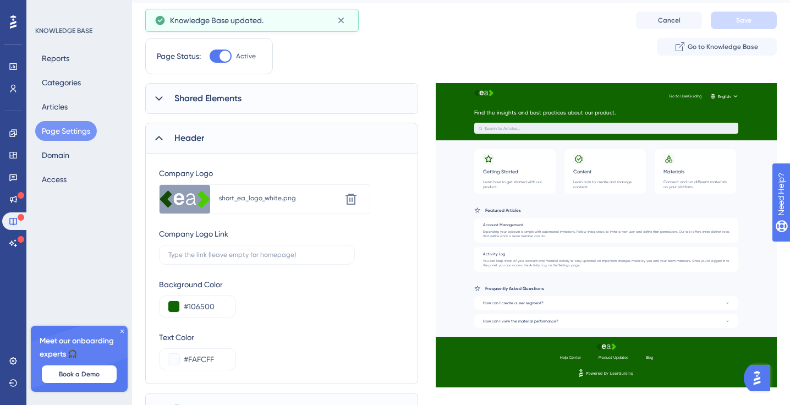
scroll to position [0, 0]
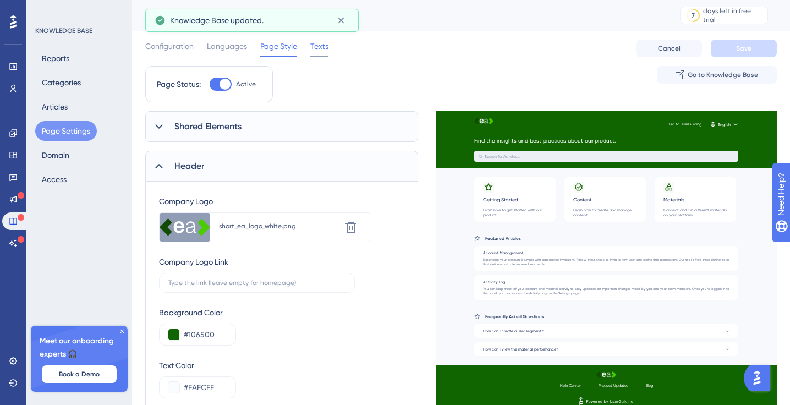
click at [319, 51] on span "Texts" at bounding box center [319, 46] width 18 height 13
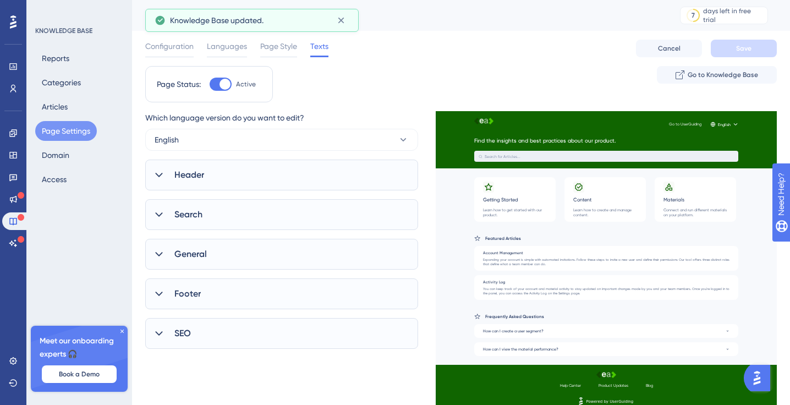
click at [181, 173] on span "Header" at bounding box center [189, 174] width 30 height 13
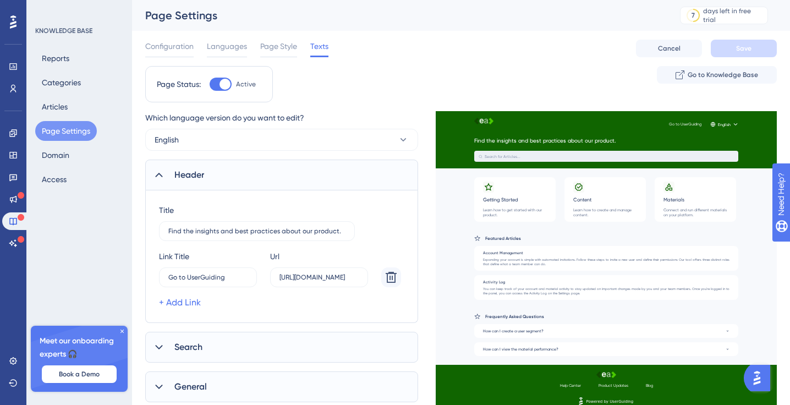
click at [181, 173] on span "Header" at bounding box center [189, 174] width 30 height 13
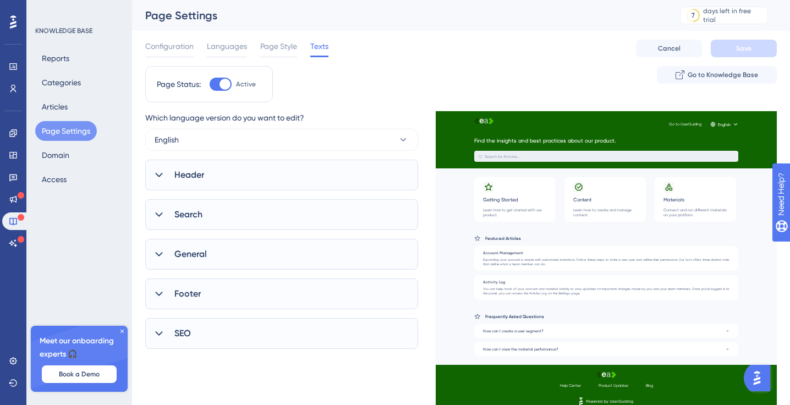
click at [286, 178] on div "Header" at bounding box center [281, 175] width 273 height 31
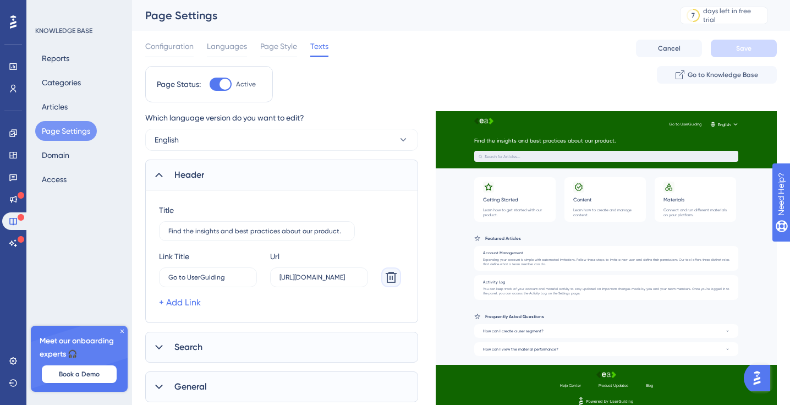
click at [393, 273] on icon at bounding box center [391, 277] width 11 height 11
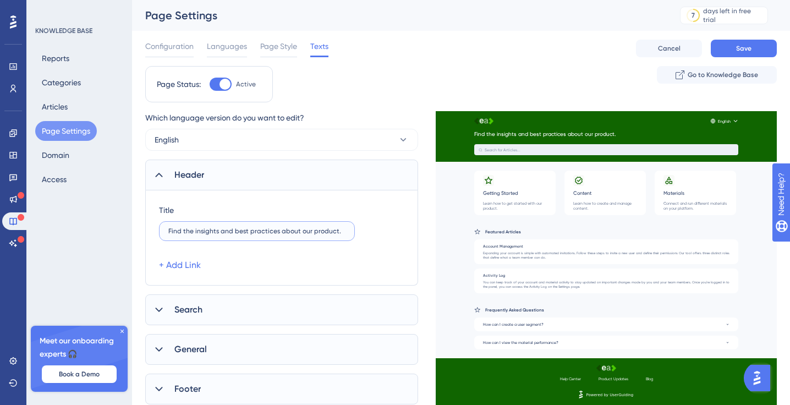
click at [192, 233] on input "Find the insights and best practices about our product." at bounding box center [256, 231] width 177 height 8
click at [196, 308] on span "Search" at bounding box center [188, 309] width 28 height 13
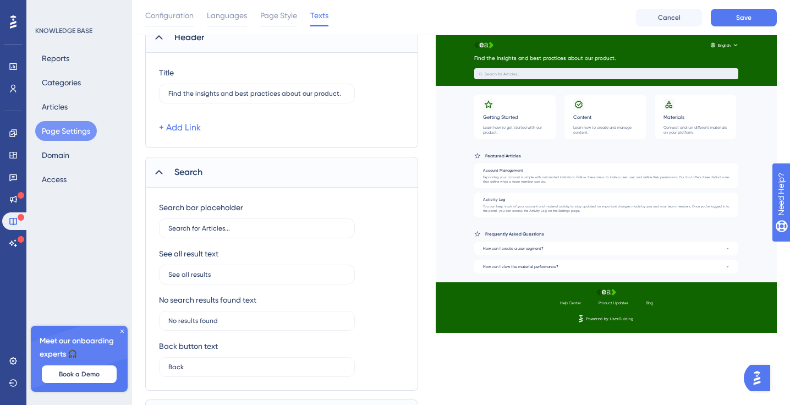
scroll to position [145, 0]
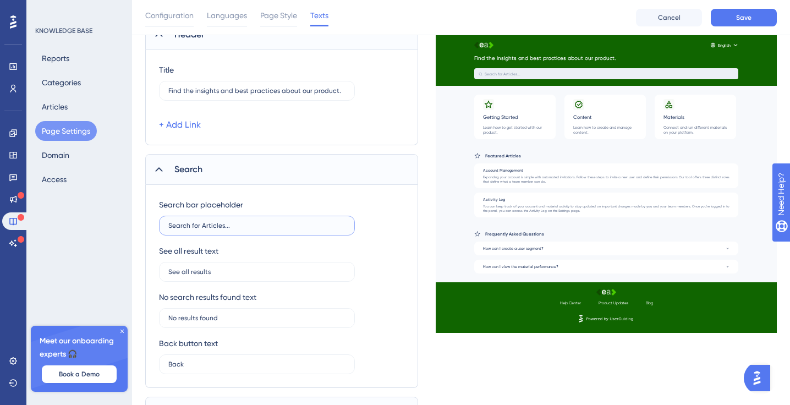
drag, startPoint x: 230, startPoint y: 225, endPoint x: 204, endPoint y: 224, distance: 26.4
click at [204, 224] on input "Search for Articles..." at bounding box center [256, 226] width 177 height 8
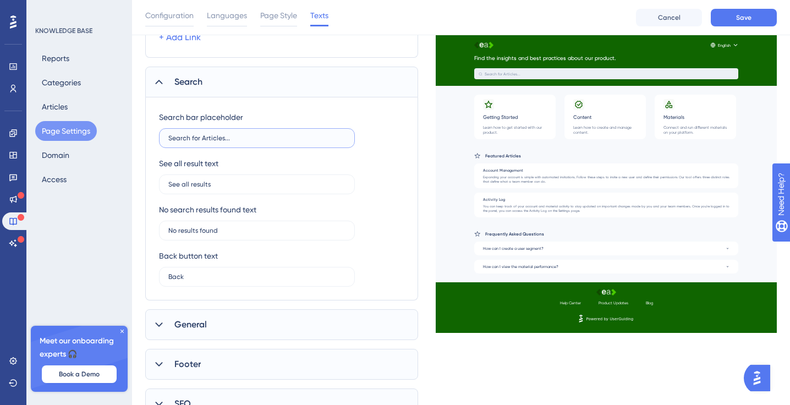
scroll to position [282, 0]
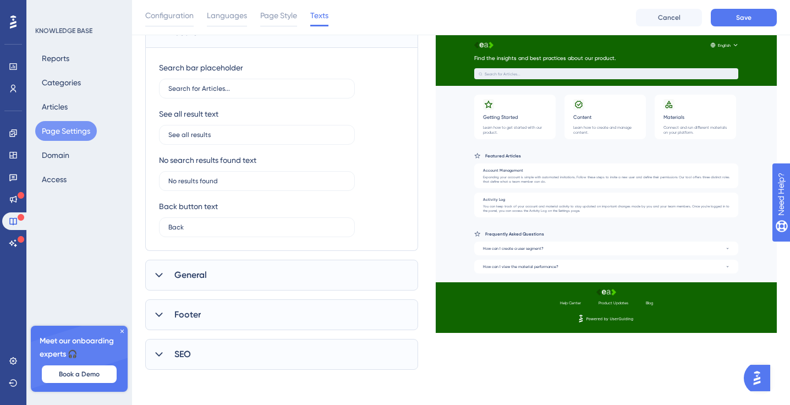
click at [201, 281] on span "General" at bounding box center [190, 275] width 32 height 13
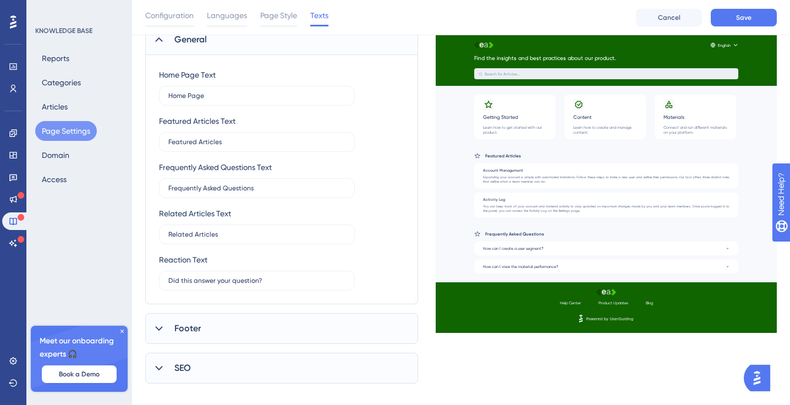
scroll to position [531, 0]
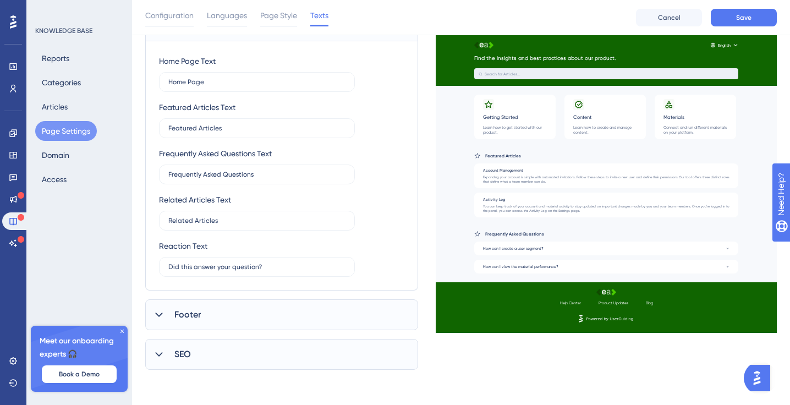
click at [203, 314] on div "Footer" at bounding box center [281, 314] width 273 height 31
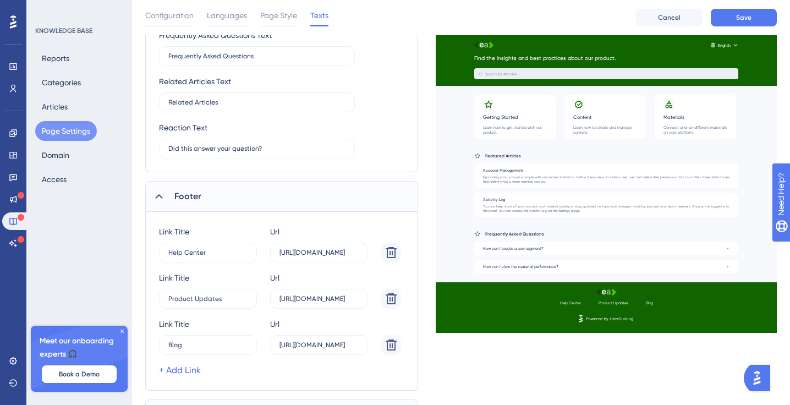
scroll to position [710, 0]
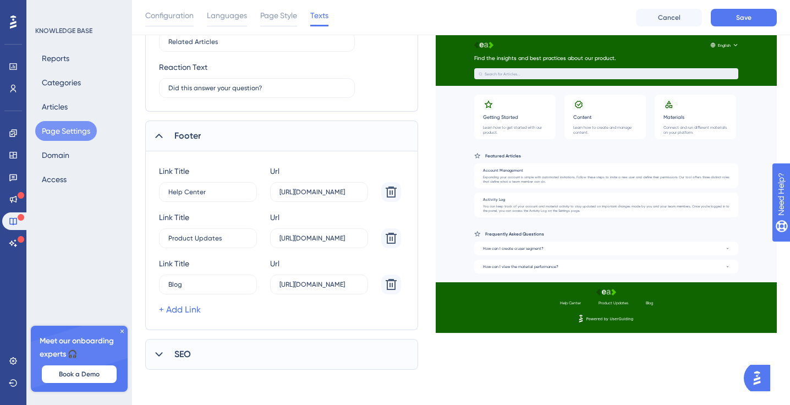
click at [204, 352] on div "SEO" at bounding box center [281, 354] width 273 height 31
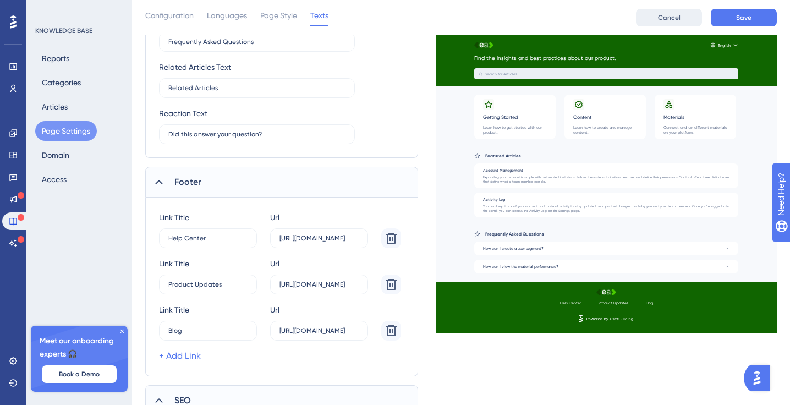
scroll to position [385, 0]
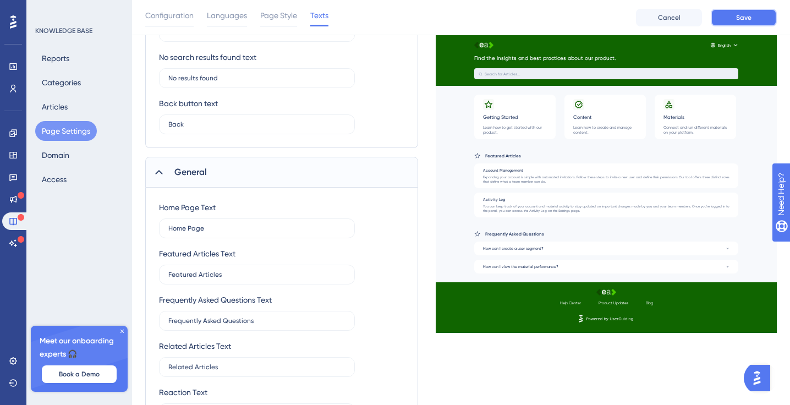
click at [740, 15] on span "Save" at bounding box center [743, 17] width 15 height 9
